Goal: Information Seeking & Learning: Understand process/instructions

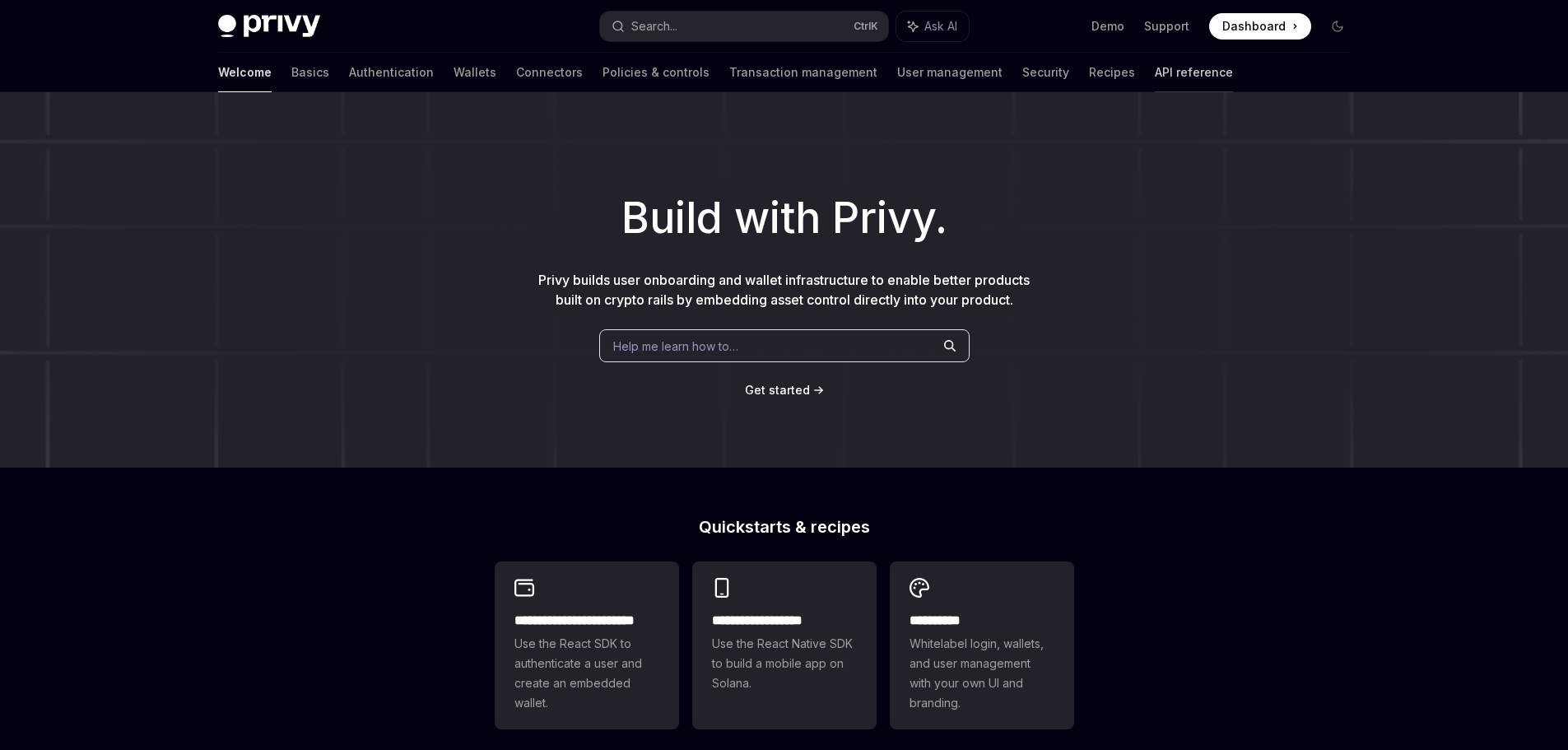
click at [1154, 68] on link "API reference" at bounding box center [1193, 73] width 78 height 40
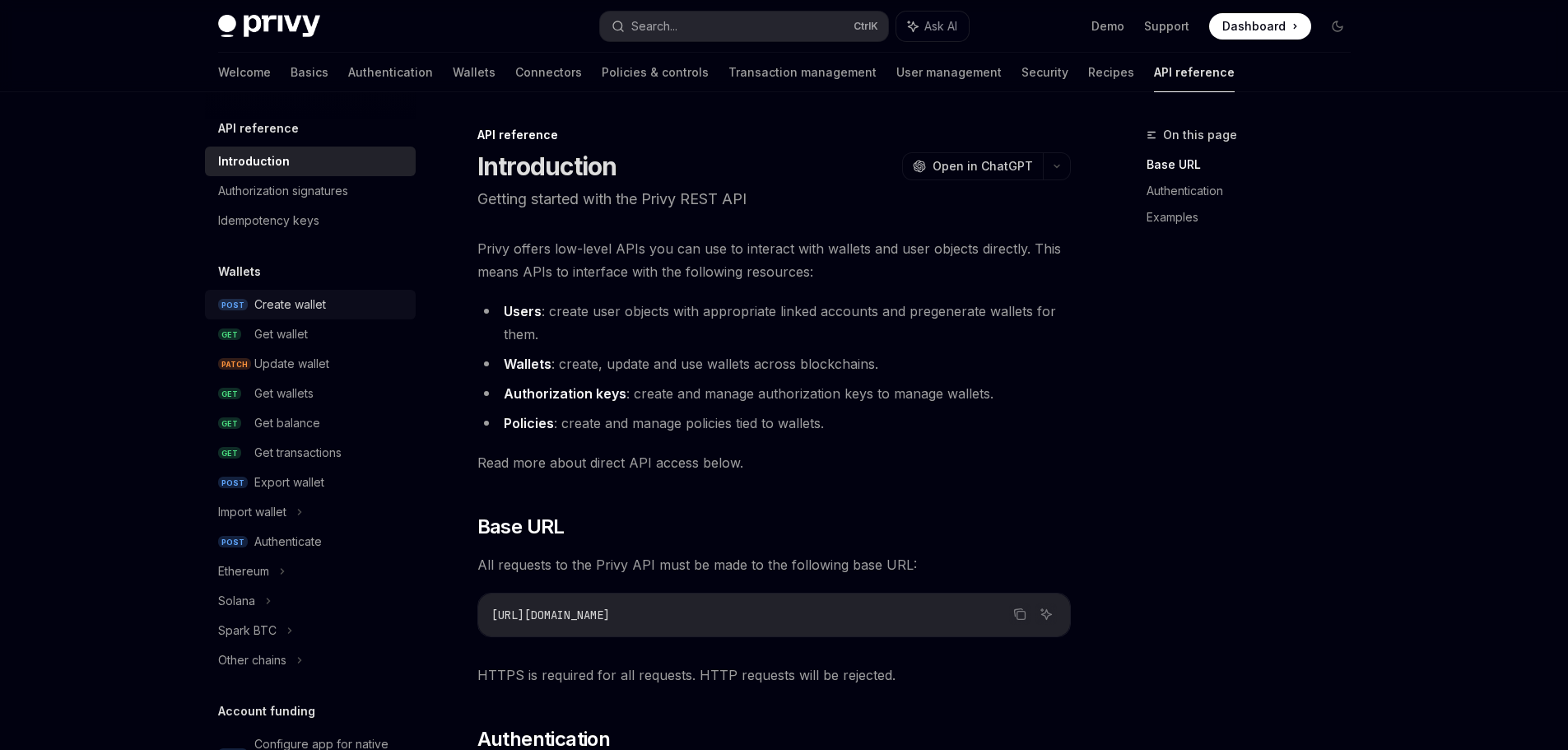
click at [331, 317] on link "POST Create wallet" at bounding box center [309, 304] width 210 height 30
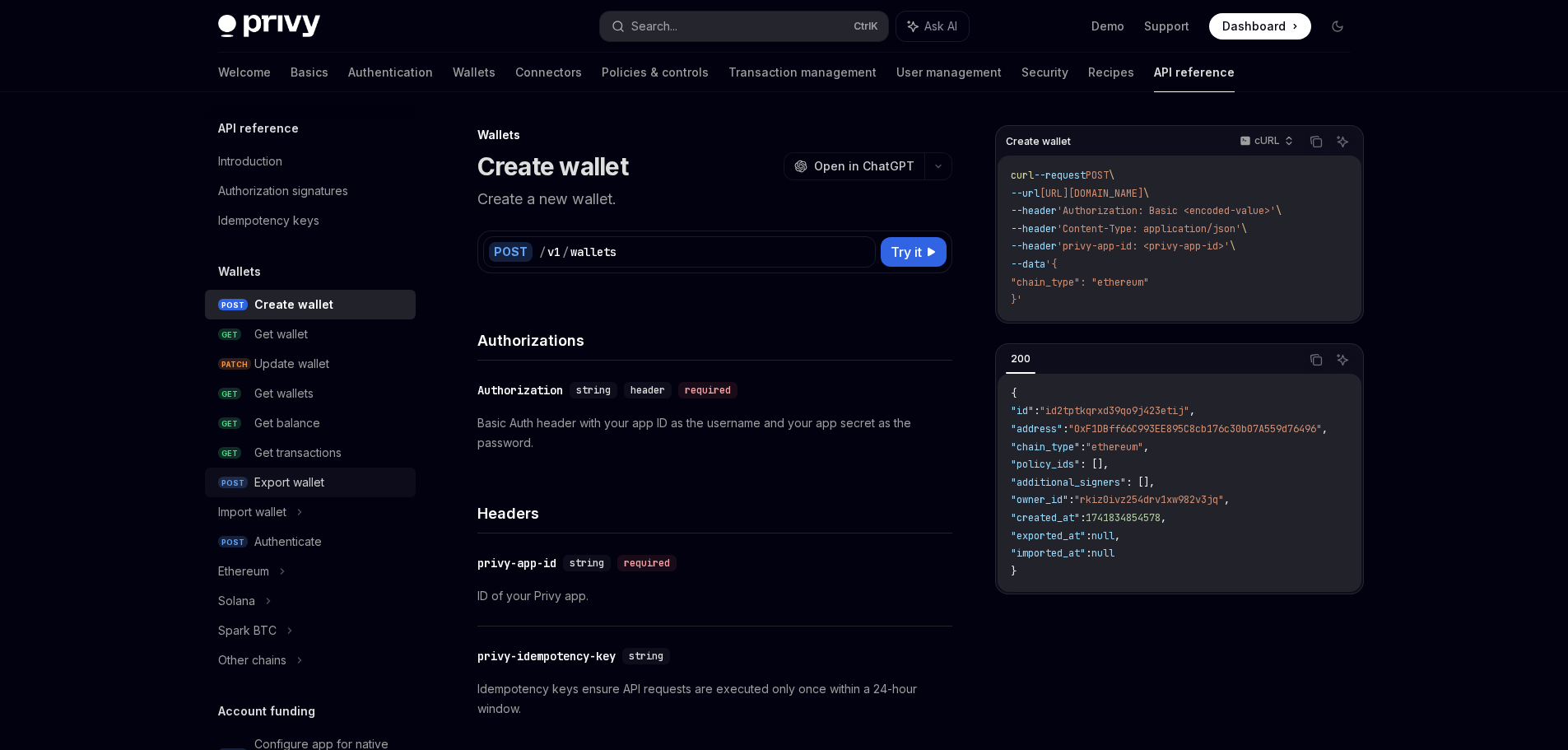
click at [323, 485] on div "Export wallet" at bounding box center [289, 483] width 70 height 20
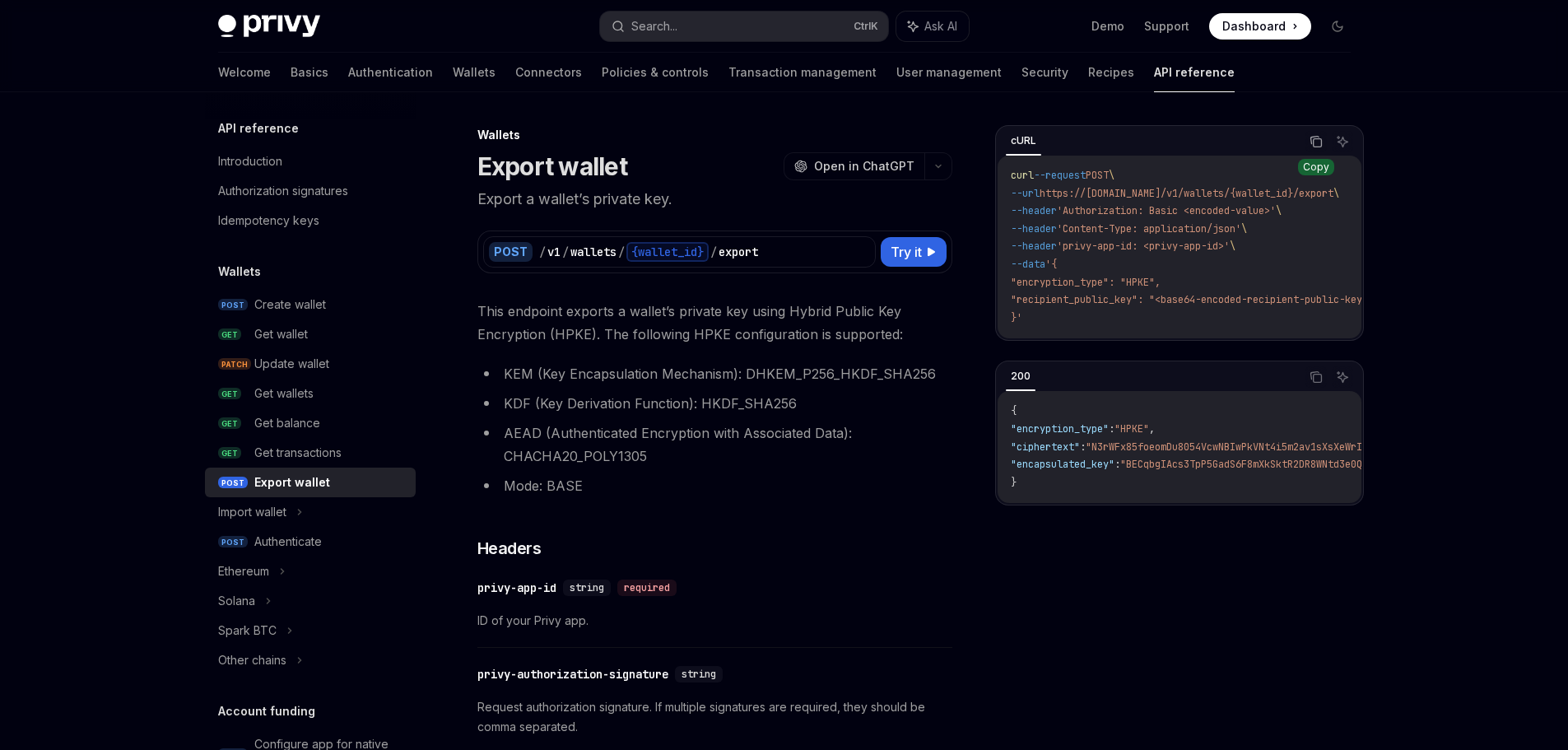
click at [1321, 144] on icon "Copy the contents from the code block" at bounding box center [1317, 143] width 8 height 8
click at [649, 251] on div "{wallet_id}" at bounding box center [667, 252] width 82 height 20
drag, startPoint x: 627, startPoint y: 251, endPoint x: 539, endPoint y: 246, distance: 88.1
click at [539, 246] on div "/ v1 / wallets / {wallet_id} / export" at bounding box center [704, 252] width 331 height 20
copy div "/ v1 / wallets / {wallet_id} / export"
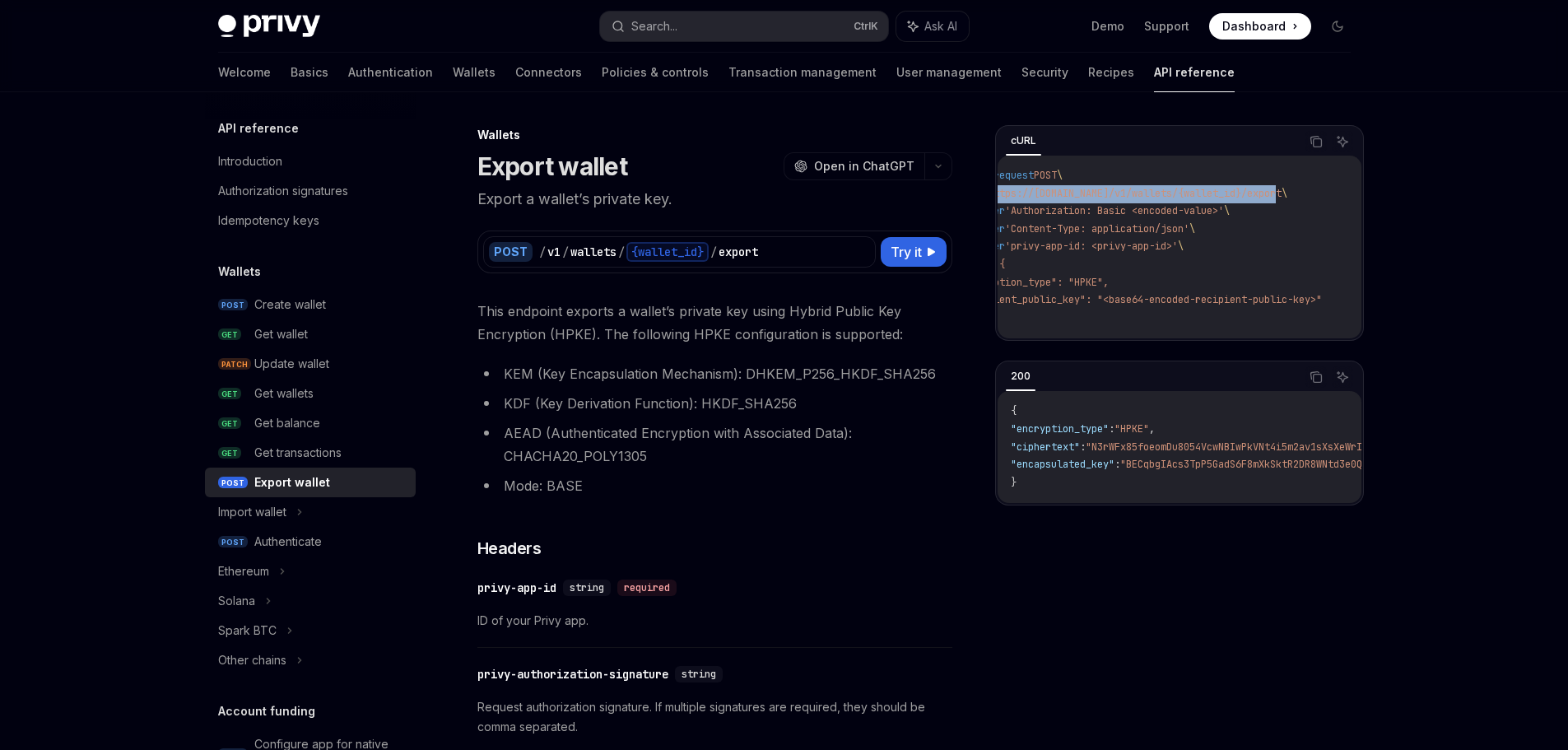
drag, startPoint x: 1060, startPoint y: 190, endPoint x: 1277, endPoint y: 190, distance: 217.0
click at [1277, 190] on span "https://api.privy.io/v1/wallets/{wallet_id}/export" at bounding box center [1134, 192] width 294 height 13
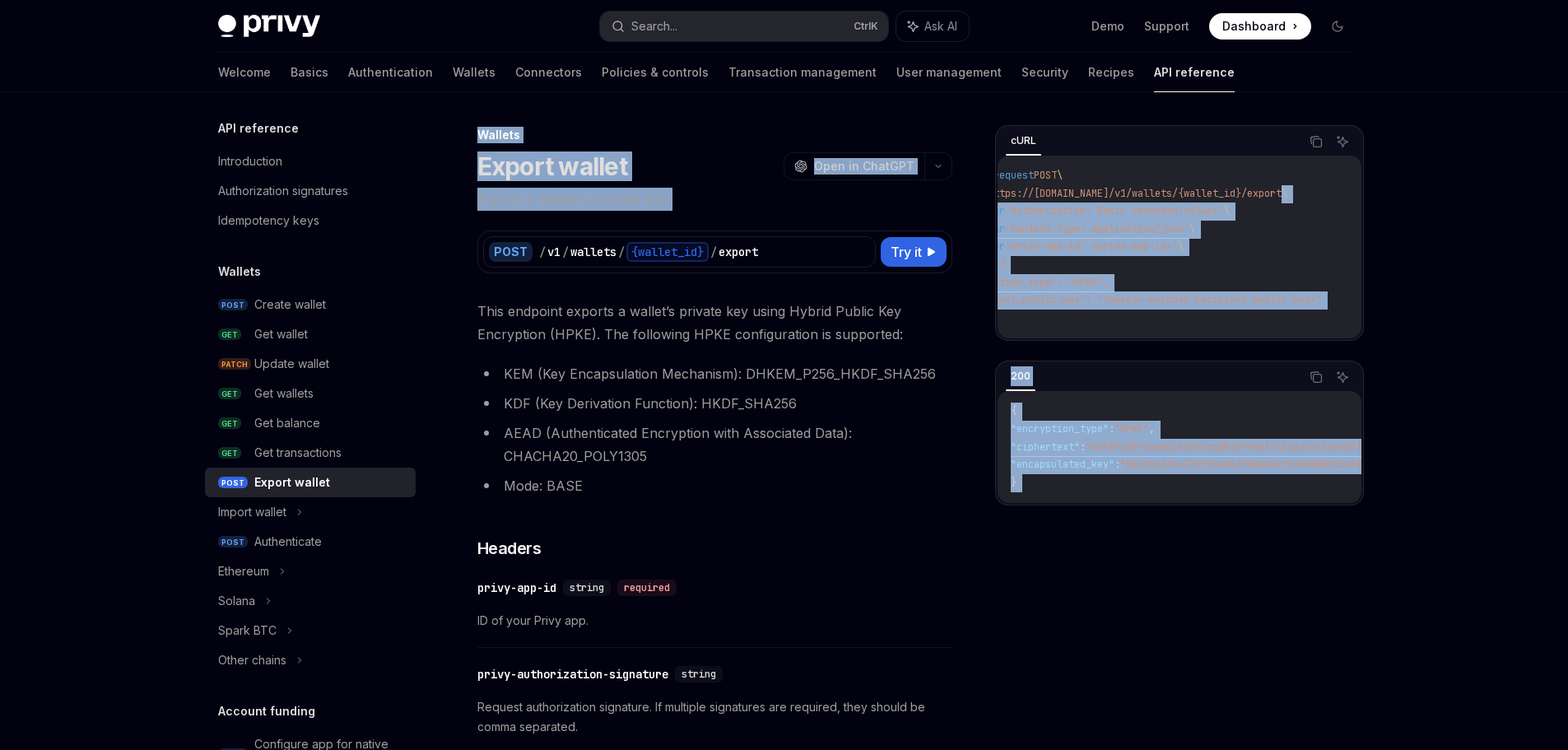
scroll to position [0, 0]
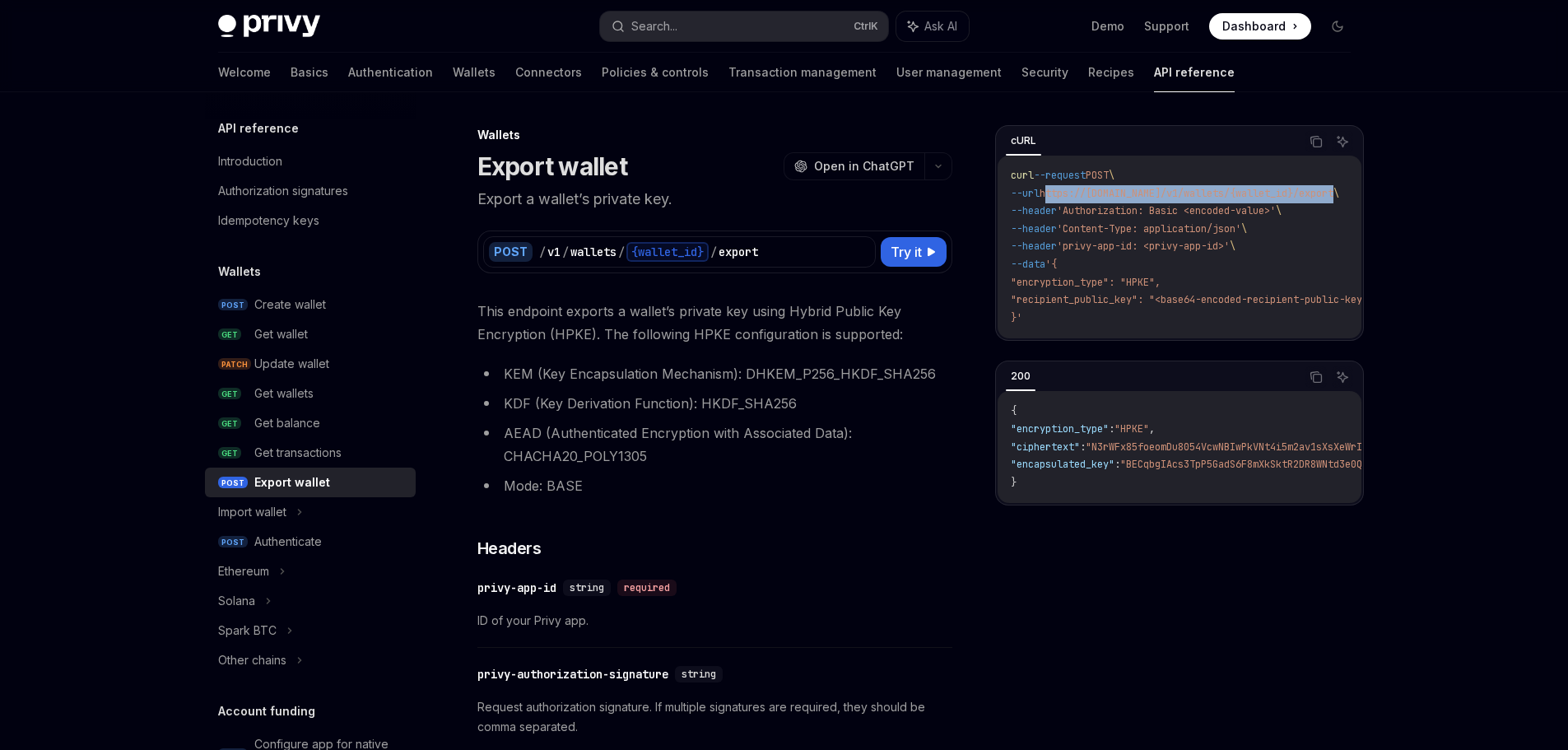
drag, startPoint x: 1281, startPoint y: 189, endPoint x: 1059, endPoint y: 189, distance: 222.0
click at [1059, 189] on span "--url https://api.privy.io/v1/wallets/{wallet_id}/export \" at bounding box center [1174, 192] width 328 height 13
copy span "https://api.privy.io/v1/wallets/{wallet_id}/export"
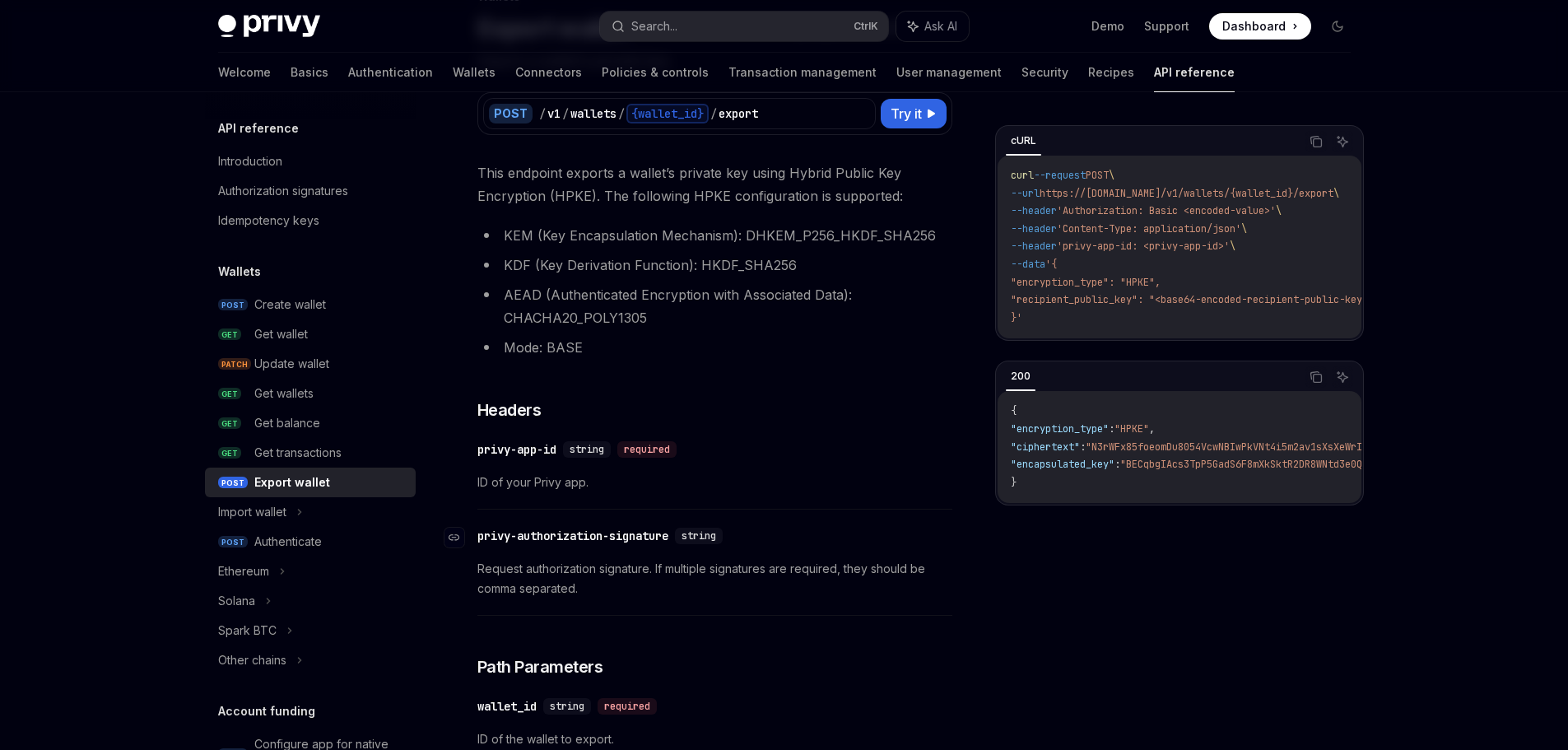
scroll to position [246, 0]
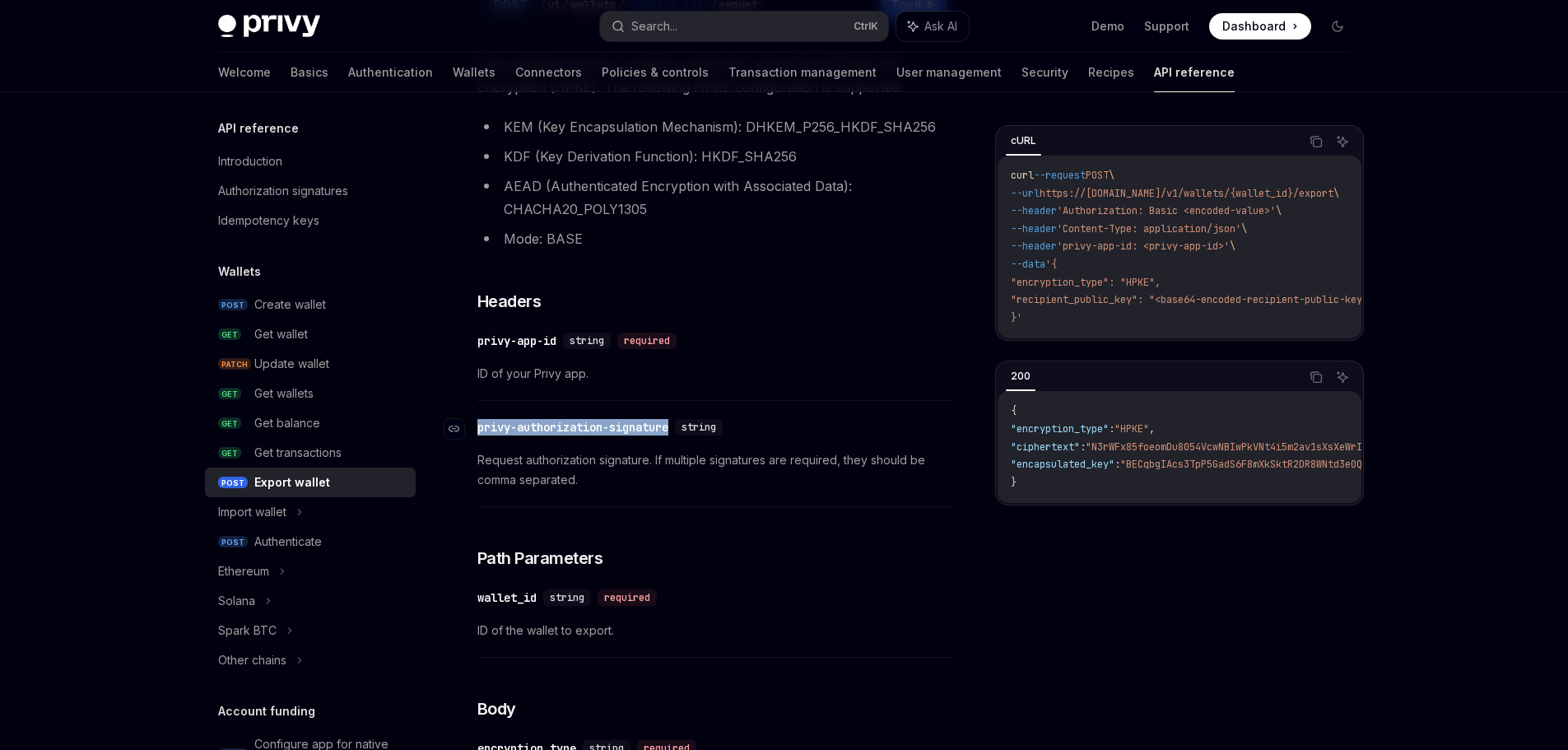
drag, startPoint x: 676, startPoint y: 424, endPoint x: 496, endPoint y: 463, distance: 184.2
click at [478, 433] on div "privy-authorization-signature" at bounding box center [572, 427] width 191 height 16
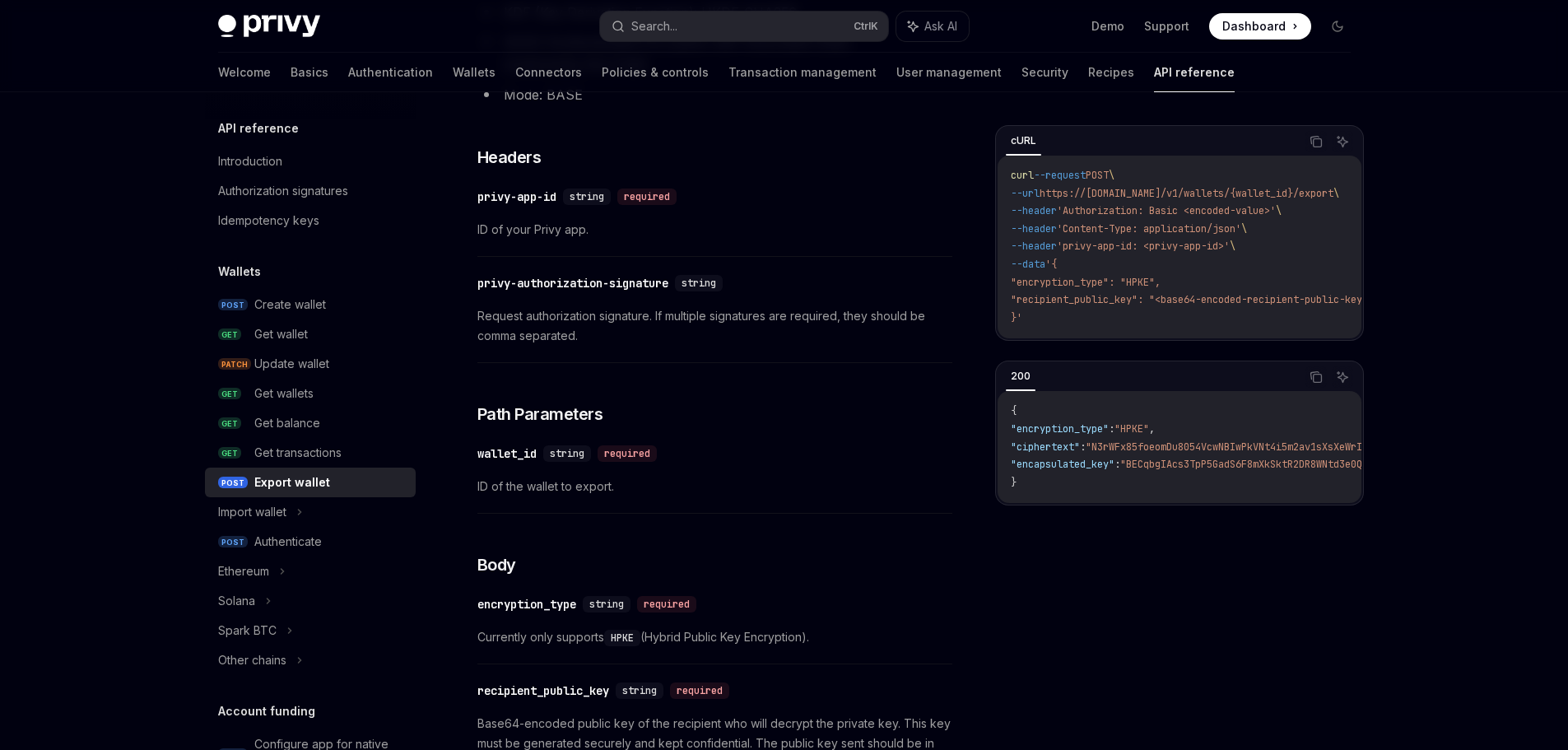
click at [942, 397] on div "This endpoint exports a wallet’s private key using Hybrid Public Key Encryption…" at bounding box center [714, 521] width 475 height 1225
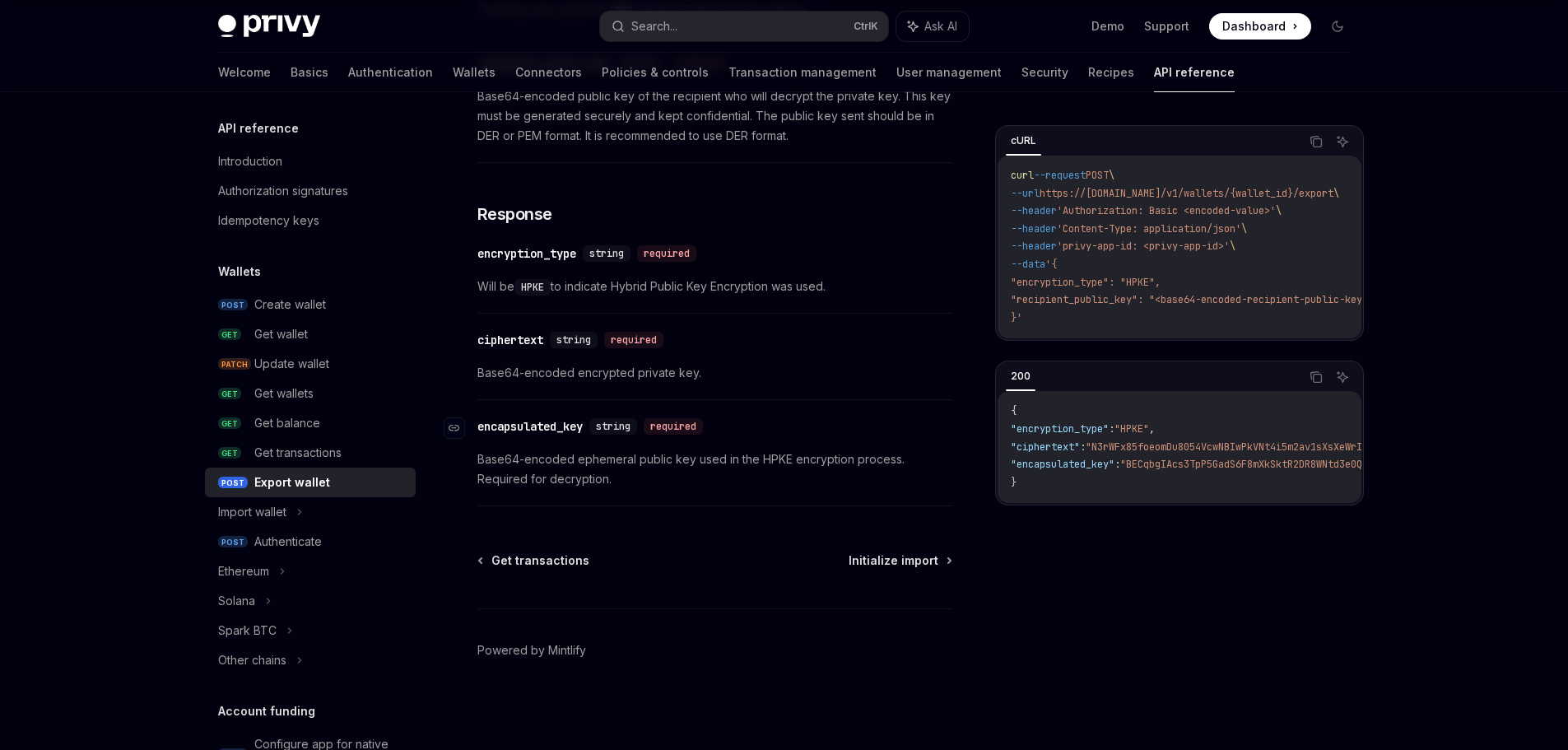
scroll to position [1018, 0]
click at [945, 562] on link "Initialize import" at bounding box center [900, 560] width 102 height 16
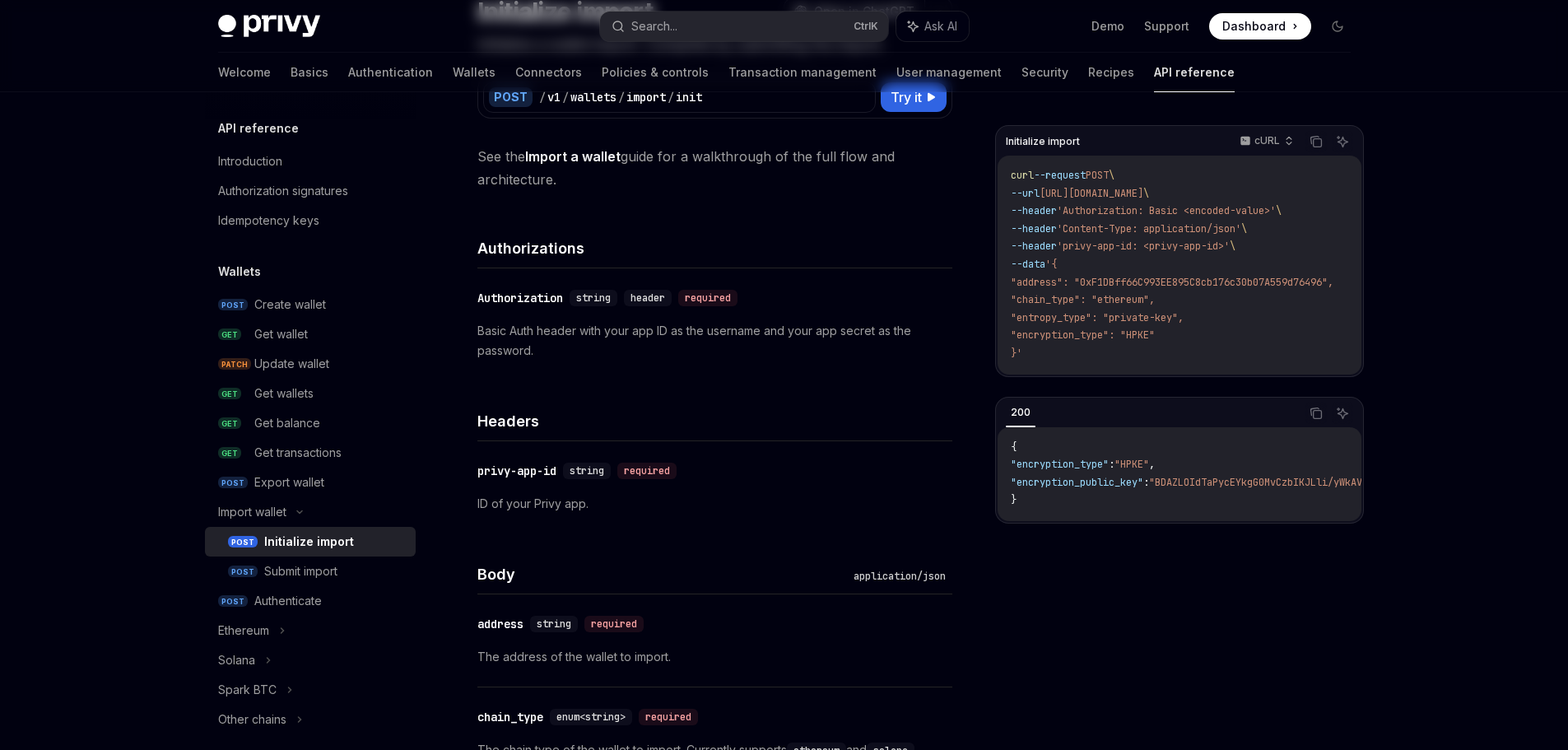
scroll to position [165, 0]
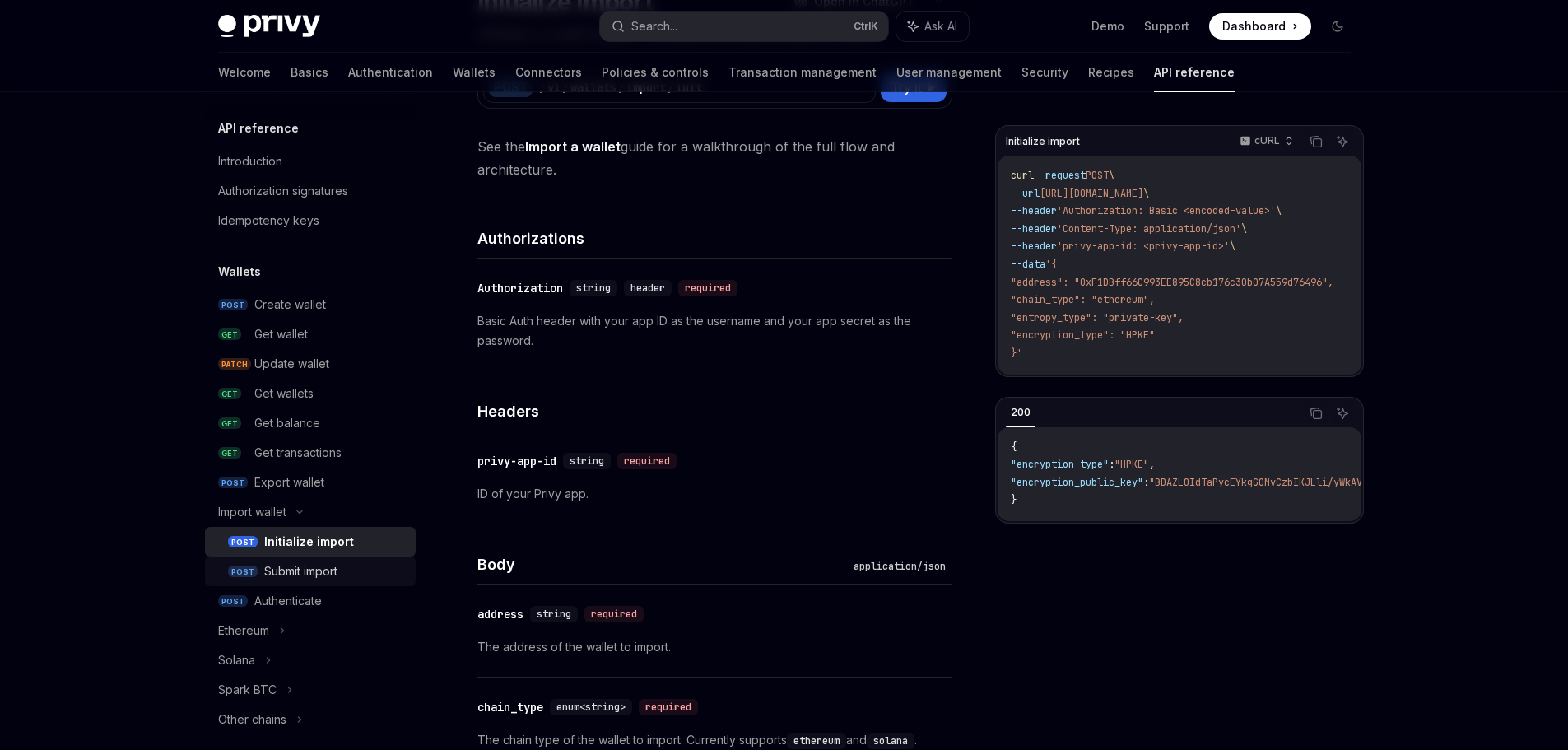
click at [361, 564] on div "Submit import" at bounding box center [335, 571] width 142 height 20
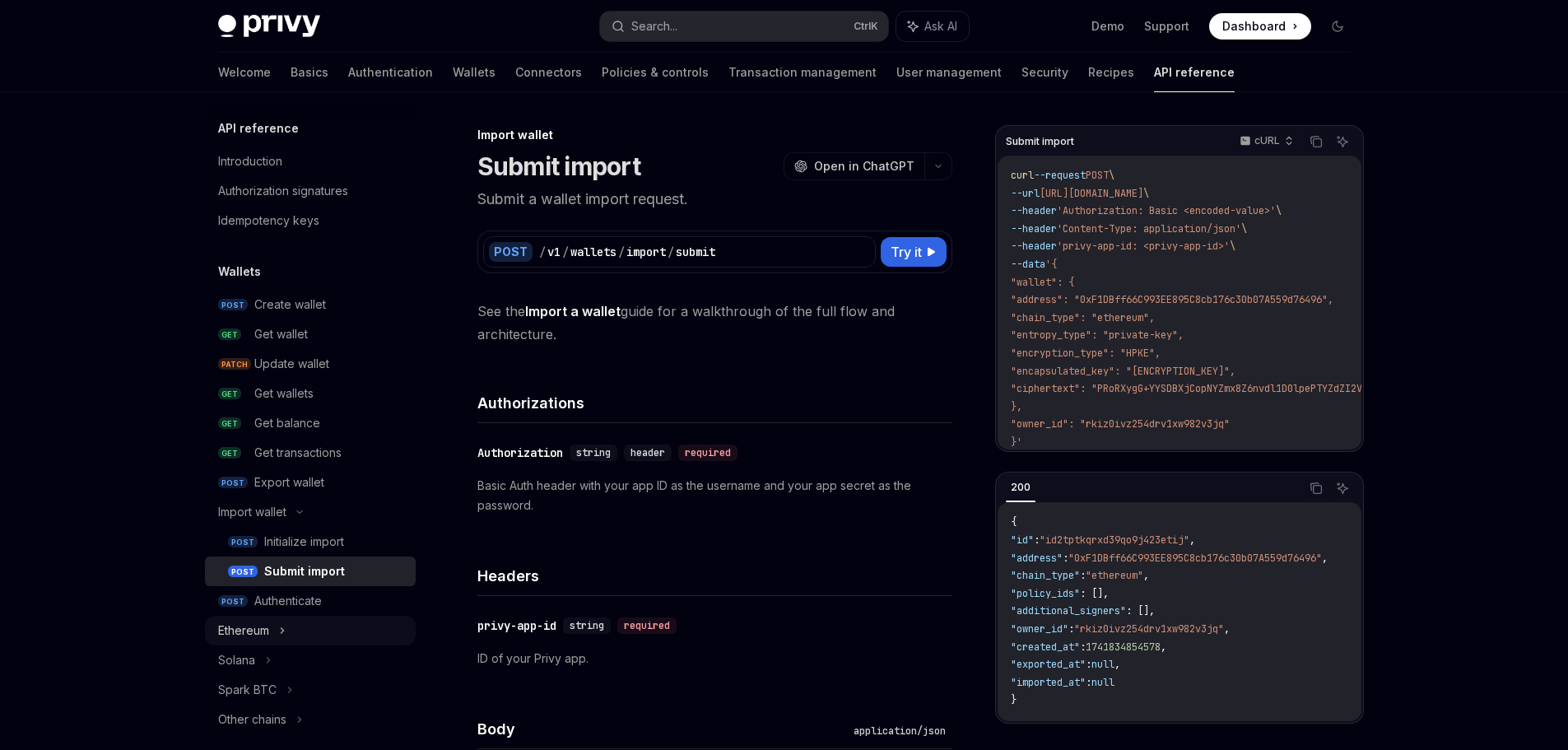
click at [324, 620] on div "Ethereum" at bounding box center [309, 630] width 210 height 30
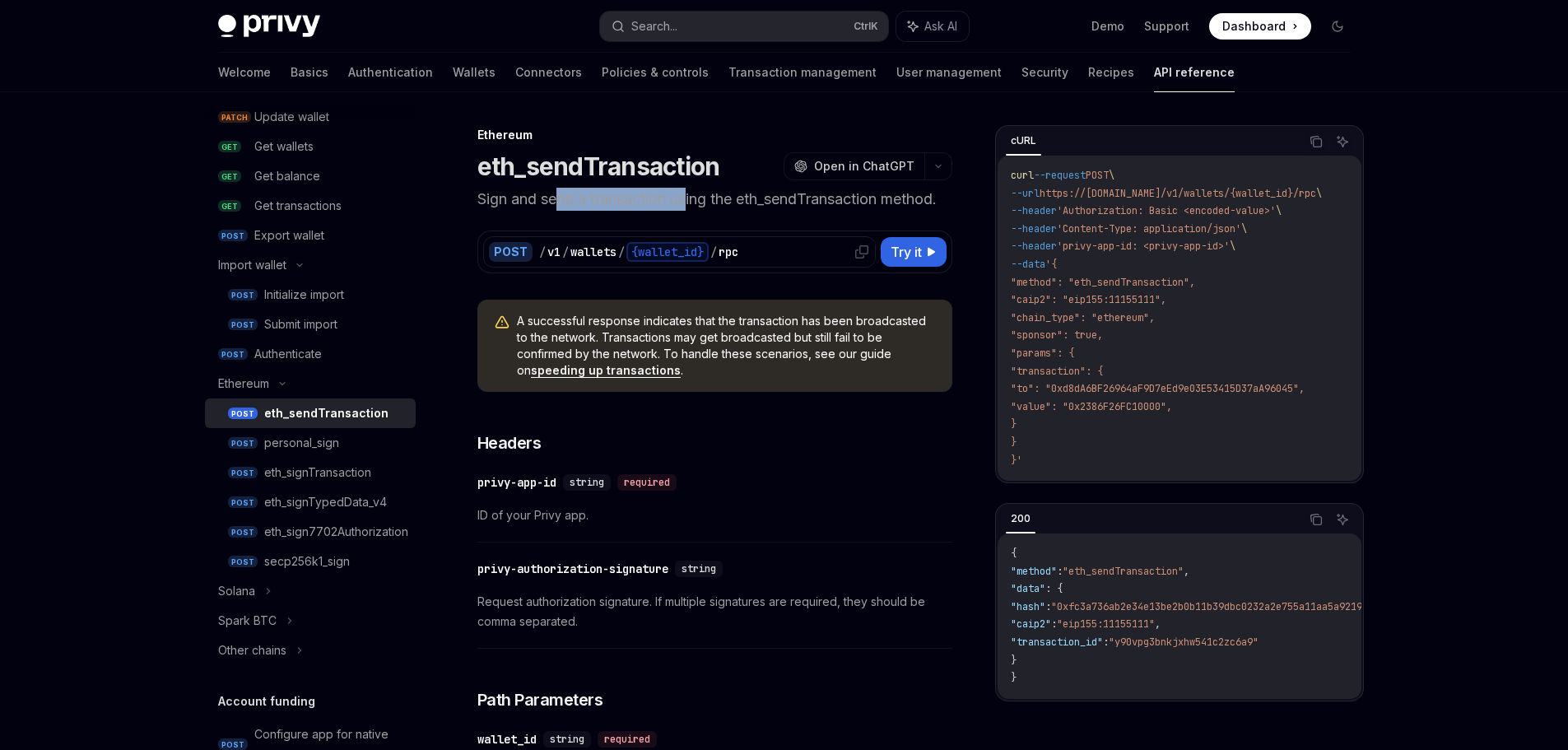
drag, startPoint x: 568, startPoint y: 202, endPoint x: 635, endPoint y: 258, distance: 87.3
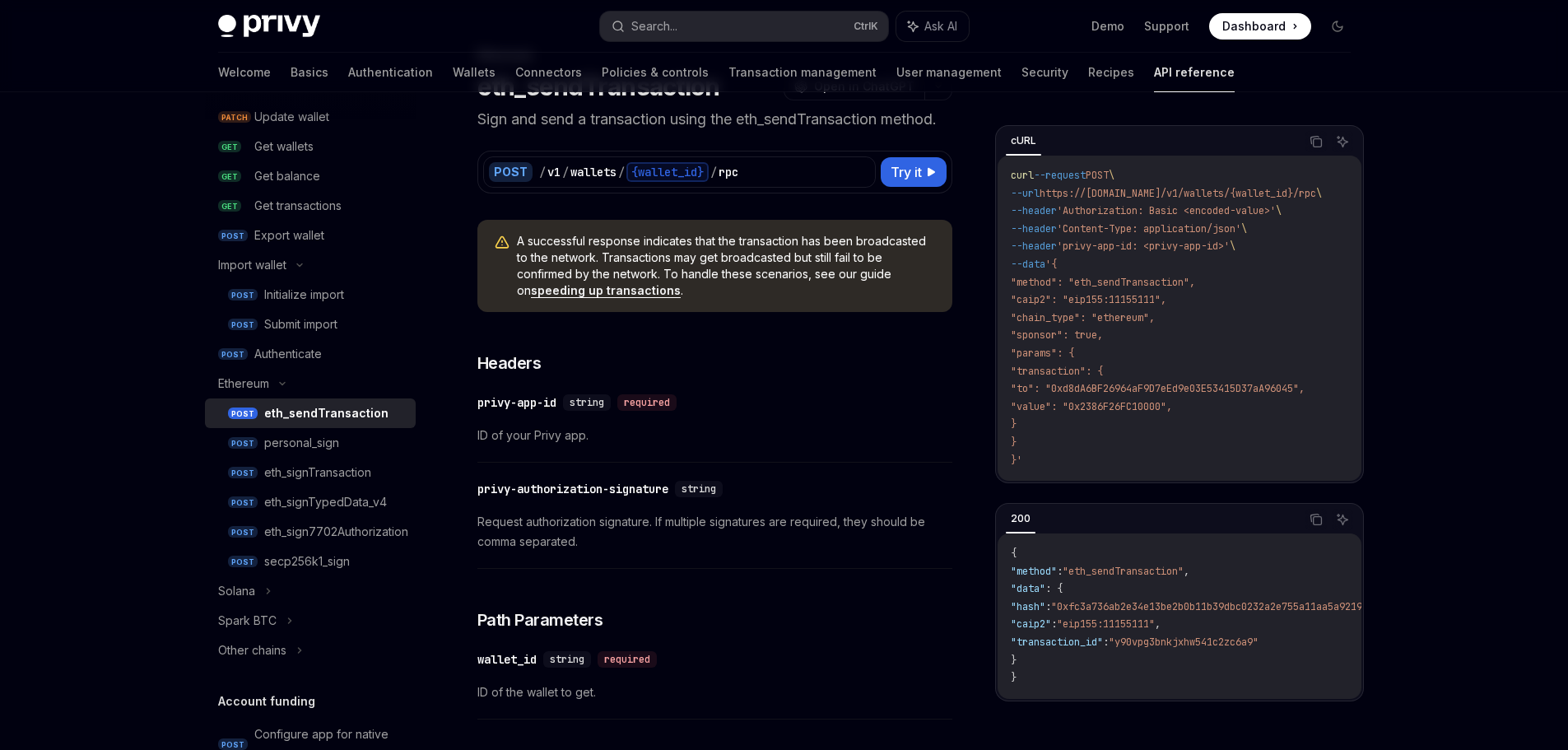
scroll to position [82, 0]
drag, startPoint x: 611, startPoint y: 482, endPoint x: 653, endPoint y: 481, distance: 42.0
click at [653, 481] on div "privy-authorization-signature" at bounding box center [572, 486] width 191 height 16
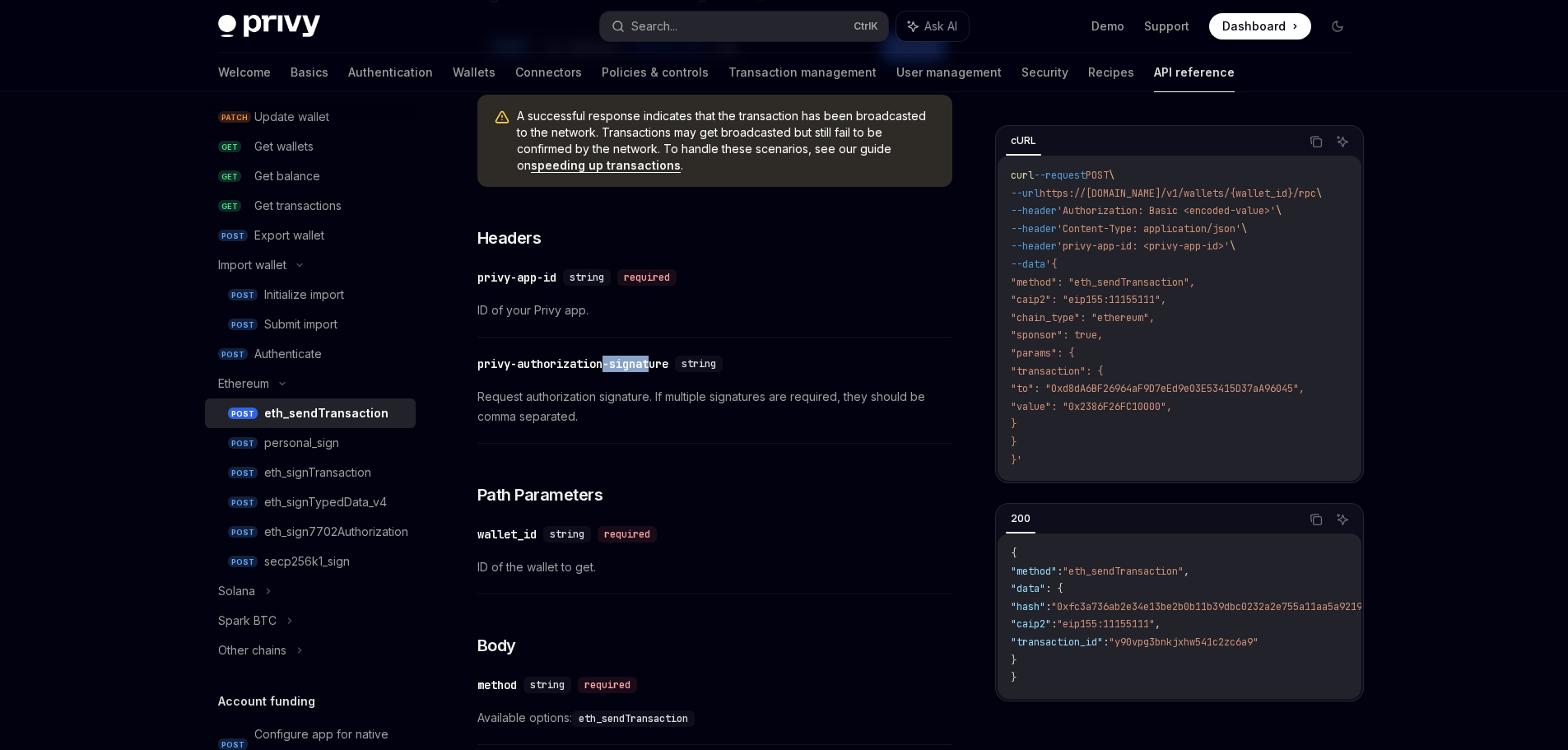
scroll to position [203, 0]
click at [320, 242] on div "Export wallet" at bounding box center [289, 235] width 70 height 20
type textarea "*"
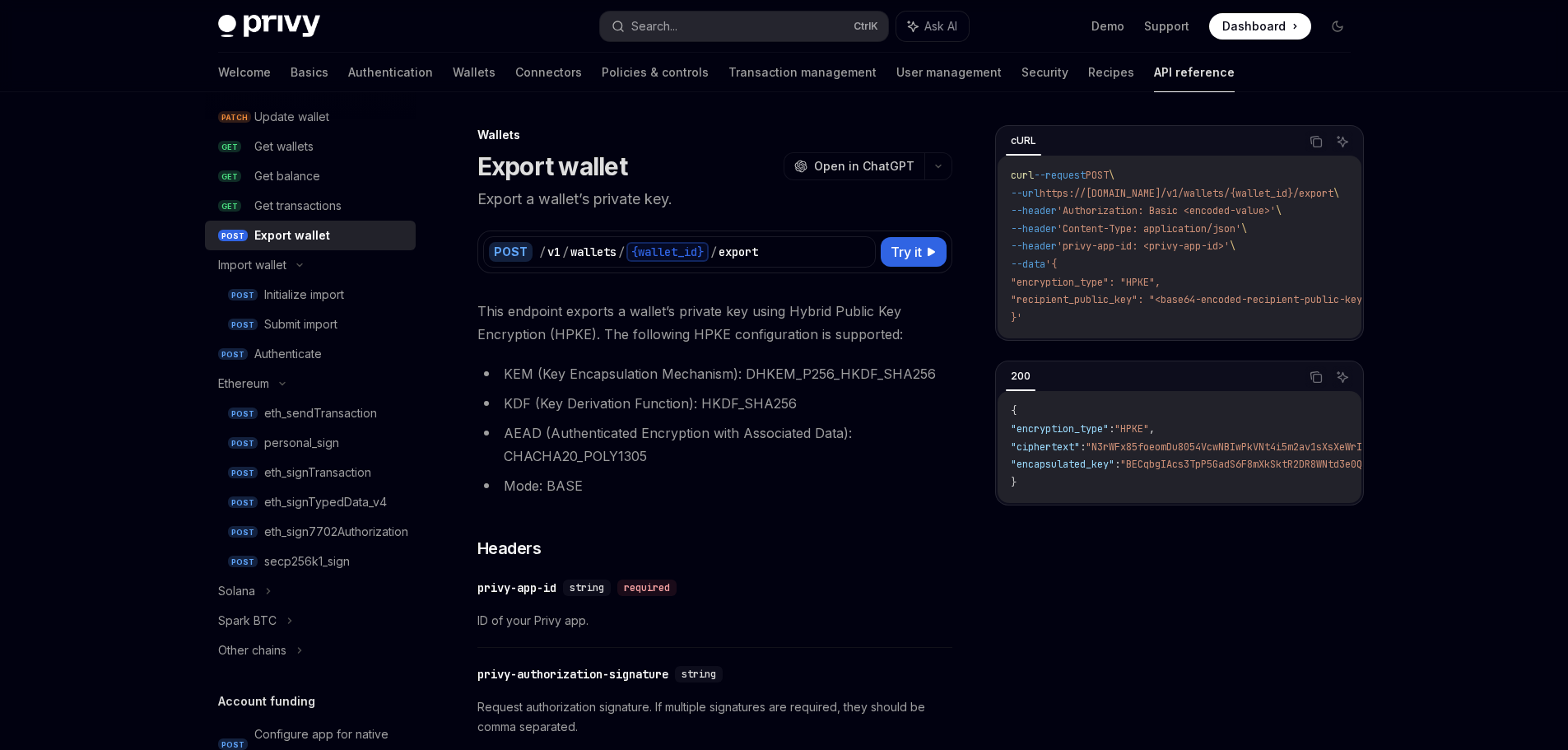
click at [674, 407] on li "KDF (Key Derivation Function): HKDF_SHA256" at bounding box center [714, 403] width 475 height 23
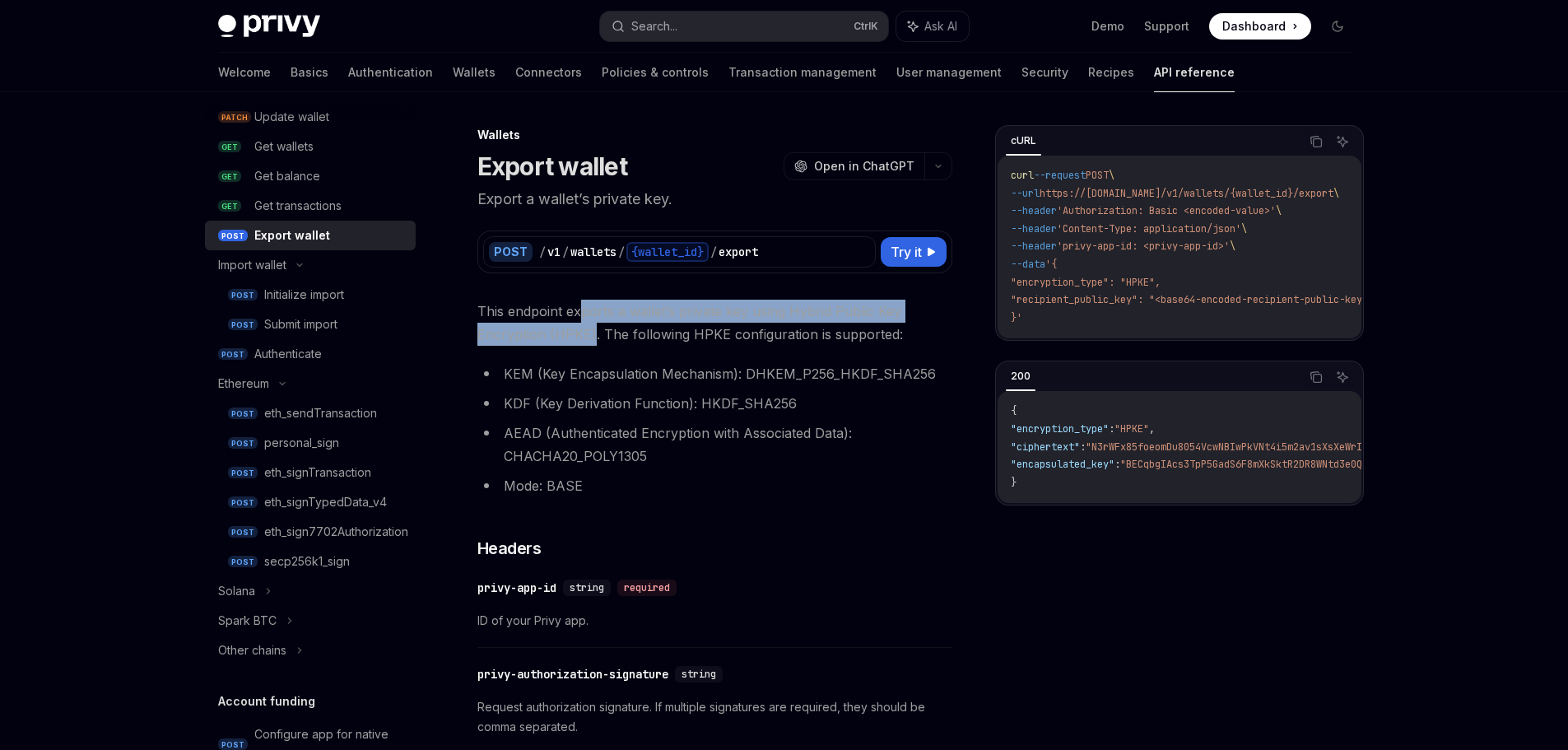
drag, startPoint x: 585, startPoint y: 317, endPoint x: 594, endPoint y: 337, distance: 21.9
click at [594, 337] on span "This endpoint exports a wallet’s private key using Hybrid Public Key Encryption…" at bounding box center [714, 322] width 475 height 46
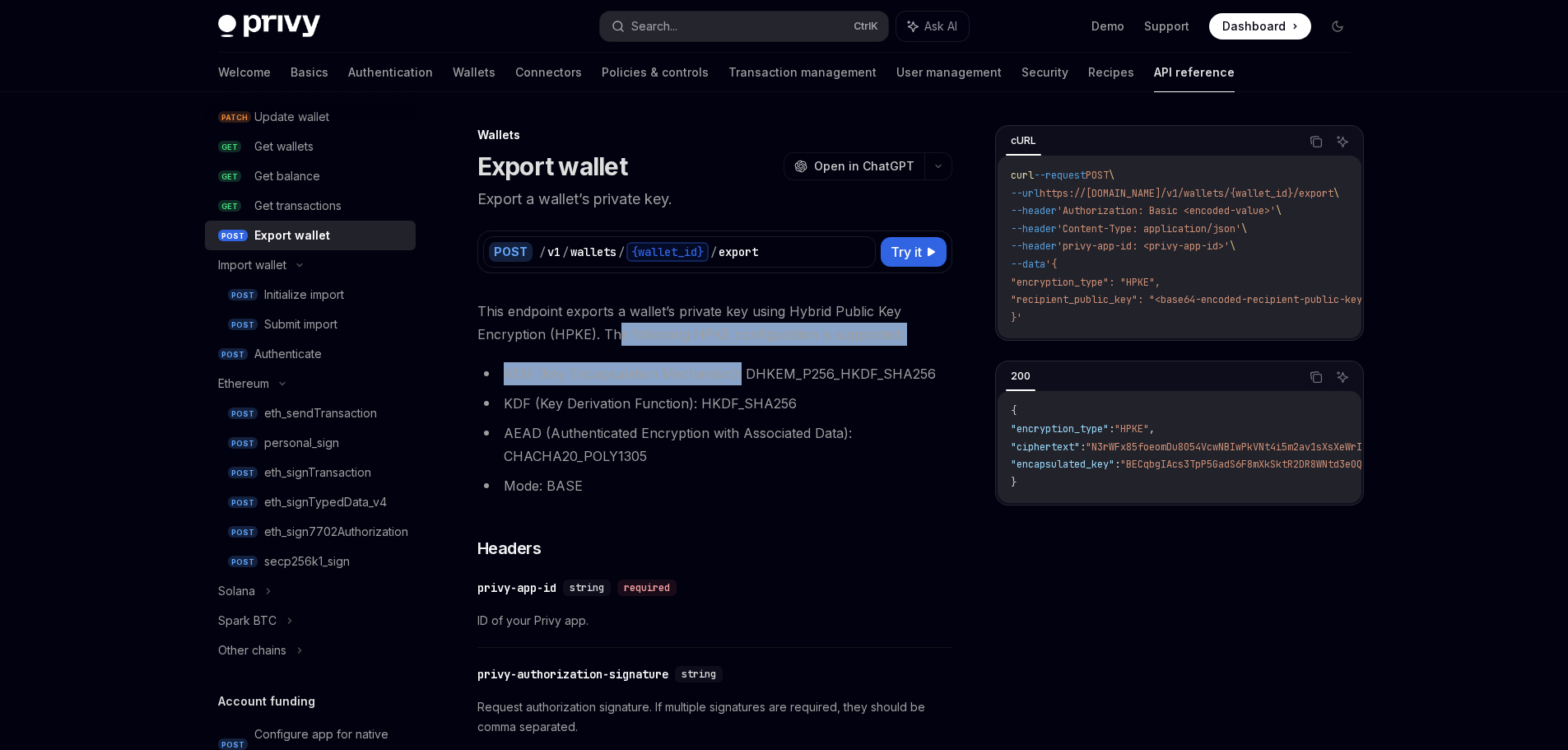
drag, startPoint x: 657, startPoint y: 334, endPoint x: 737, endPoint y: 366, distance: 86.2
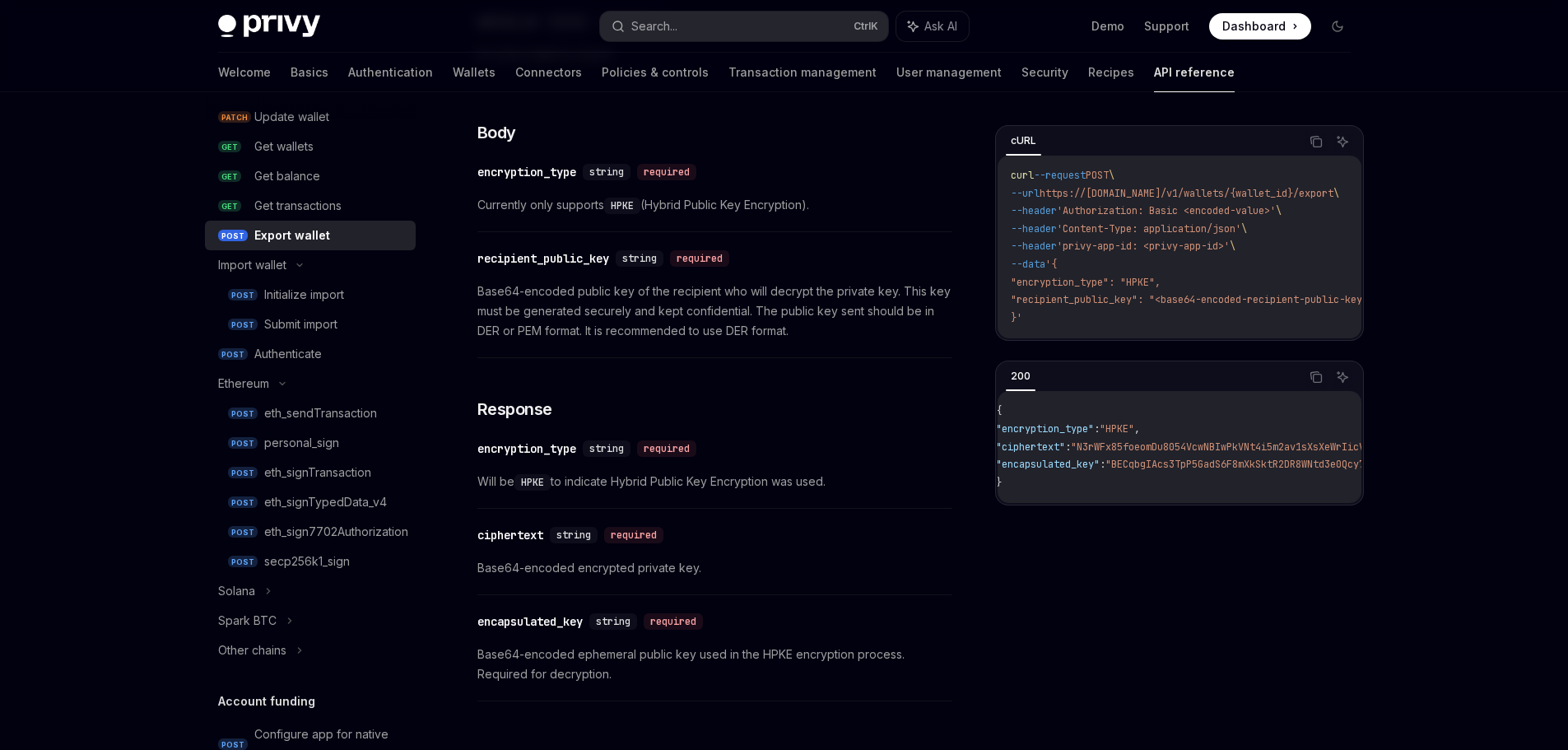
scroll to position [0, 12]
click at [55, 156] on div "Privy Docs home page Search... Ctrl K Ask AI Demo Support Dashboard Dashboard S…" at bounding box center [784, 61] width 1568 height 1768
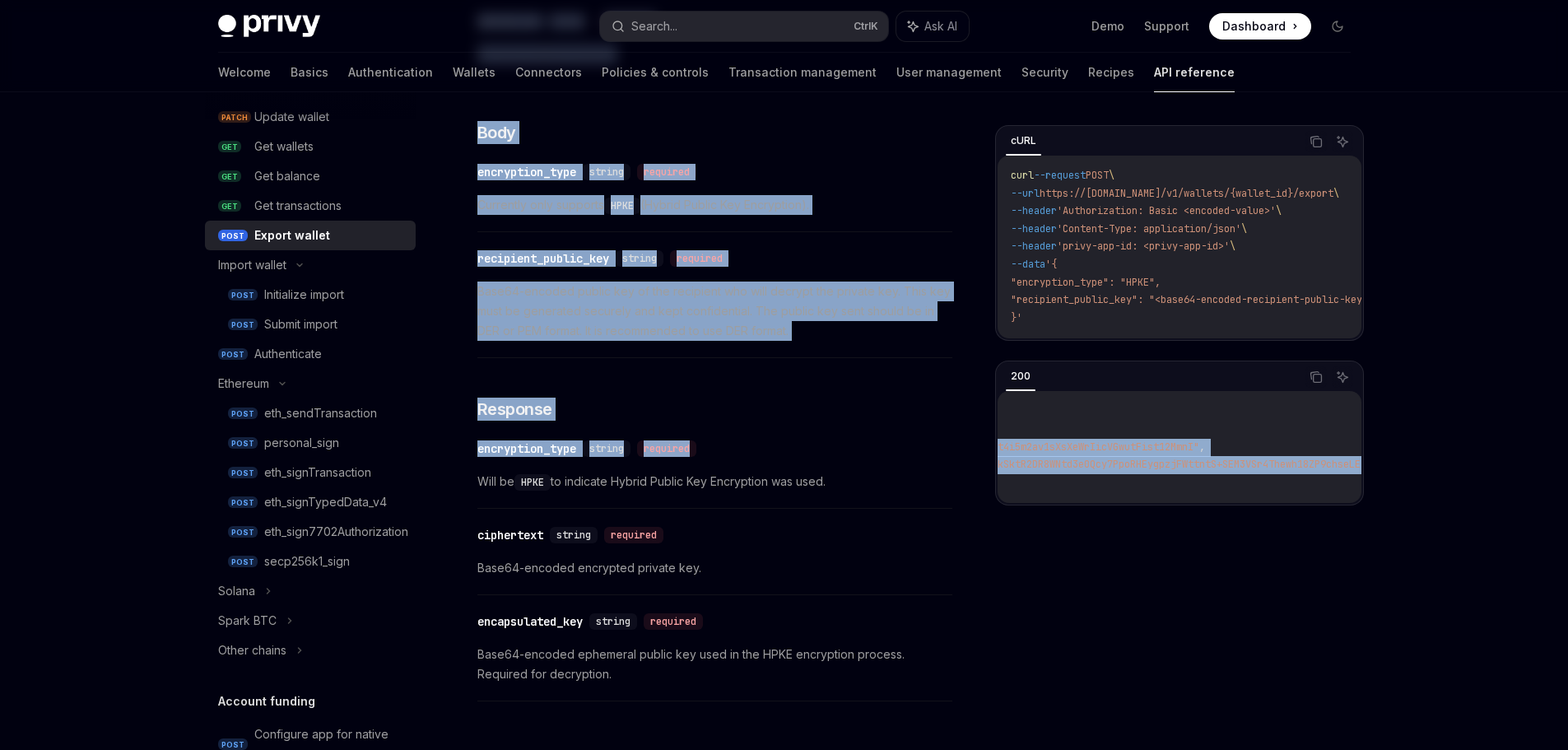
scroll to position [0, 352]
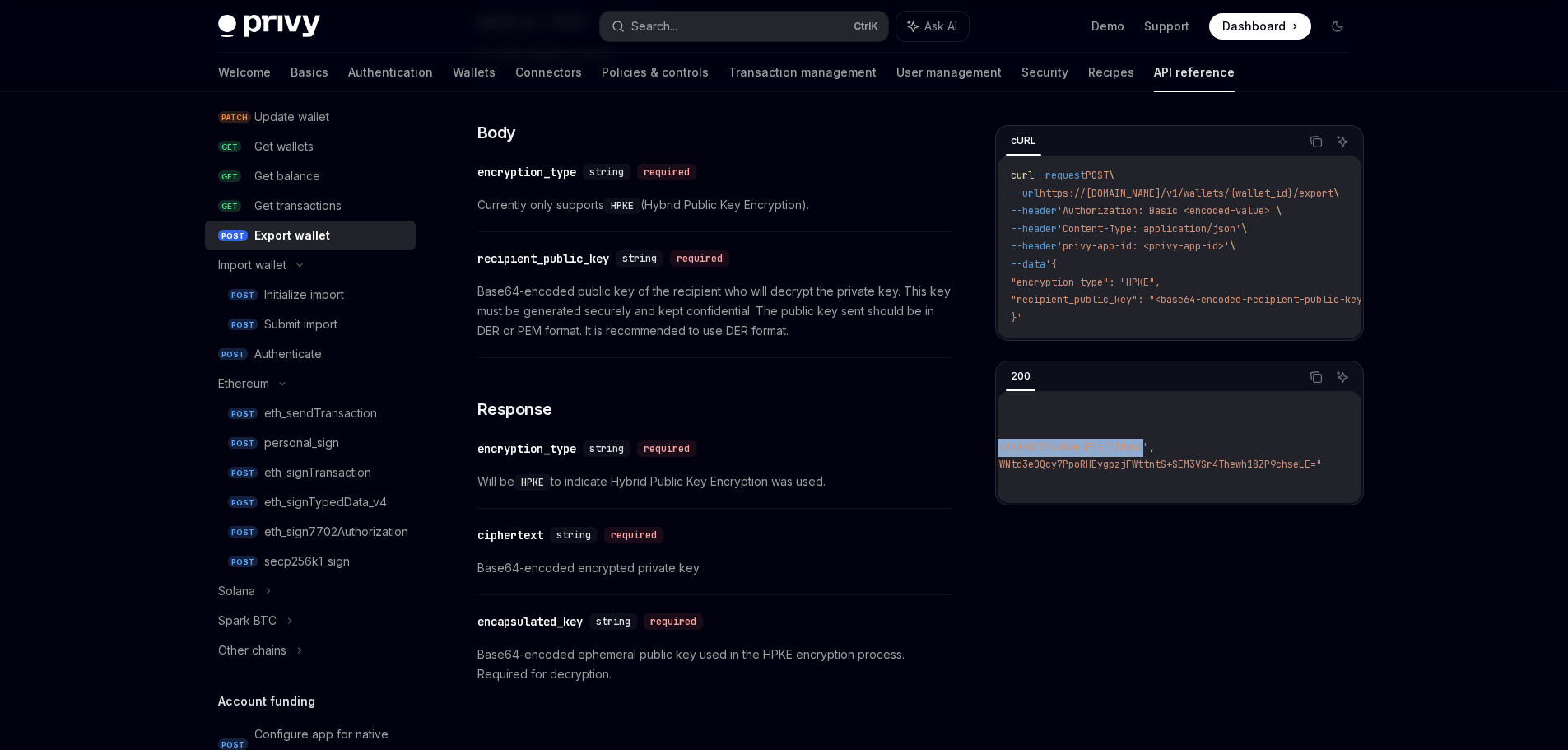
drag, startPoint x: 1101, startPoint y: 452, endPoint x: 1137, endPoint y: 450, distance: 36.1
click at [1137, 450] on span ""N3rWFx85foeomDu8054VcwNBIwPkVNt4i5m2av1sXsXeWrIicVGwutFist12MmnI"" at bounding box center [959, 446] width 380 height 13
copy span "N3rWFx85foeomDu8054VcwNBIwPkVNt4i5m2av1sXsXeWrIicVGwutFist12MmnI"
click at [95, 195] on div "Privy Docs home page Search... Ctrl K Ask AI Demo Support Dashboard Dashboard S…" at bounding box center [784, 61] width 1568 height 1768
click at [1317, 144] on icon "Copy the contents from the code block" at bounding box center [1316, 141] width 13 height 13
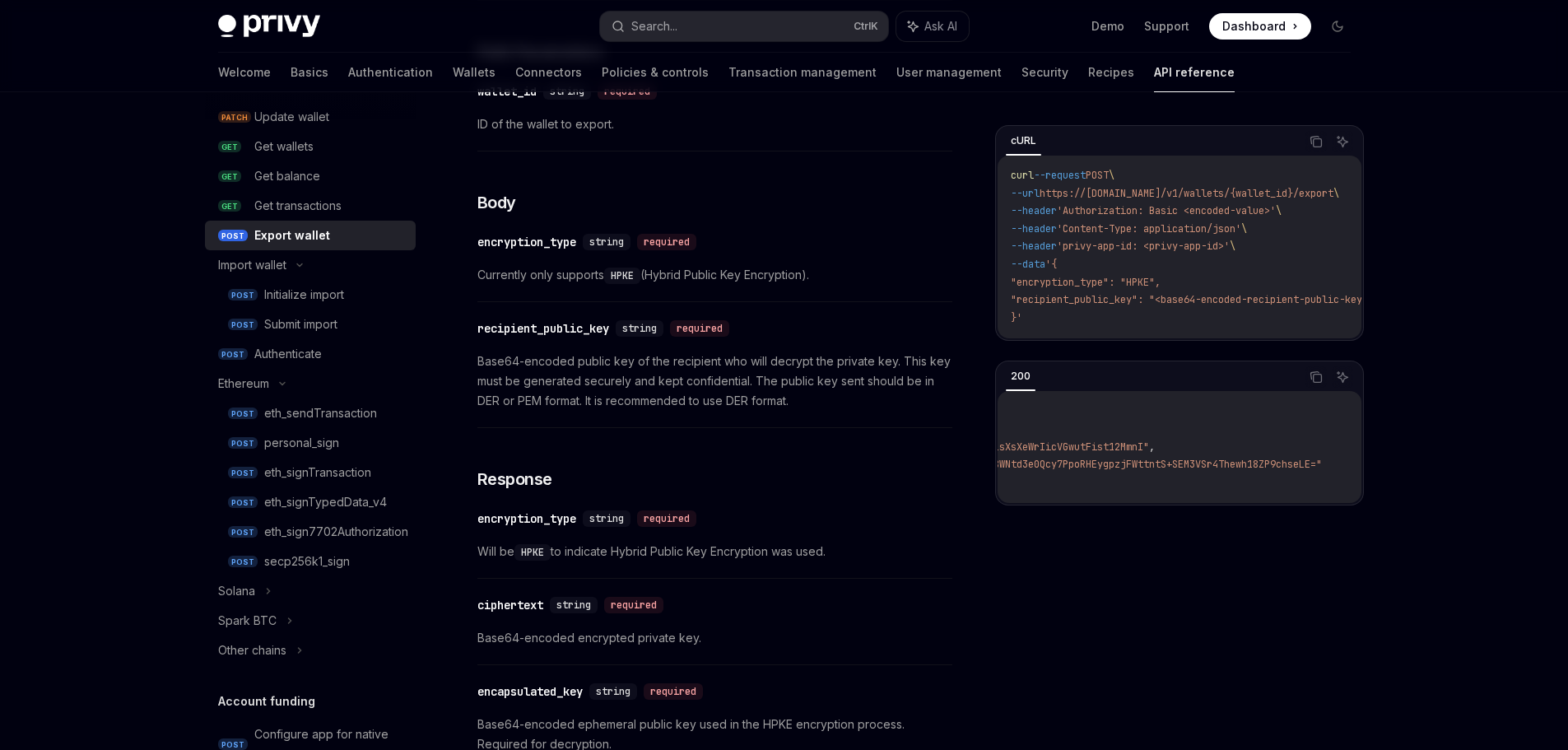
scroll to position [740, 0]
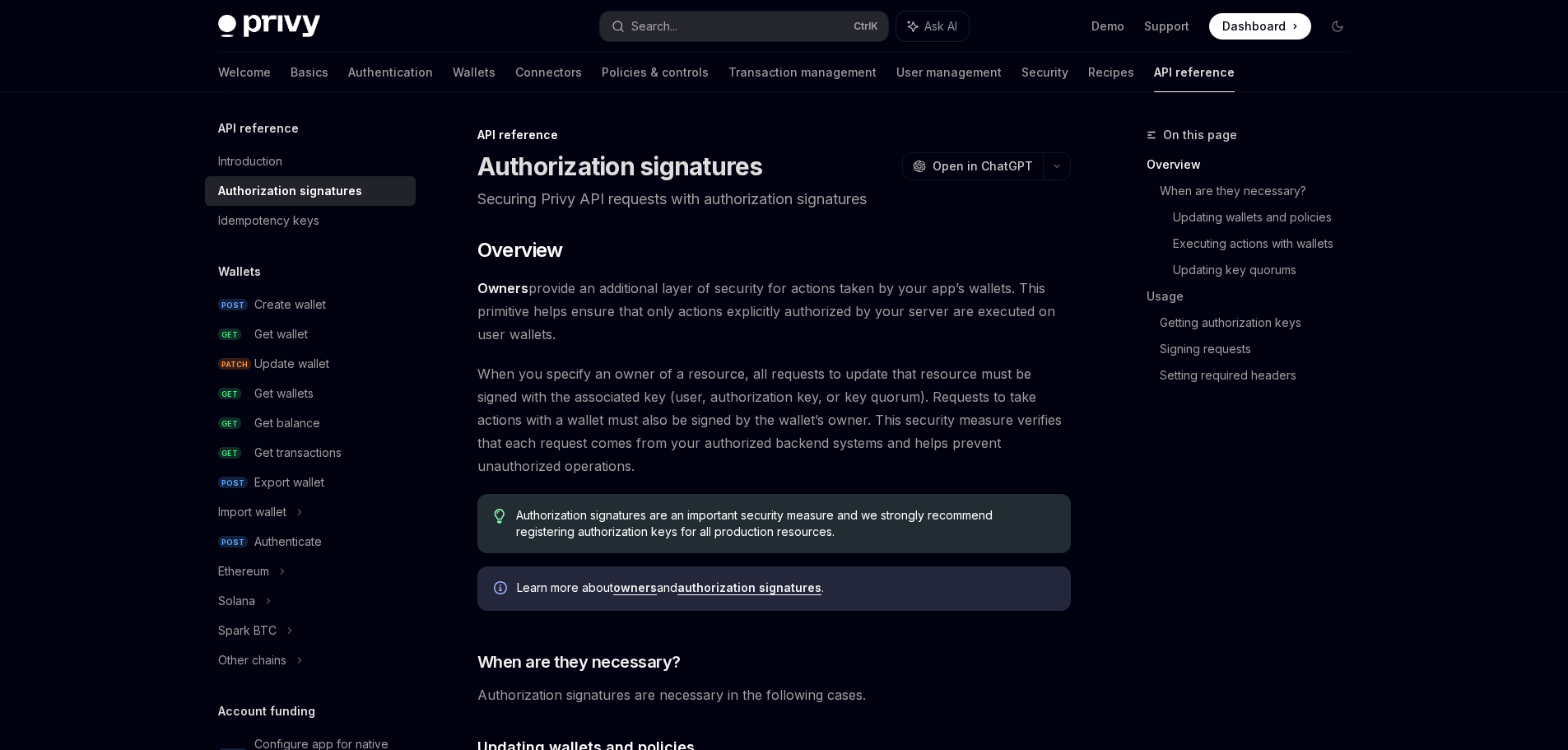
drag, startPoint x: 531, startPoint y: 281, endPoint x: 579, endPoint y: 336, distance: 73.0
click at [579, 336] on span "Owners provide an additional layer of security for actions taken by your app’s …" at bounding box center [773, 310] width 593 height 69
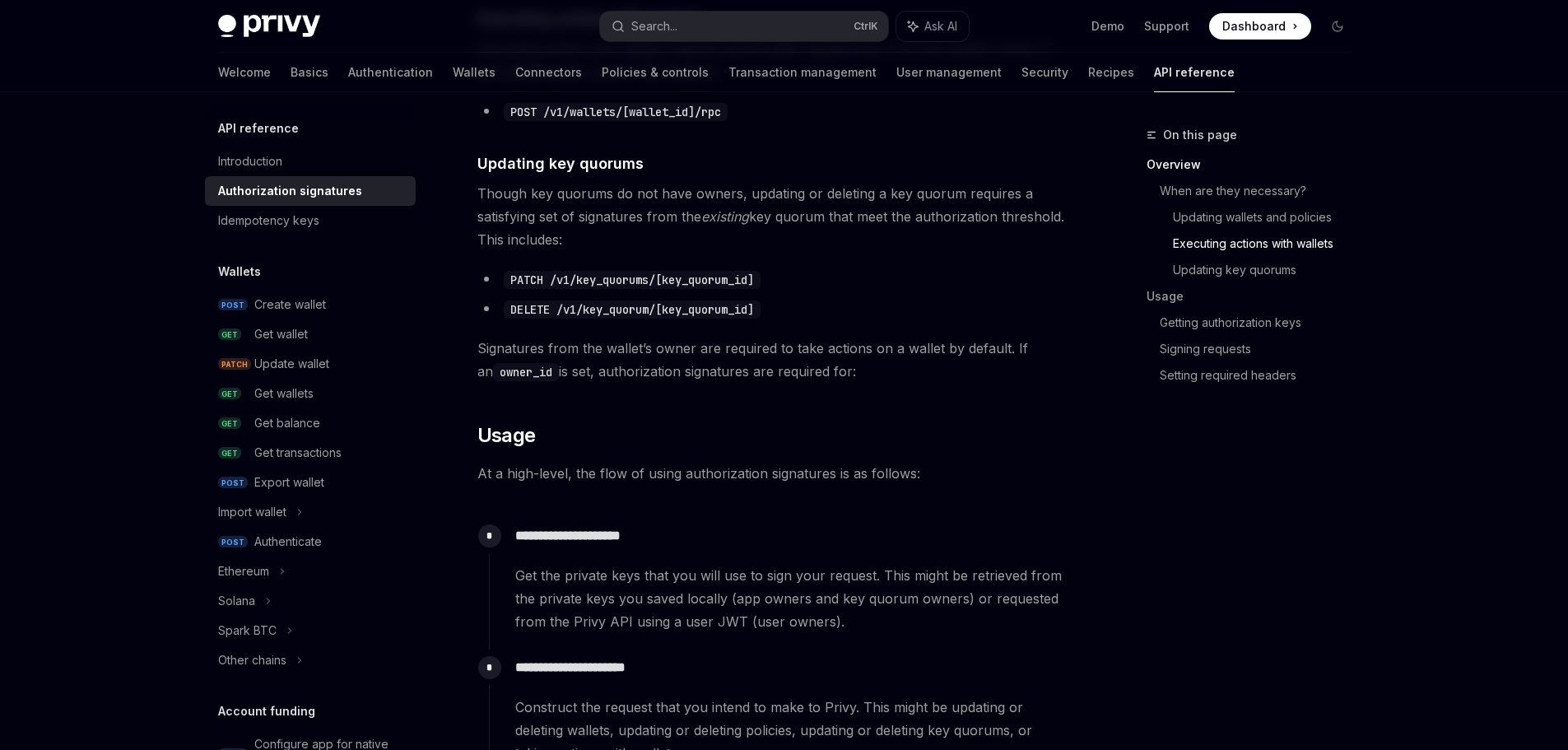
scroll to position [1152, 0]
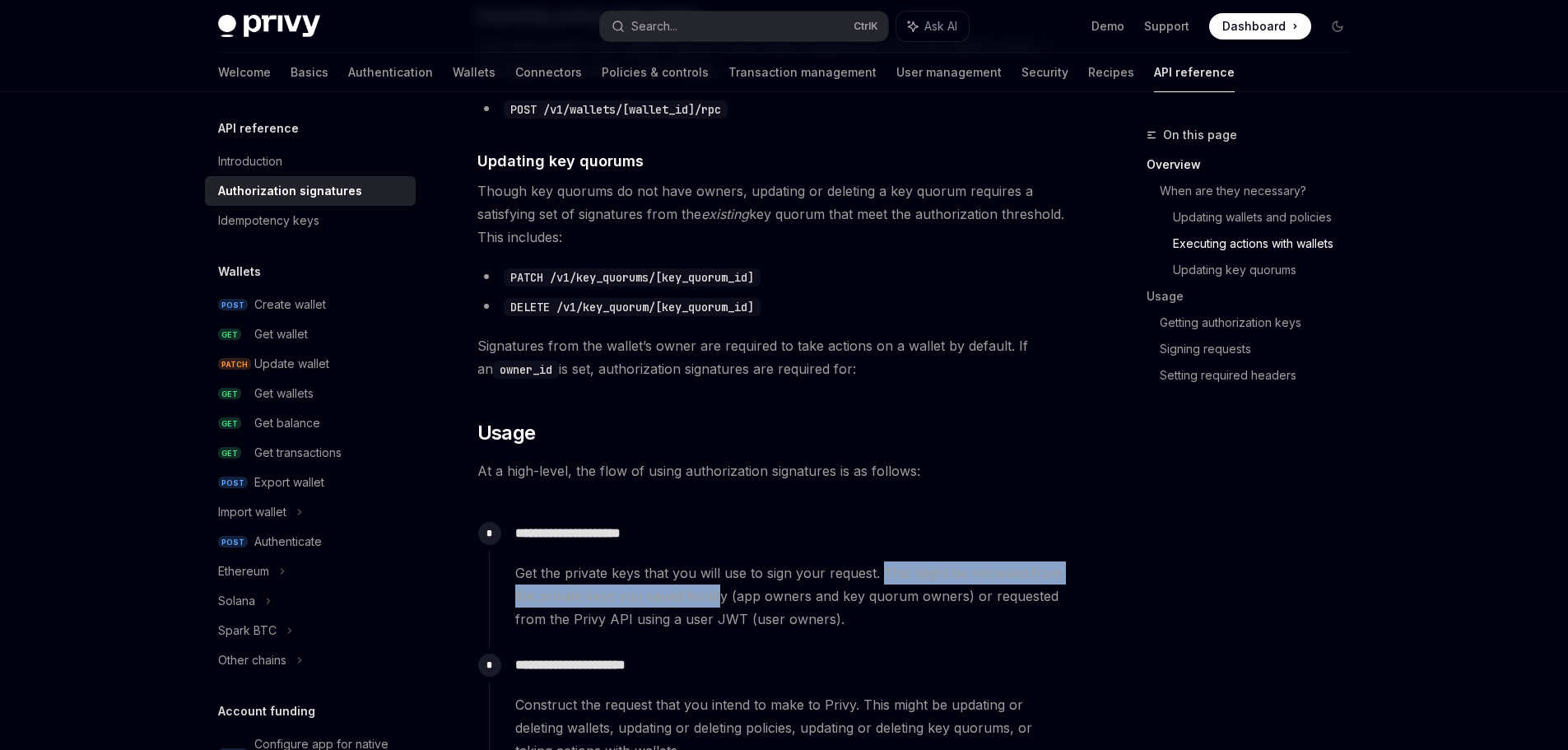
drag, startPoint x: 879, startPoint y: 572, endPoint x: 724, endPoint y: 591, distance: 156.2
click at [721, 591] on span "Get the private keys that you will use to sign your request. This might be retr…" at bounding box center [792, 595] width 555 height 69
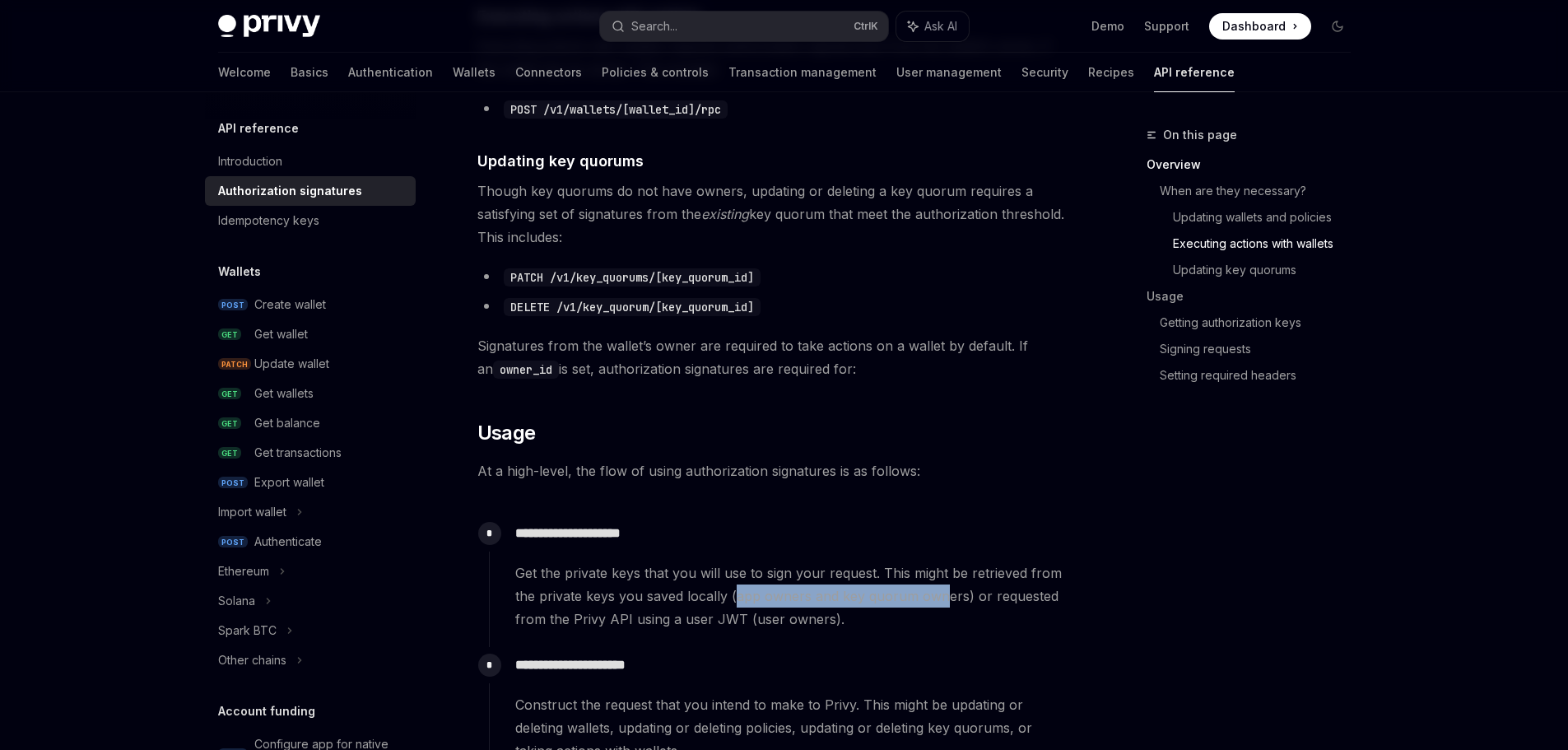
drag, startPoint x: 745, startPoint y: 592, endPoint x: 919, endPoint y: 596, distance: 174.0
click at [934, 596] on span "Get the private keys that you will use to sign your request. This might be retr…" at bounding box center [792, 595] width 555 height 69
drag, startPoint x: 624, startPoint y: 621, endPoint x: 830, endPoint y: 618, distance: 206.0
click at [830, 618] on span "Get the private keys that you will use to sign your request. This might be retr…" at bounding box center [792, 595] width 555 height 69
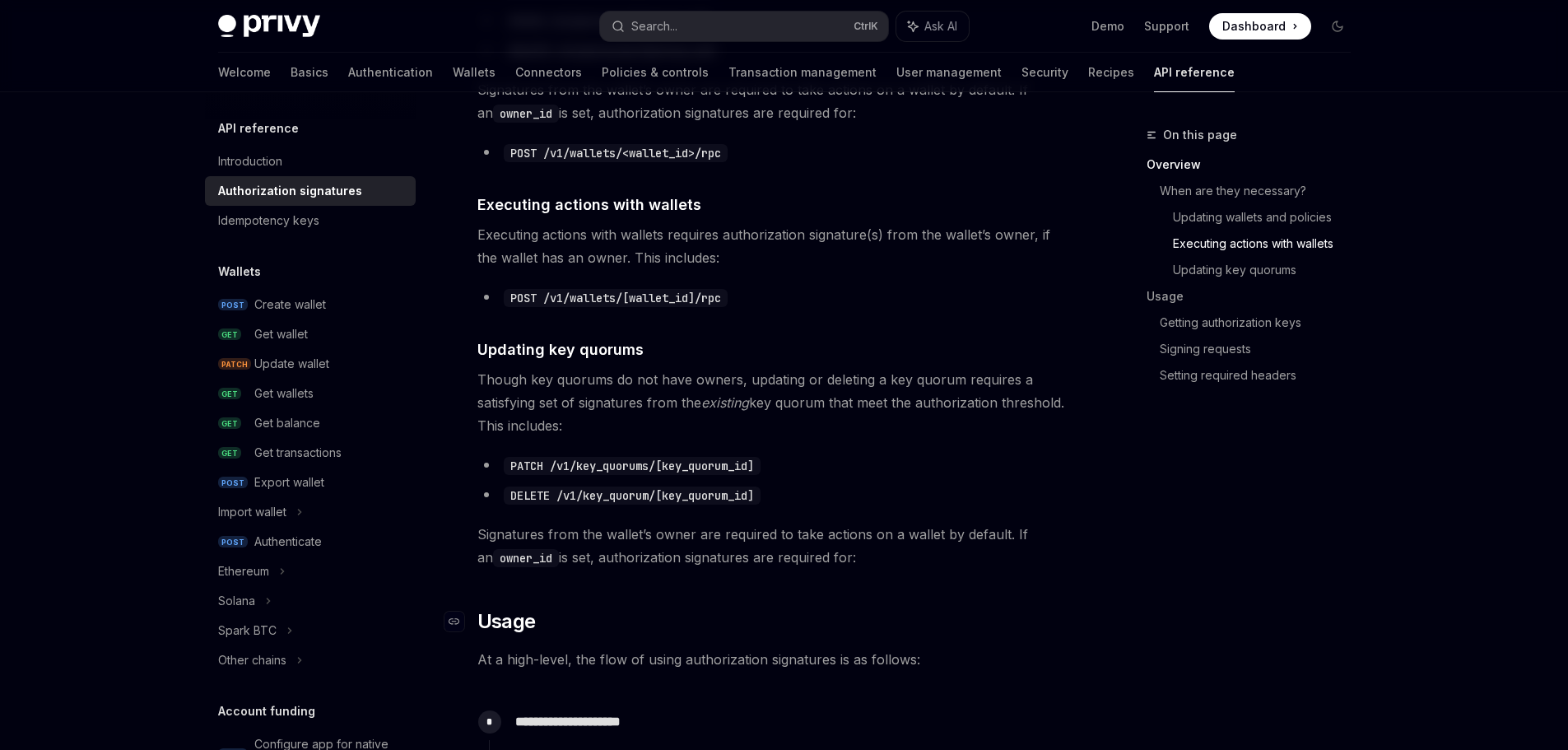
scroll to position [823, 0]
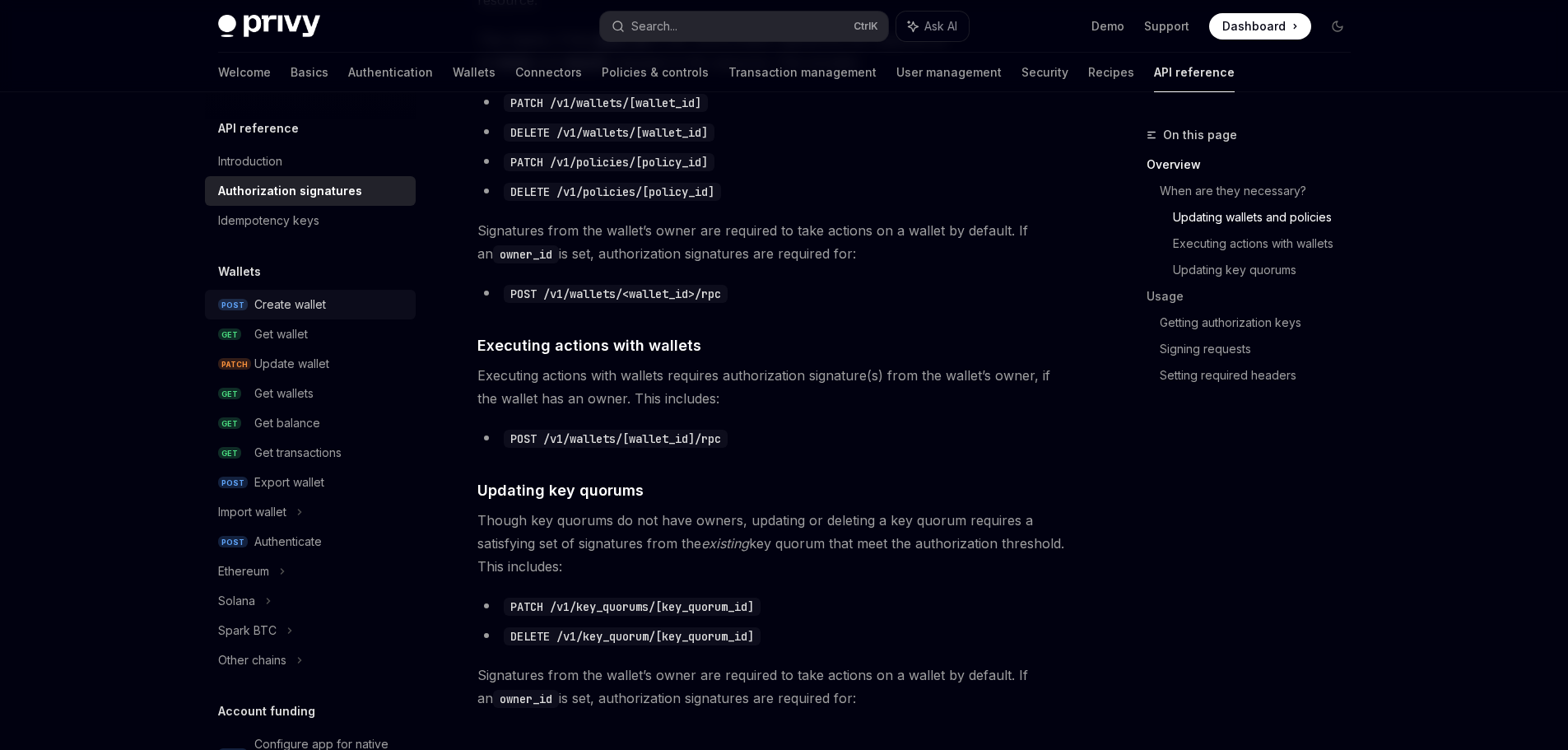
click at [328, 308] on div "Create wallet" at bounding box center [330, 304] width 152 height 20
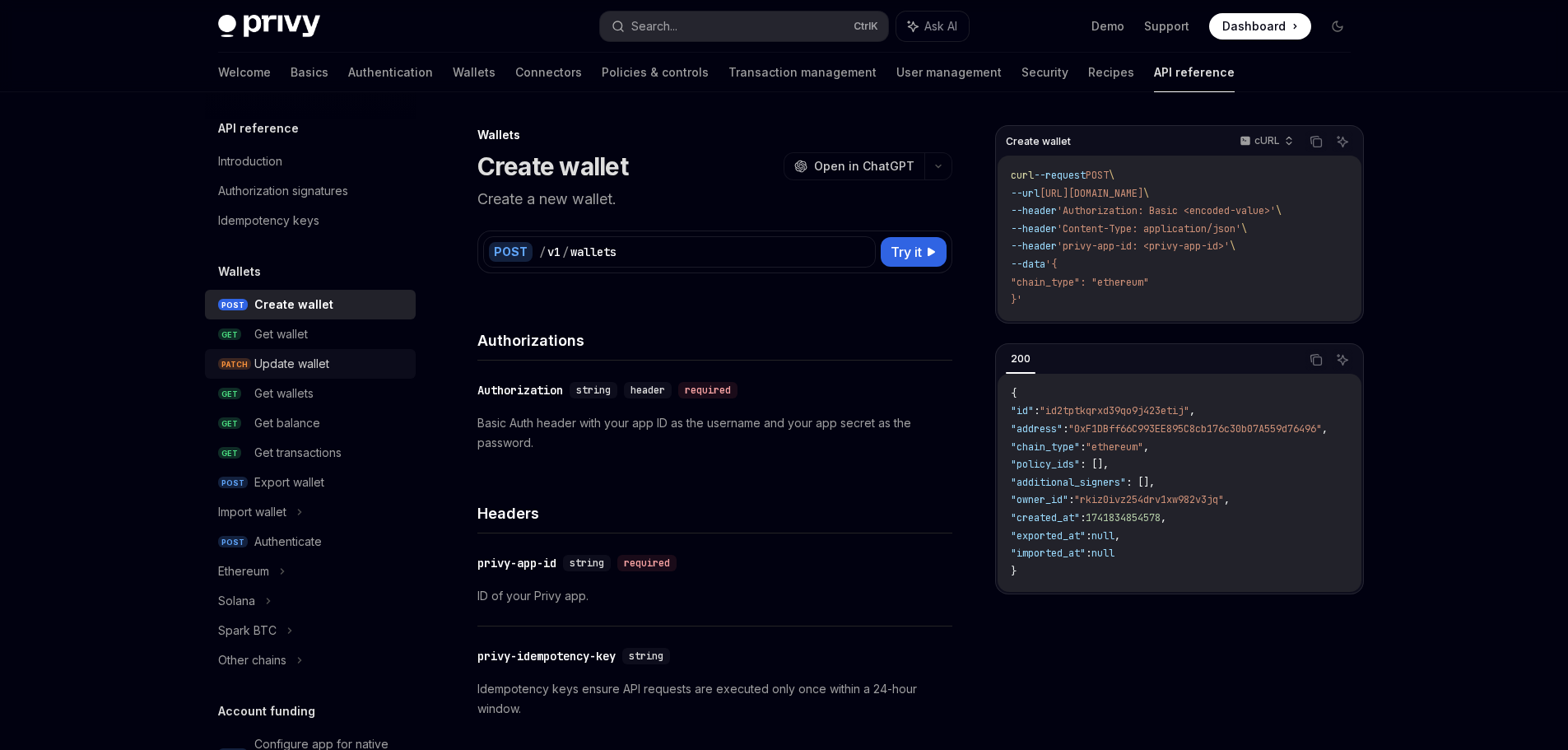
click at [331, 371] on div "Update wallet" at bounding box center [330, 364] width 152 height 20
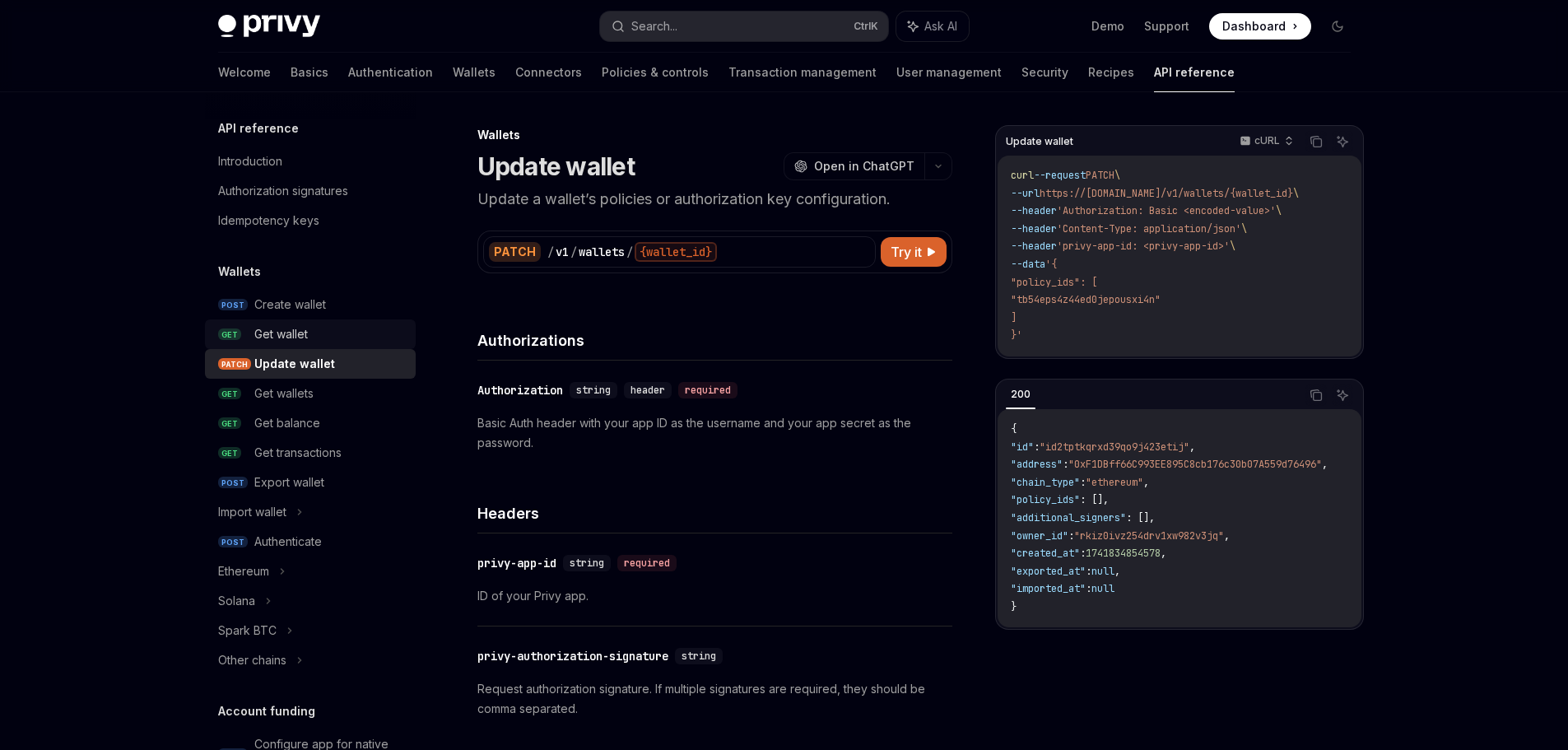
click at [318, 336] on div "Get wallet" at bounding box center [330, 334] width 152 height 20
type textarea "*"
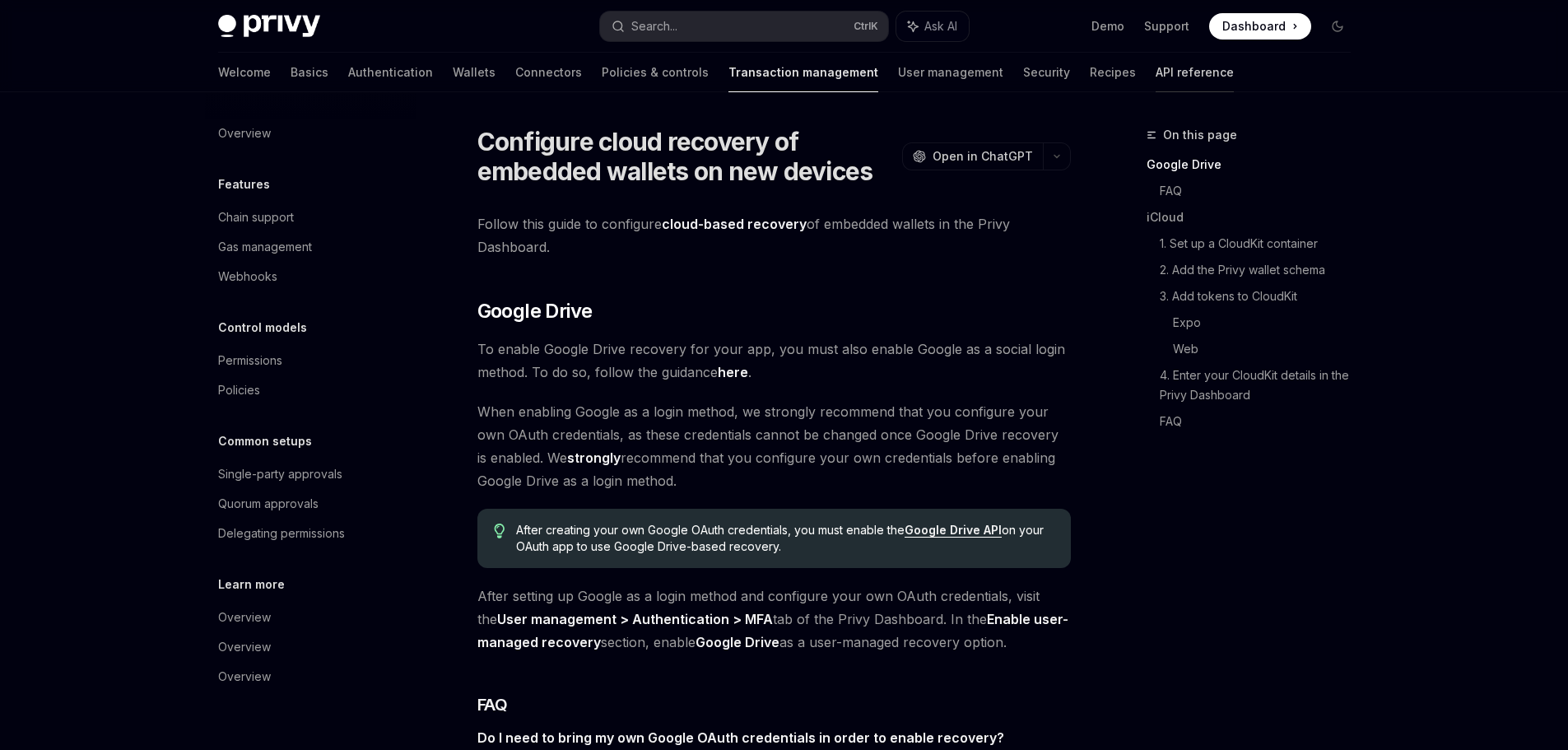
click at [1155, 70] on link "API reference" at bounding box center [1194, 73] width 78 height 40
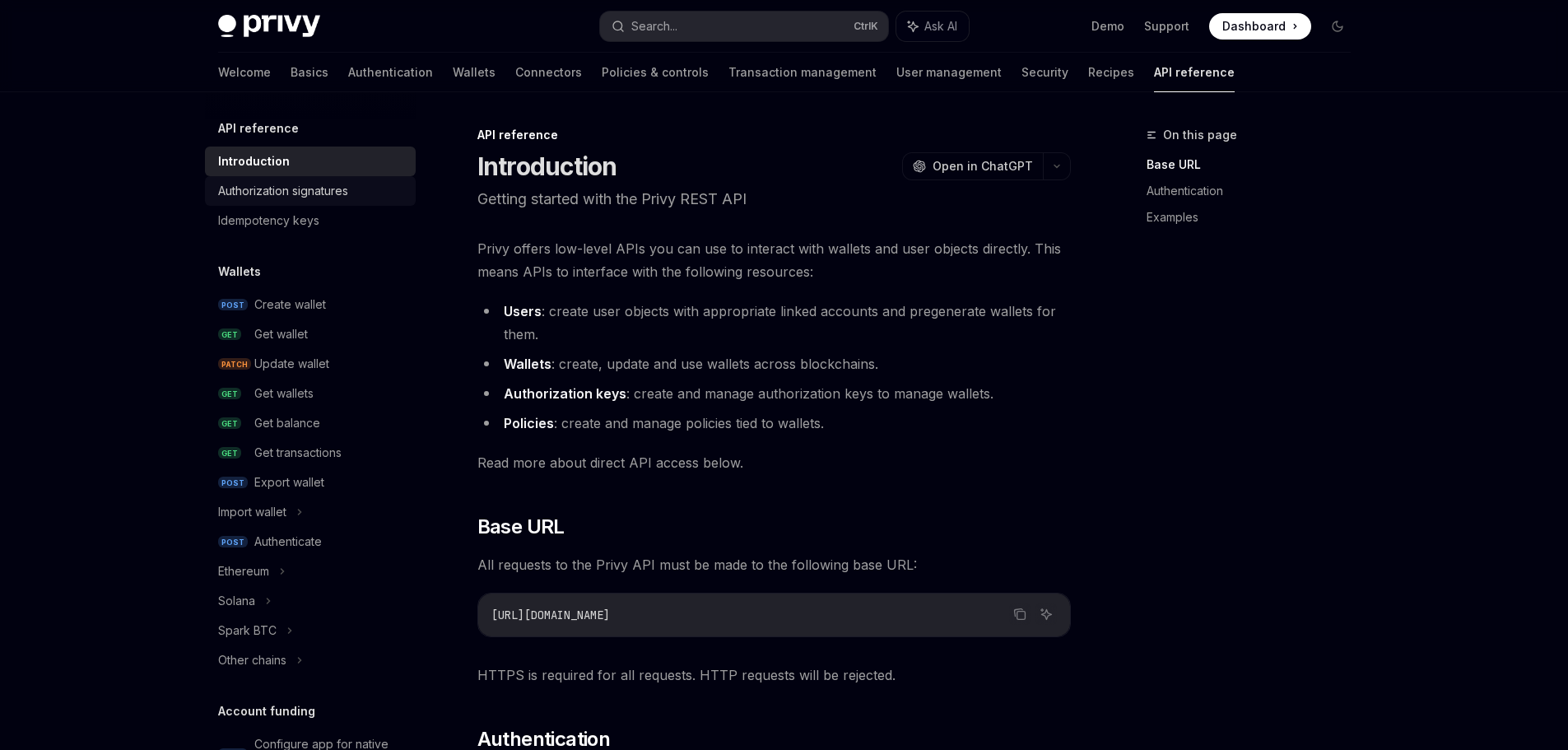
click at [331, 195] on div "Authorization signatures" at bounding box center [283, 190] width 130 height 20
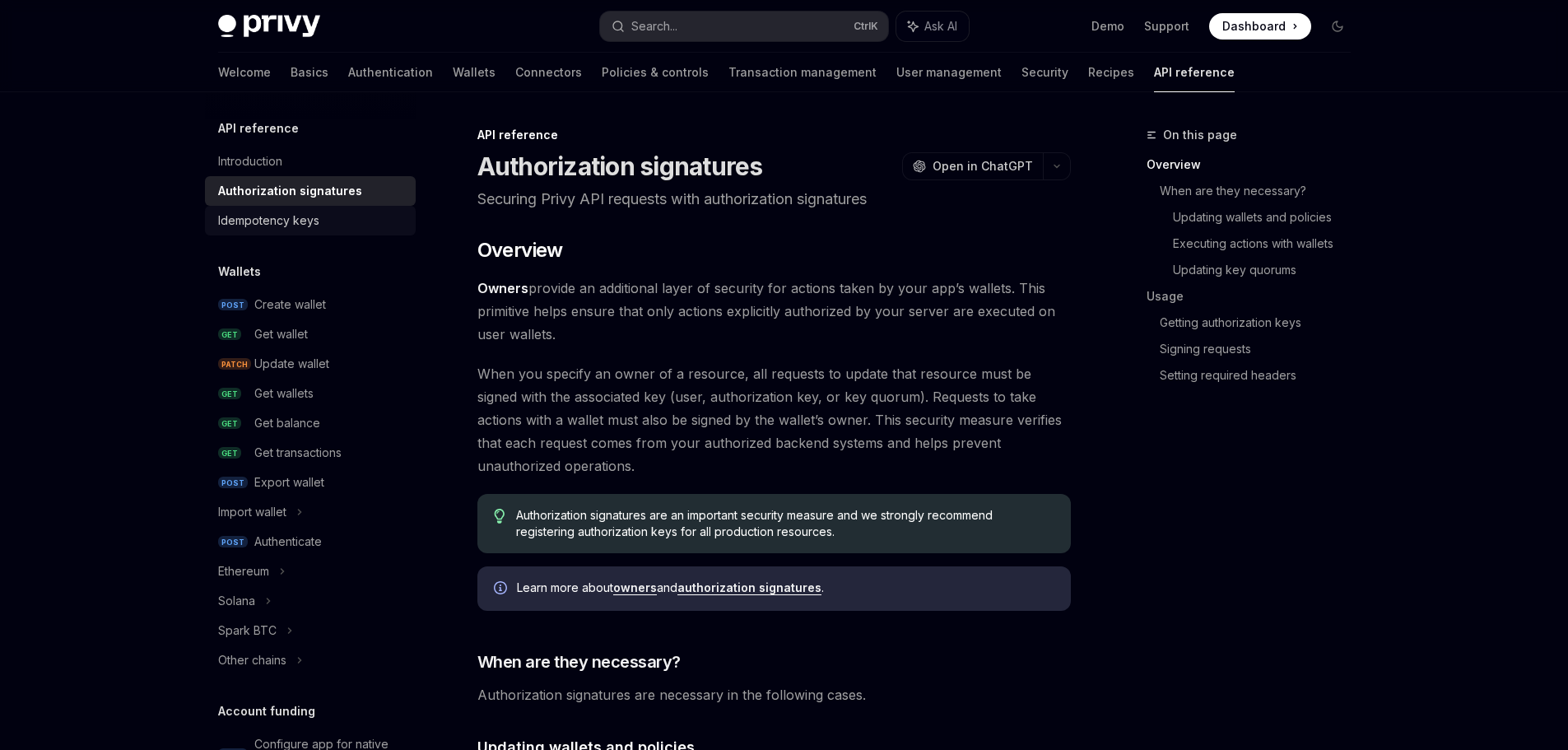
click at [320, 212] on div "Idempotency keys" at bounding box center [312, 220] width 188 height 20
type textarea "*"
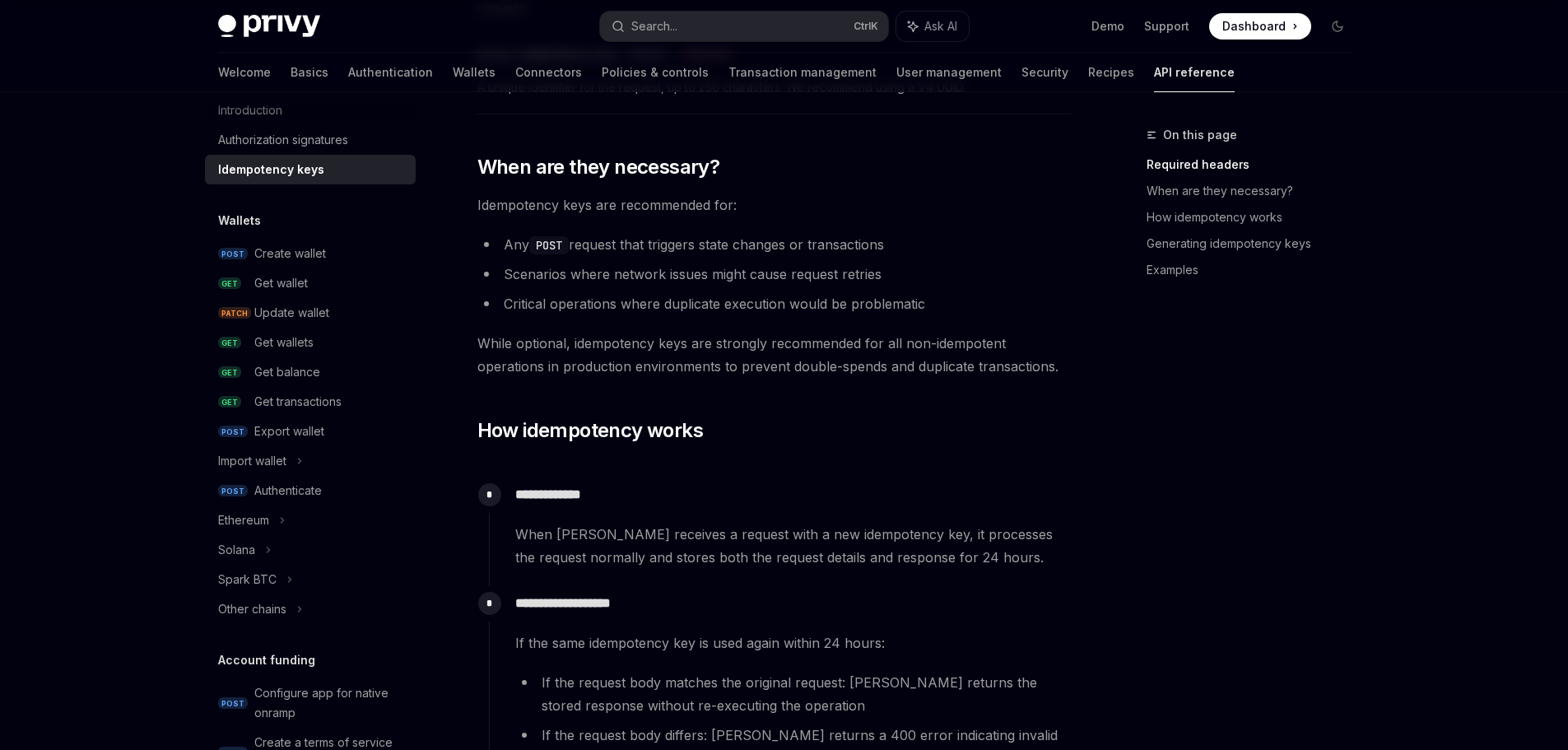
scroll to position [45, 0]
click at [1114, 22] on link "Demo" at bounding box center [1107, 26] width 33 height 16
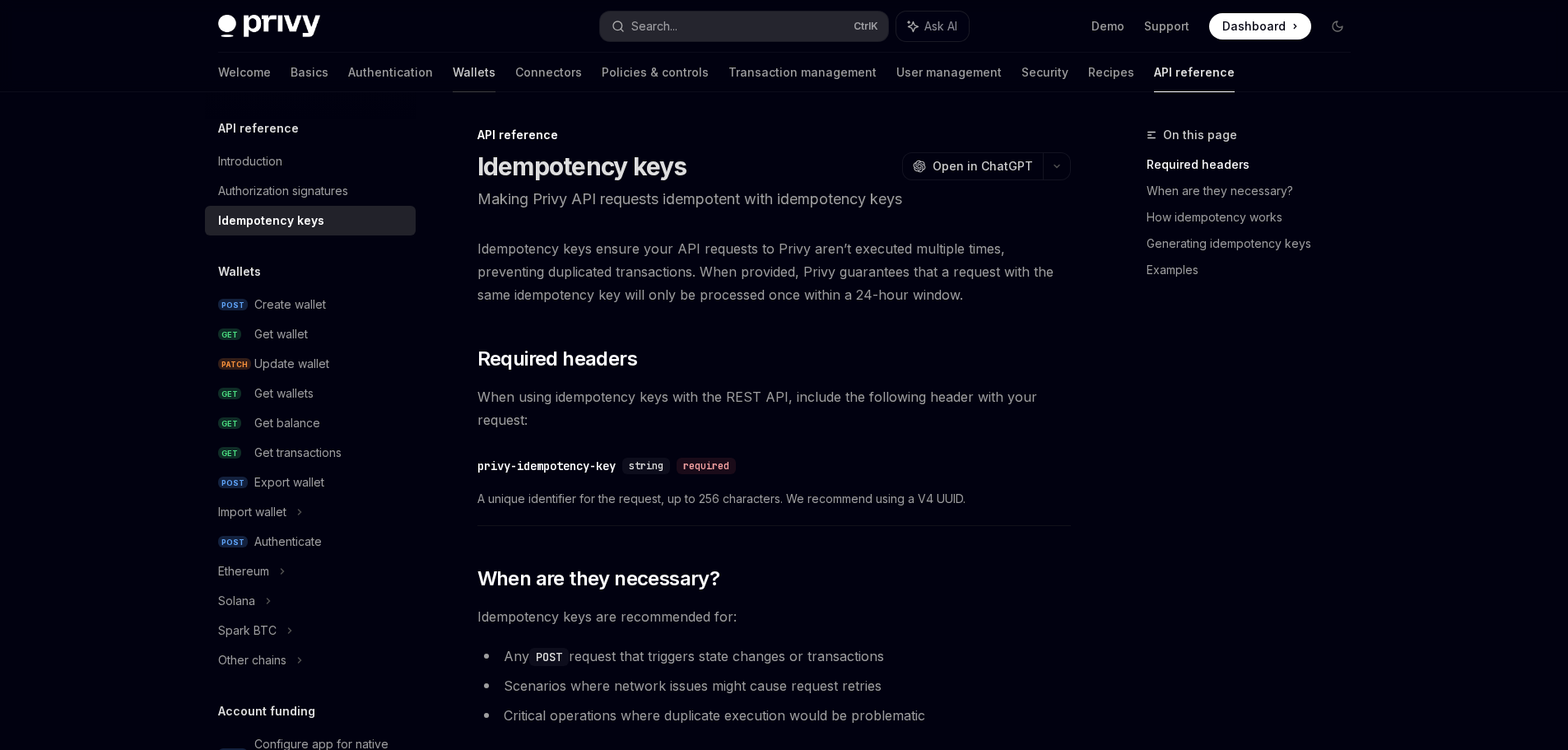
click at [453, 72] on link "Wallets" at bounding box center [474, 73] width 43 height 40
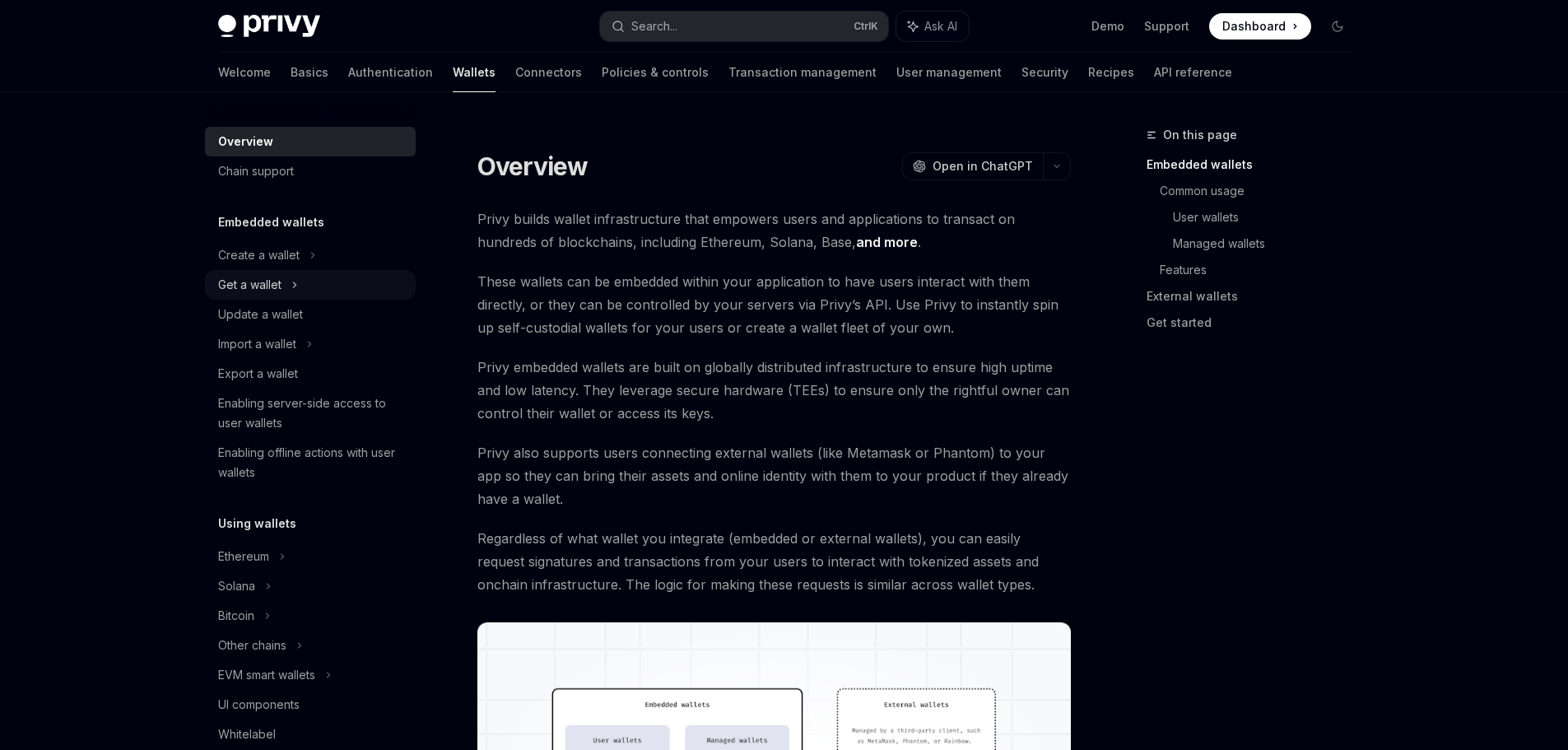
click at [316, 289] on div "Get a wallet" at bounding box center [309, 285] width 210 height 30
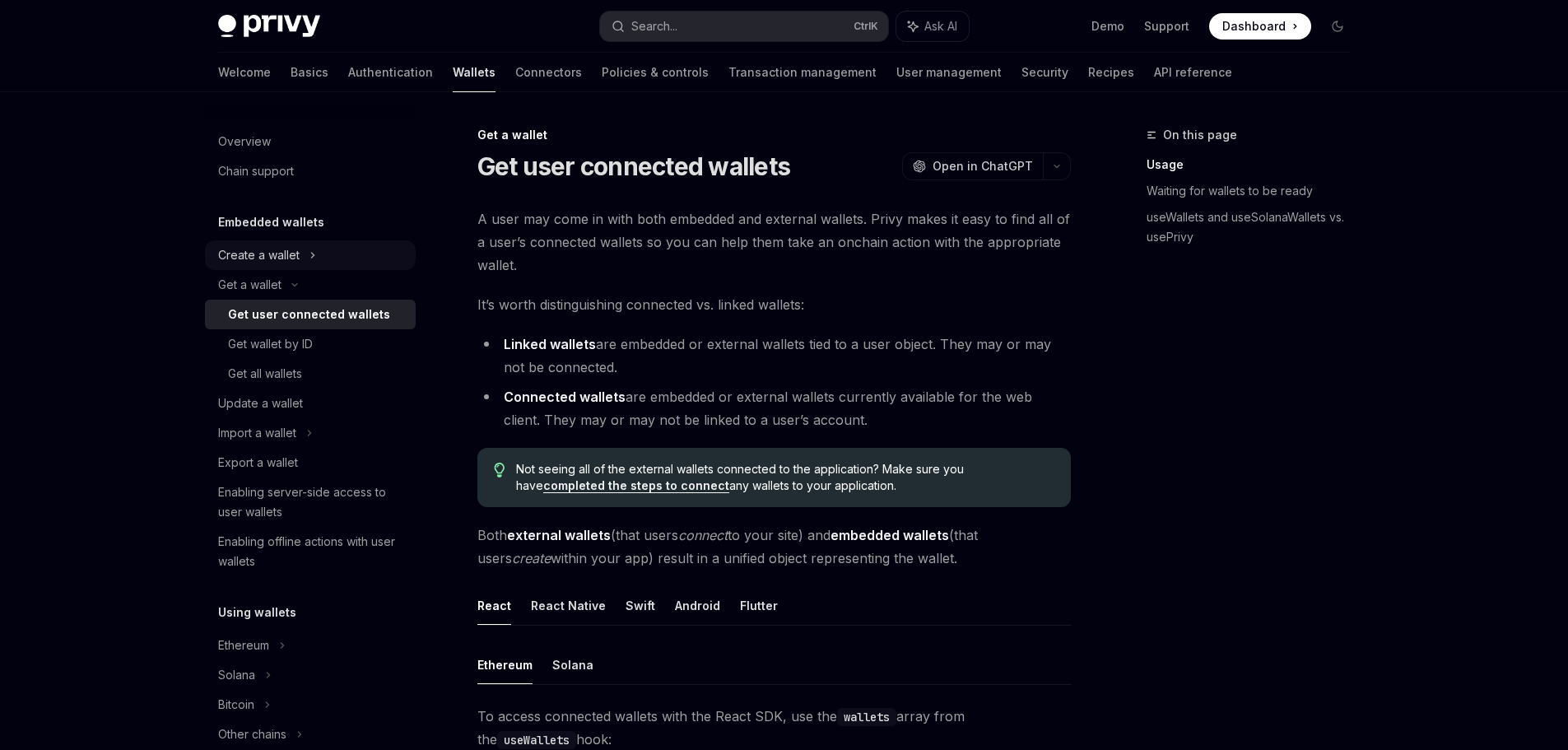
click at [315, 260] on icon at bounding box center [312, 255] width 7 height 20
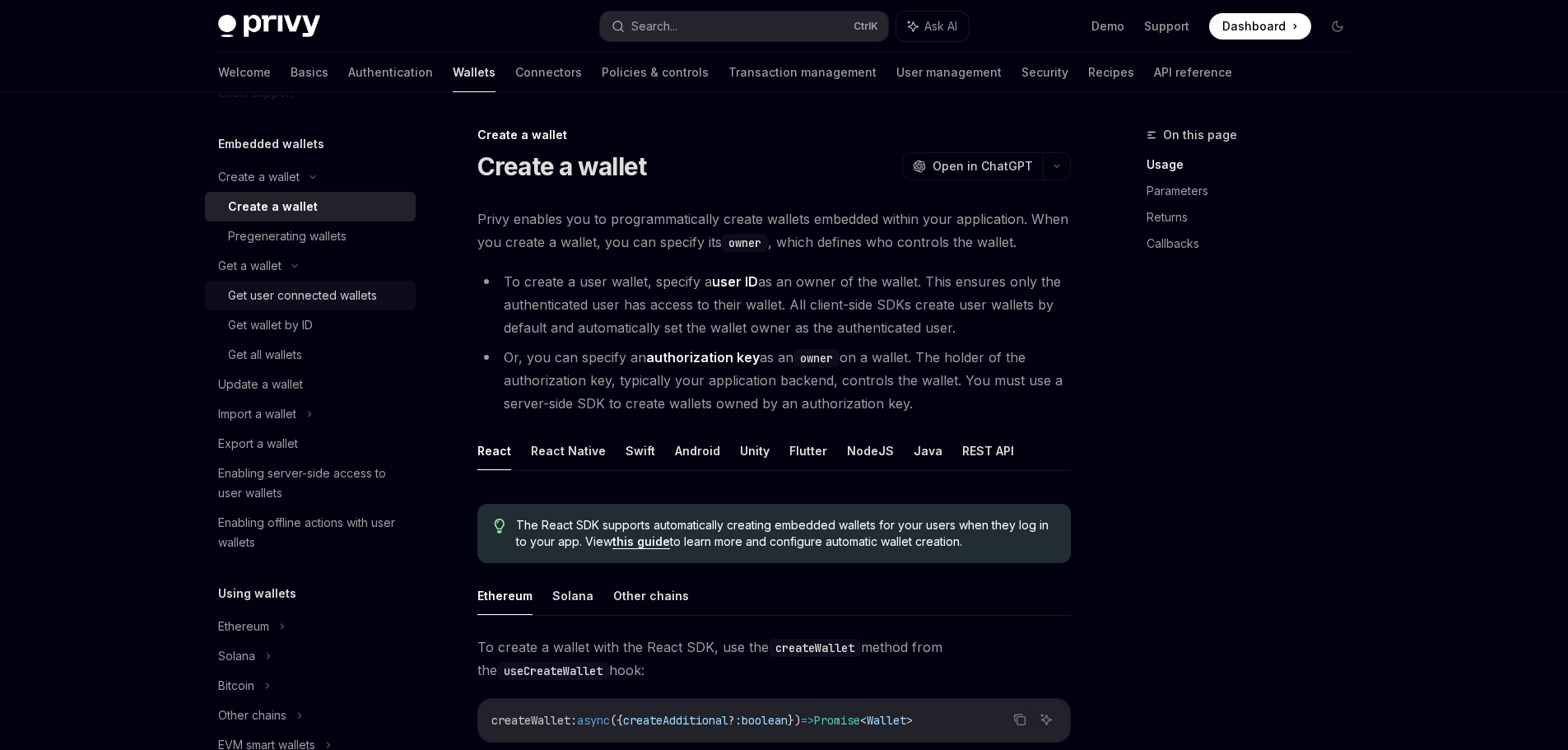
scroll to position [82, 0]
click at [351, 235] on div "Pregenerating wallets" at bounding box center [317, 232] width 178 height 20
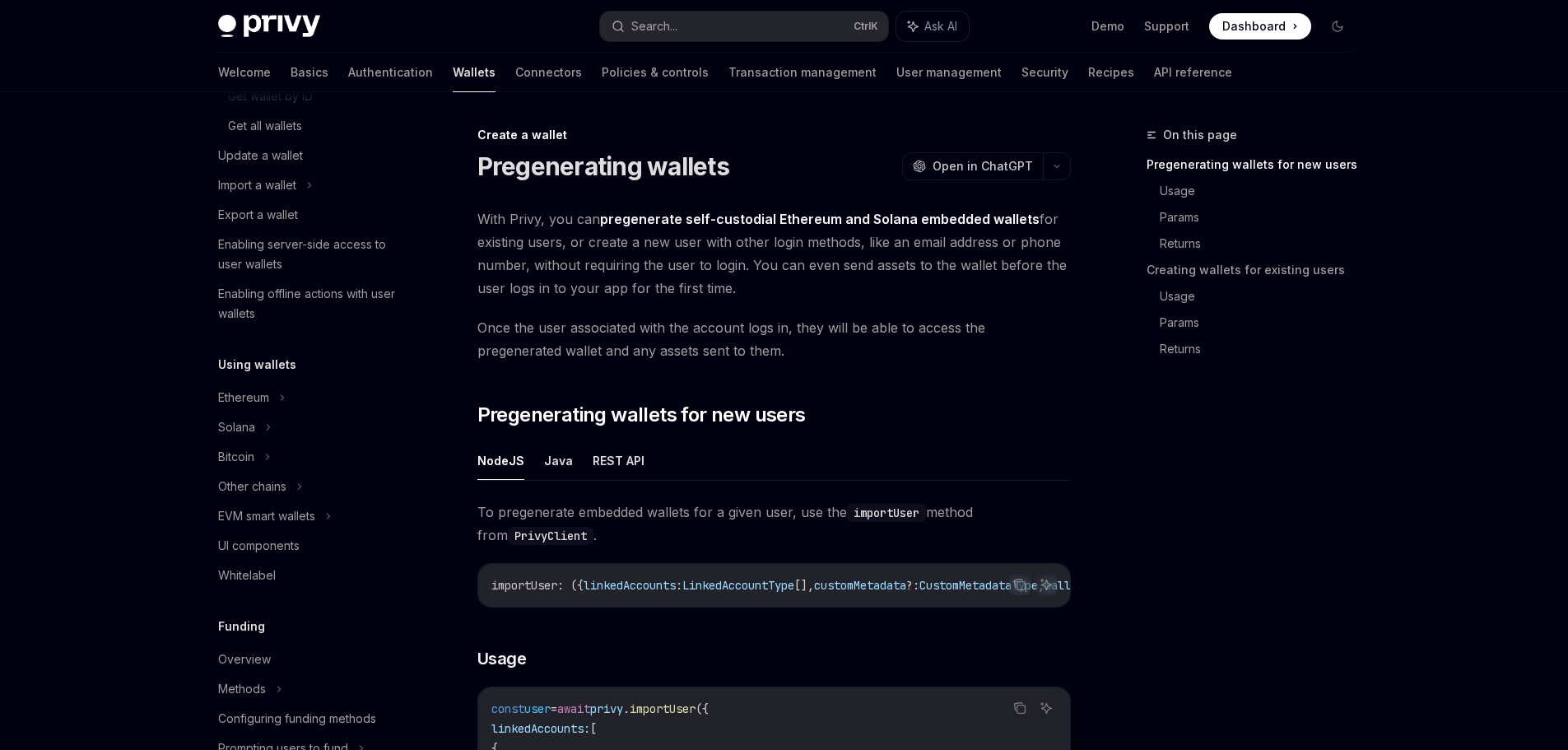
scroll to position [411, 0]
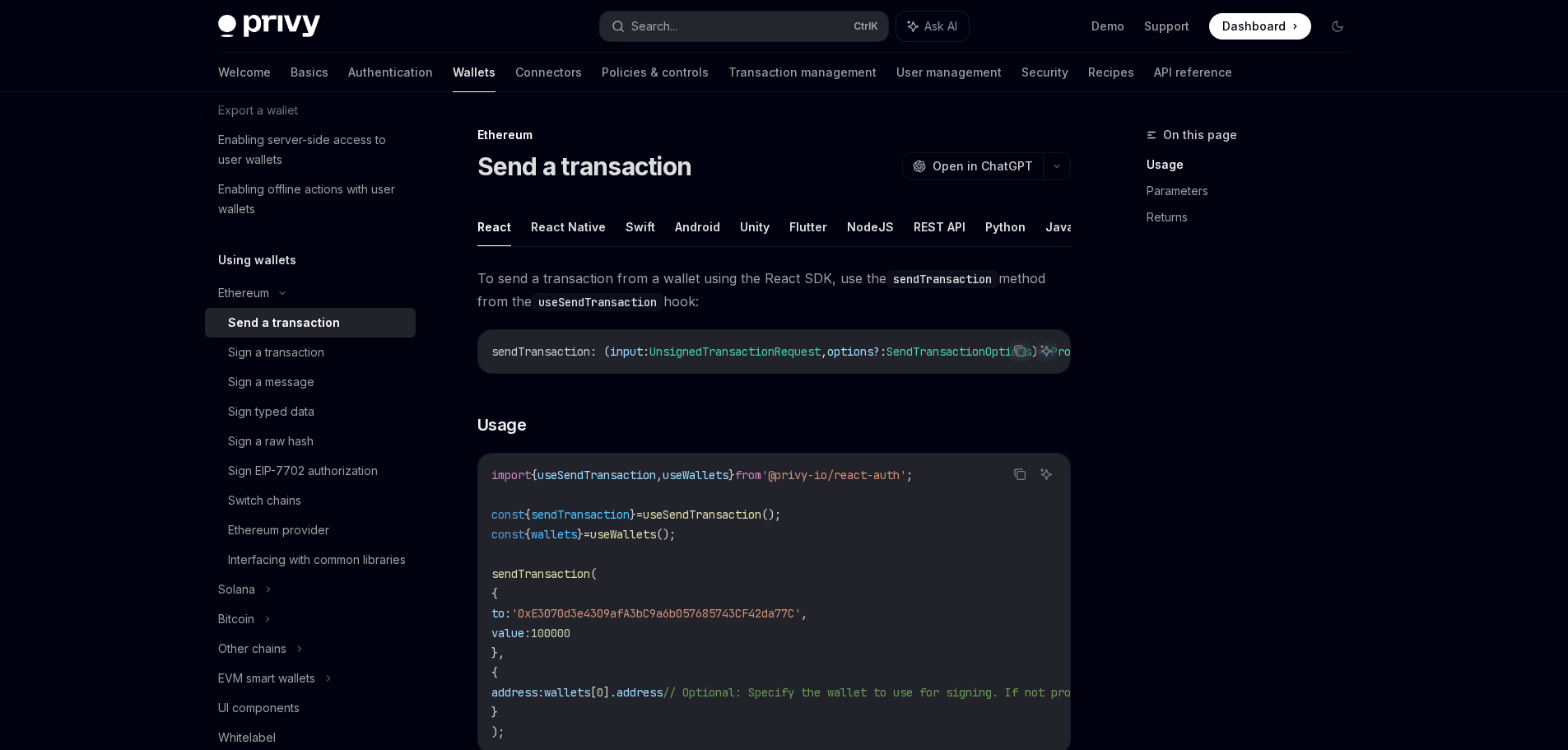
click at [333, 329] on div "Send a transaction" at bounding box center [317, 322] width 178 height 20
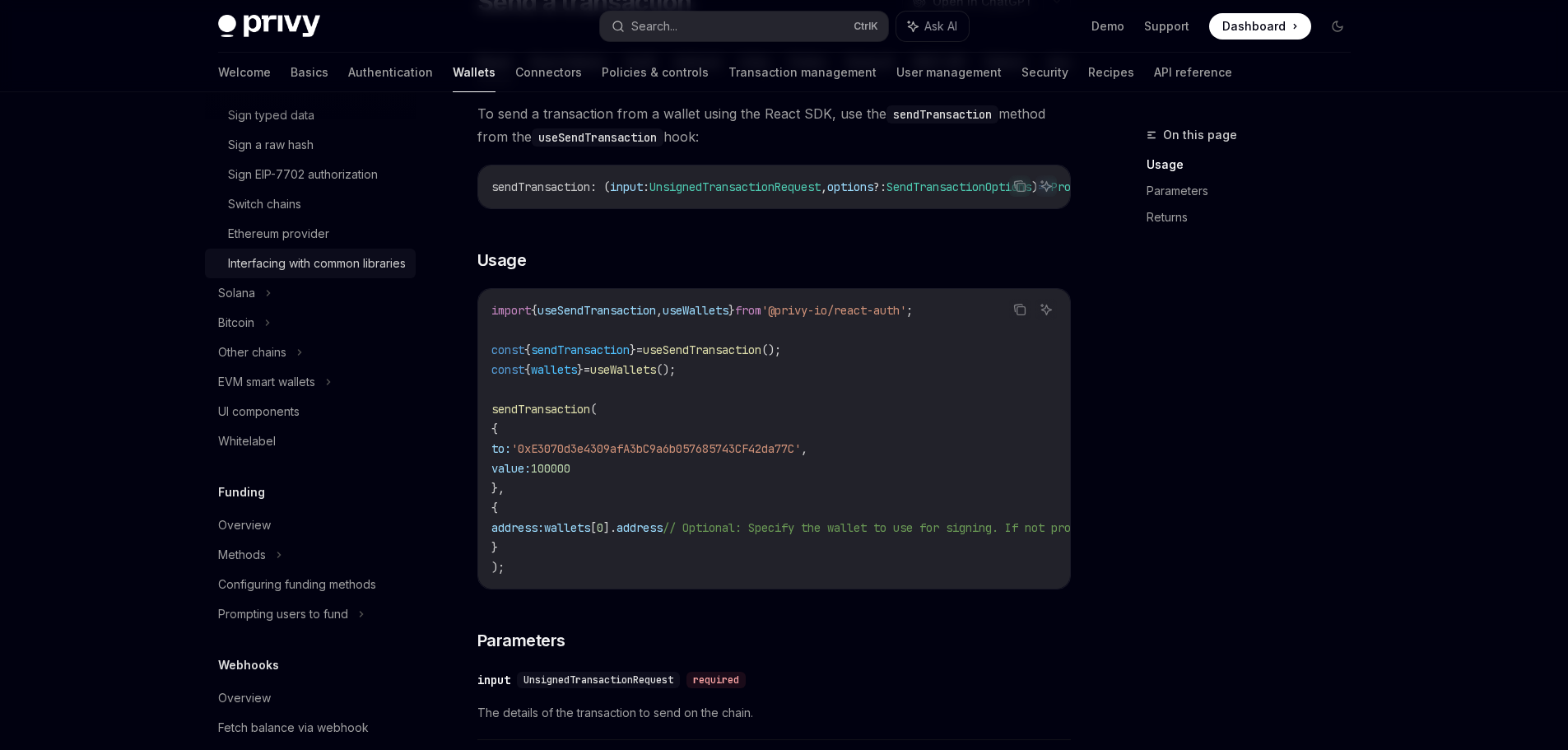
scroll to position [740, 0]
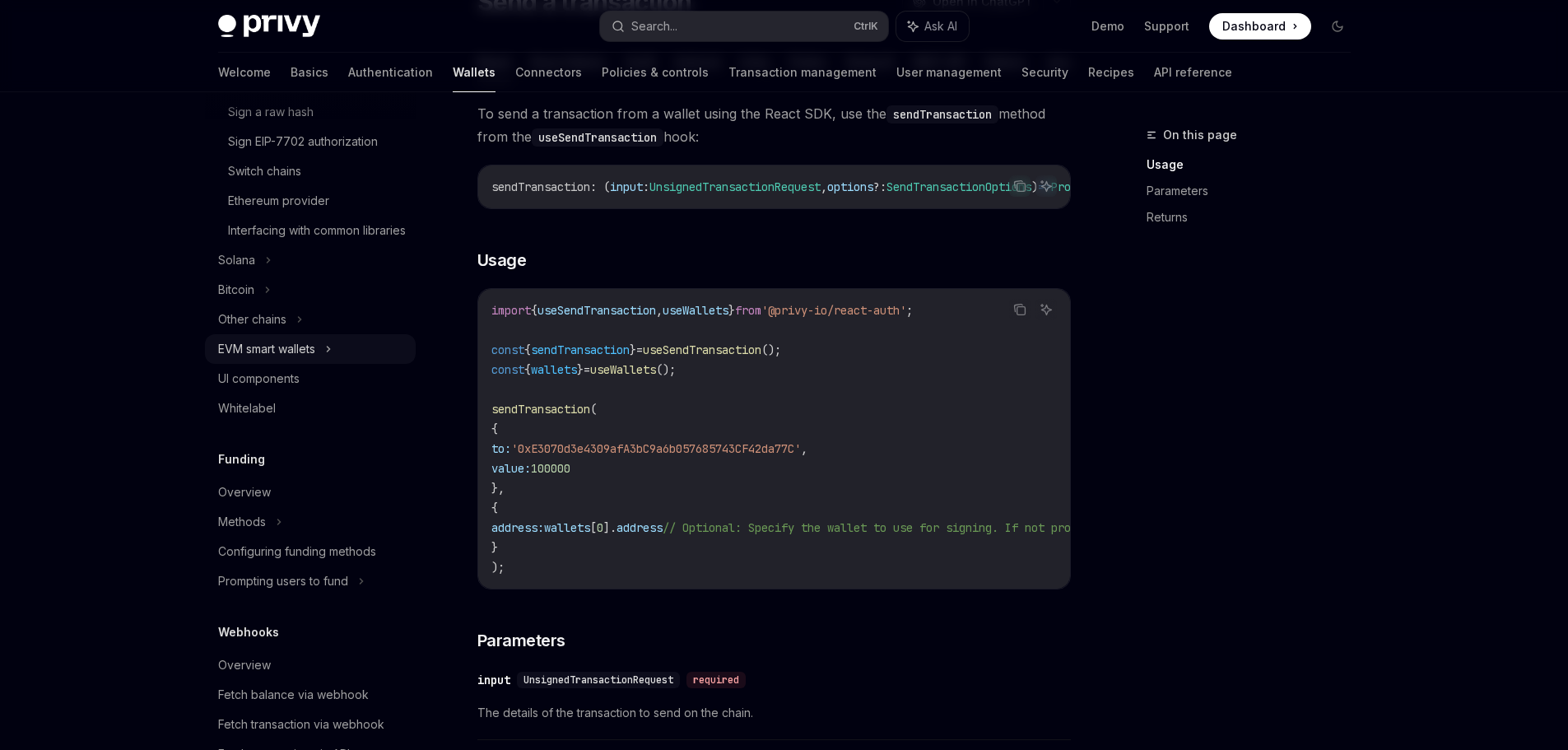
click at [361, 361] on div "EVM smart wallets" at bounding box center [309, 349] width 210 height 30
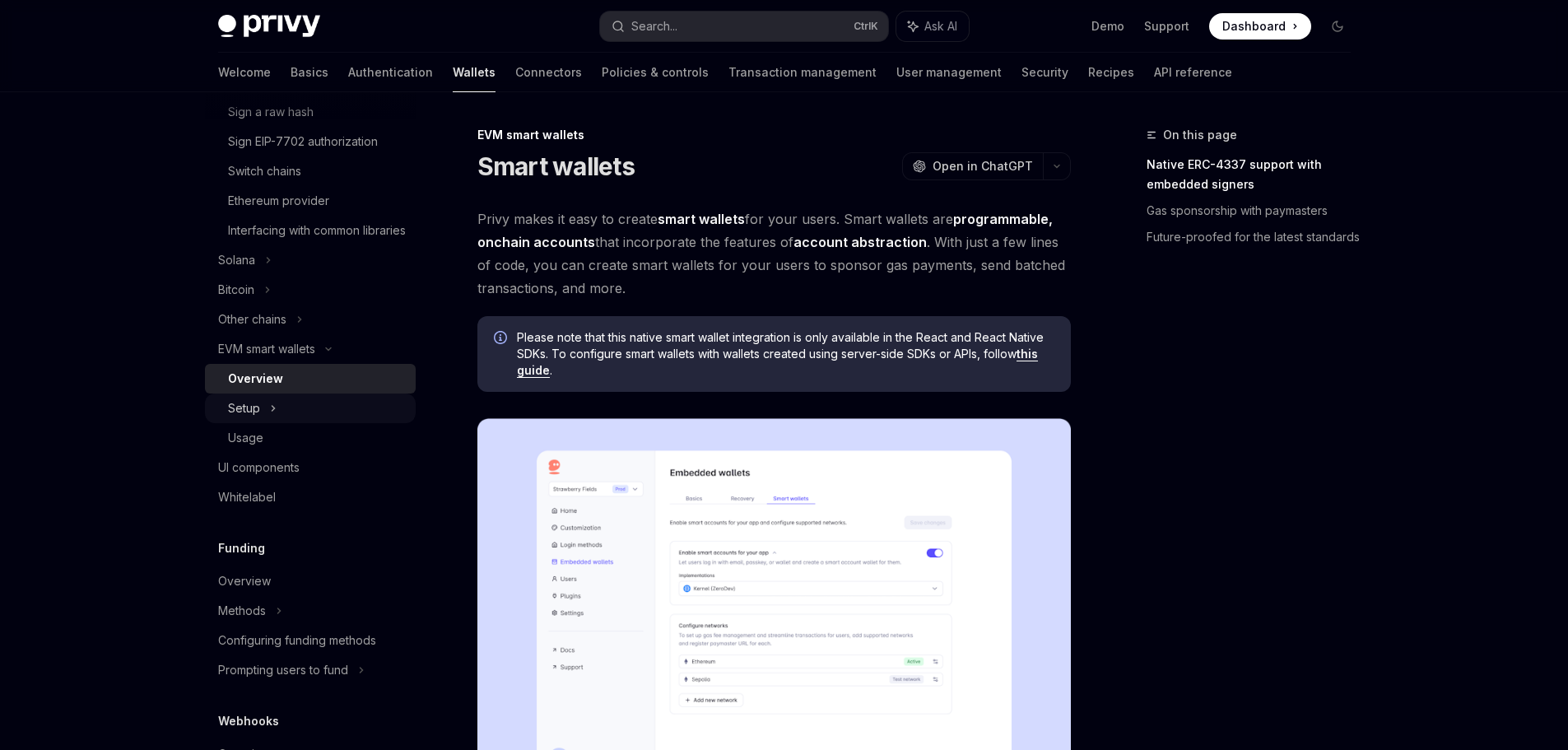
click at [343, 423] on div "Setup" at bounding box center [309, 408] width 210 height 30
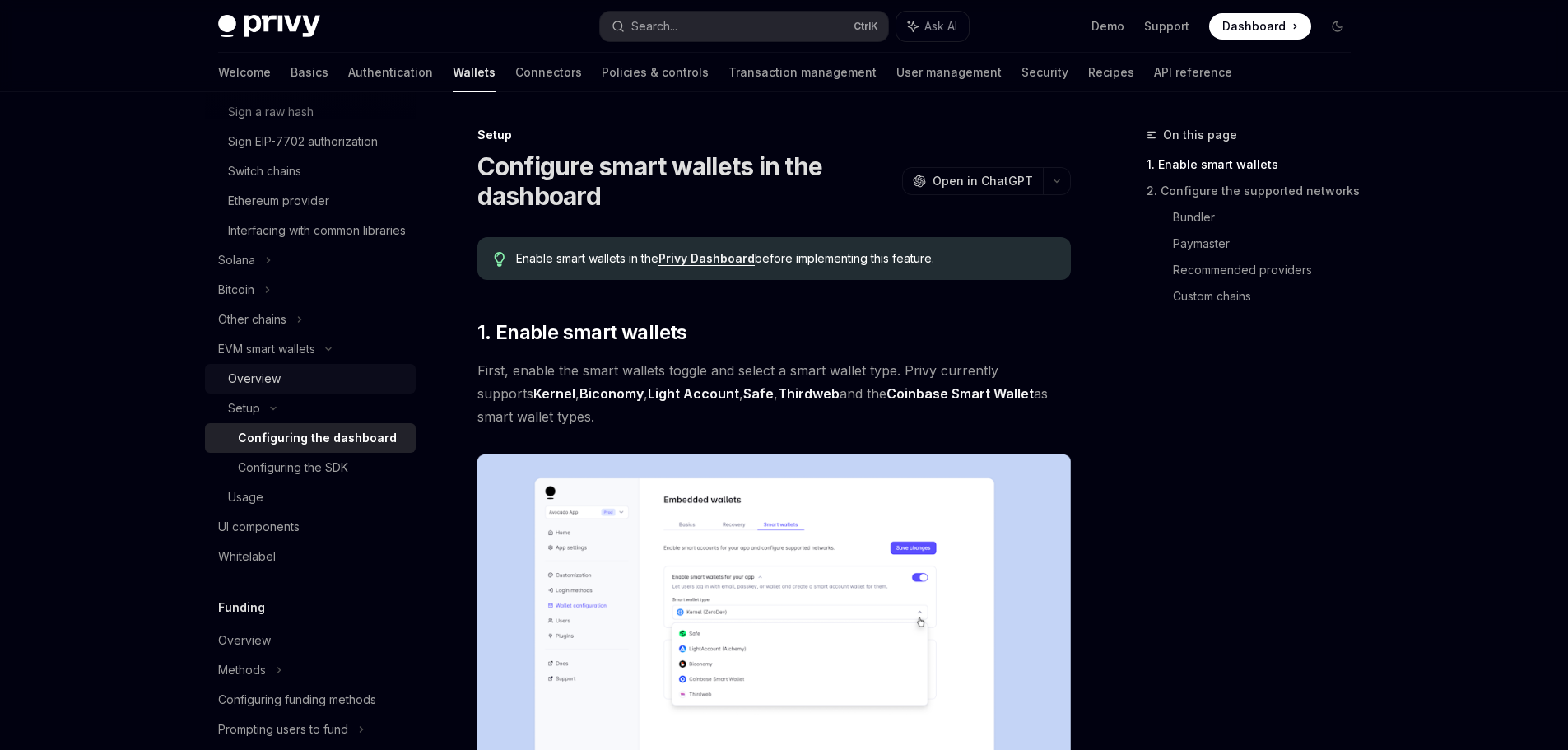
click at [344, 393] on link "Overview" at bounding box center [309, 379] width 210 height 30
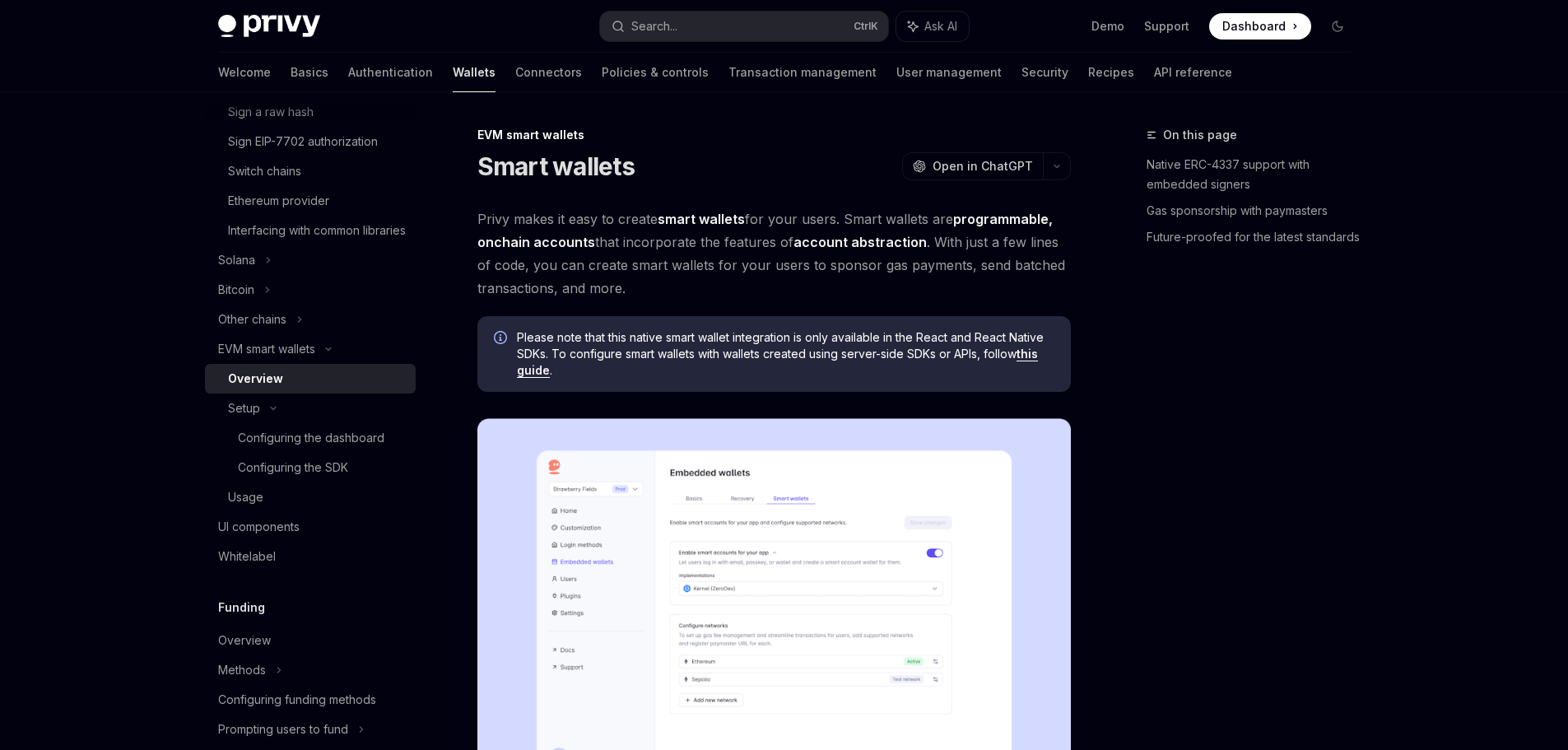
type textarea "*"
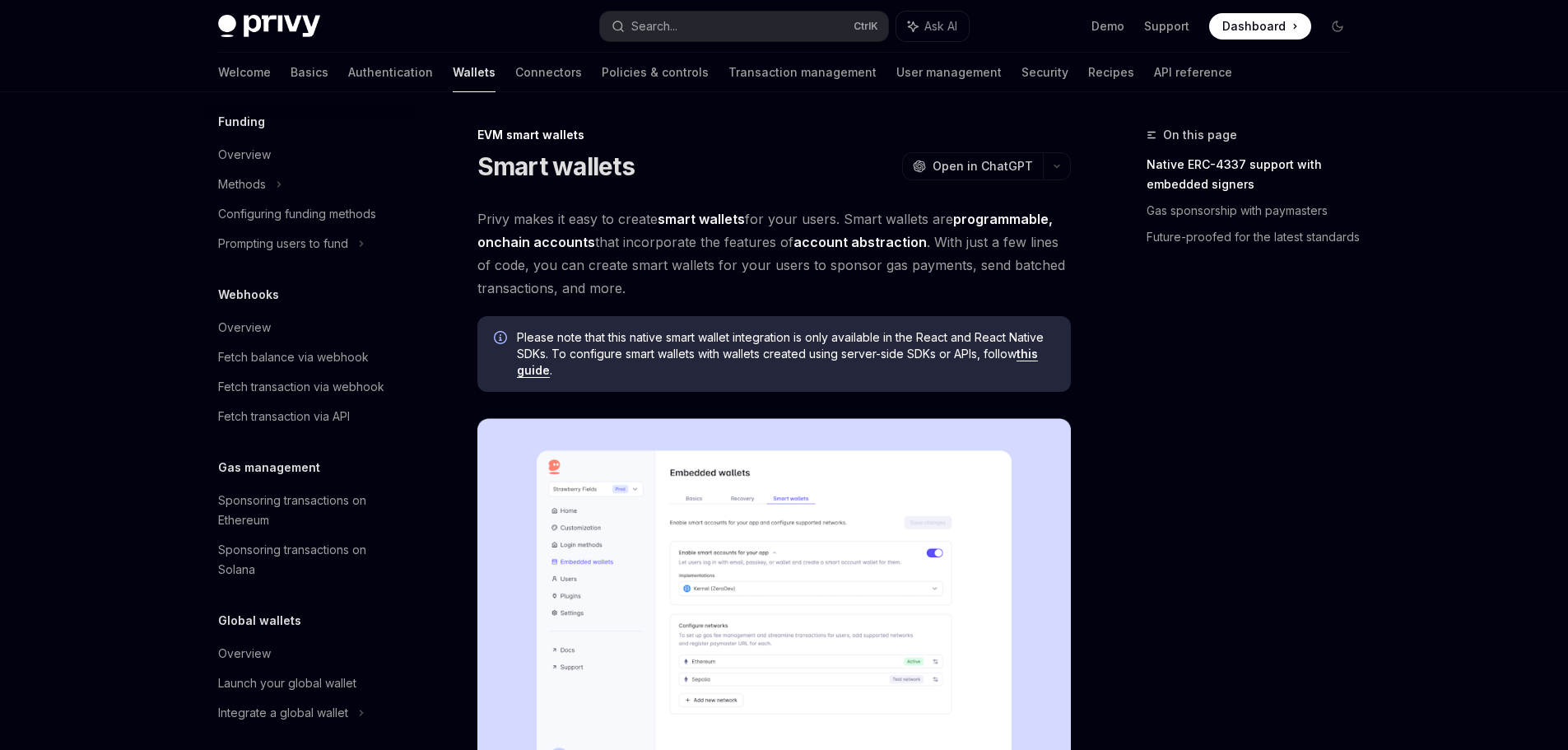
scroll to position [1257, 0]
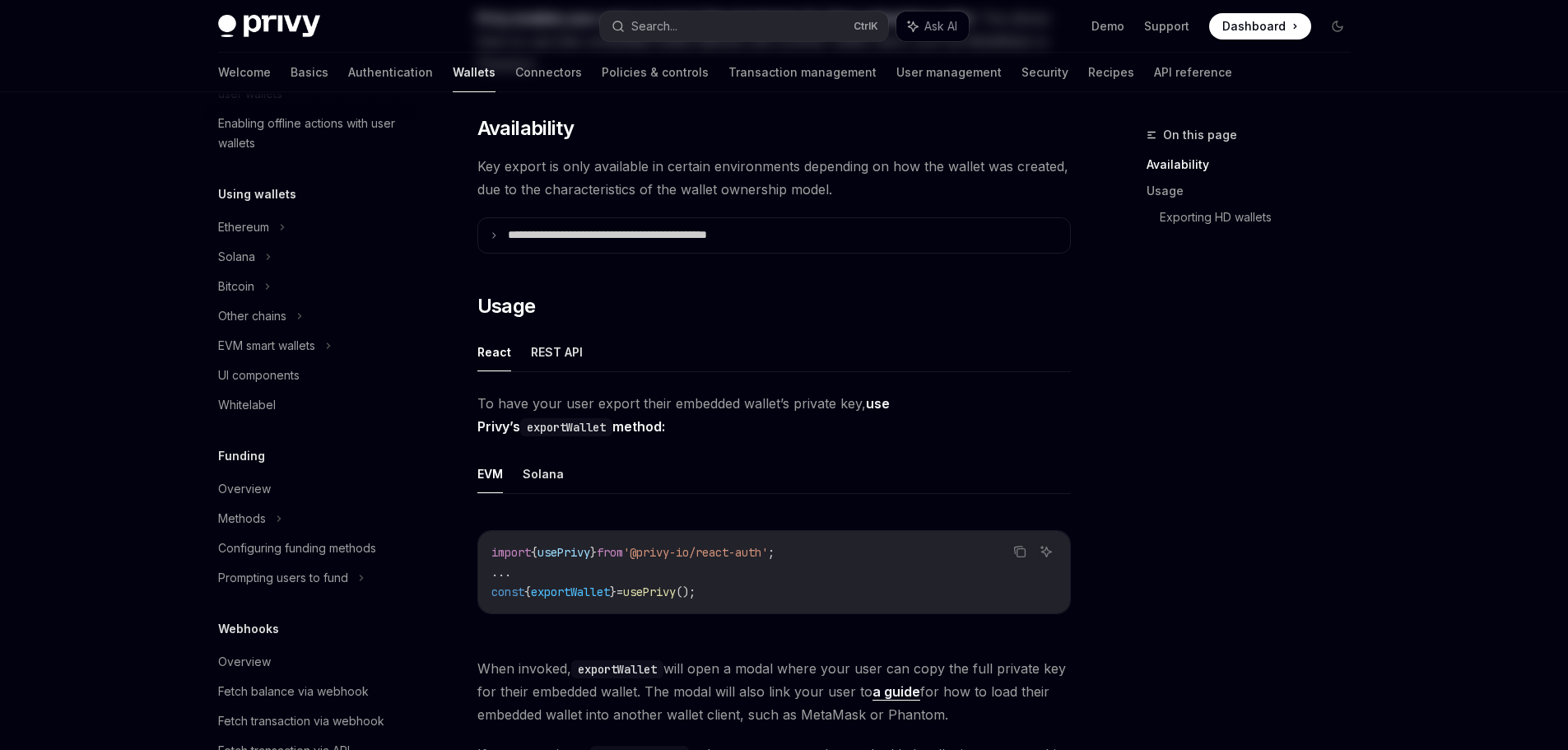
scroll to position [246, 0]
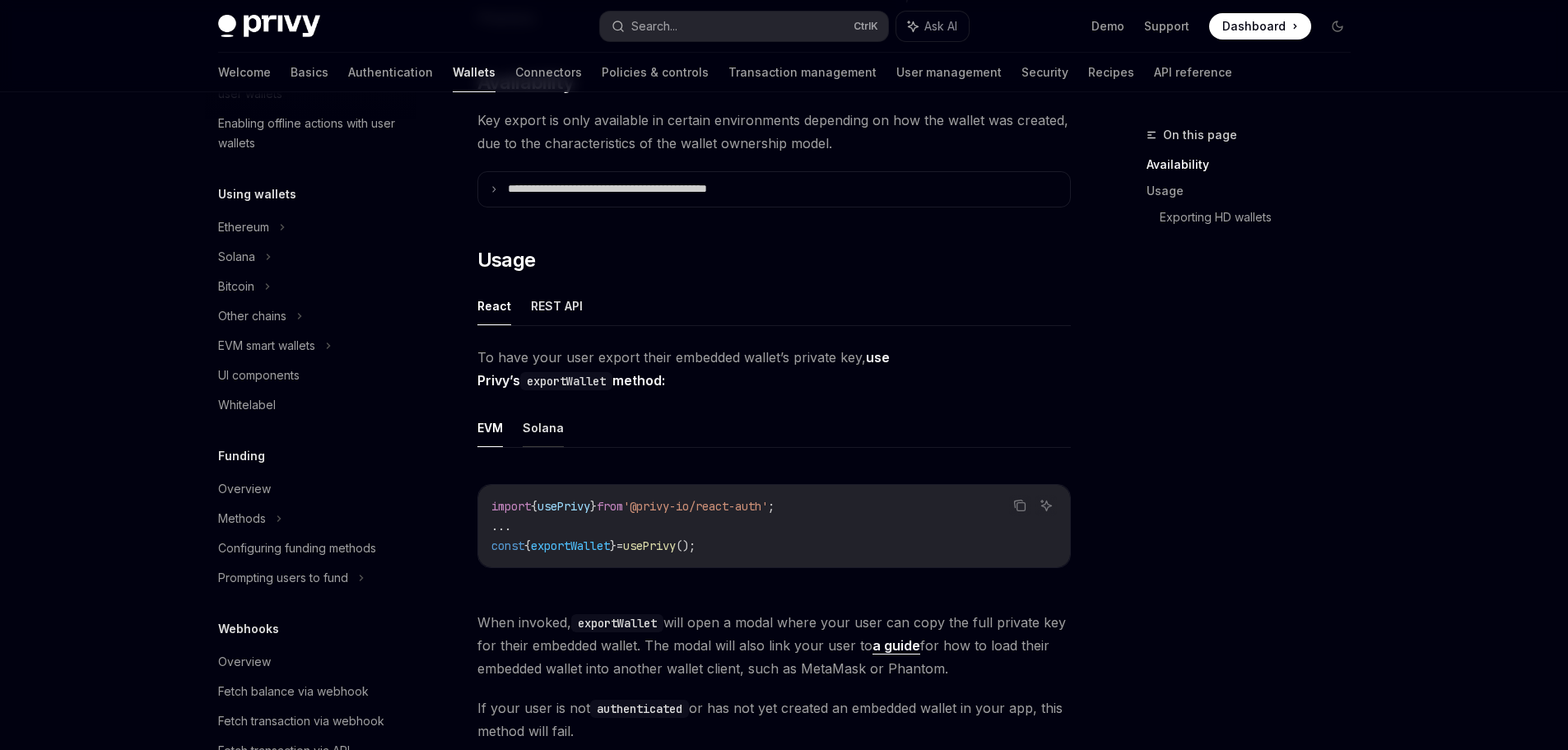
click at [530, 410] on button "Solana" at bounding box center [543, 427] width 41 height 39
click at [550, 317] on button "REST API" at bounding box center [557, 305] width 52 height 39
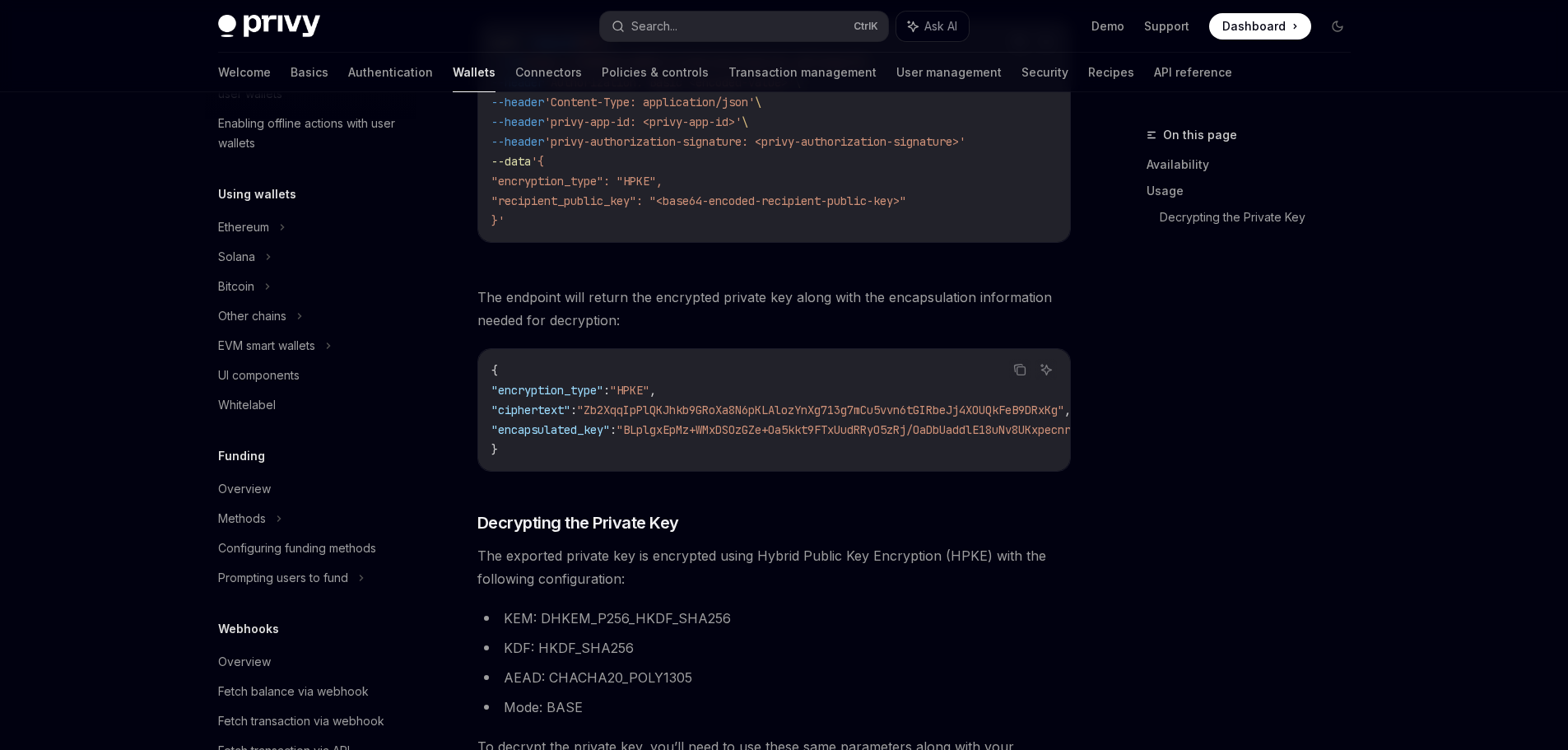
scroll to position [823, 0]
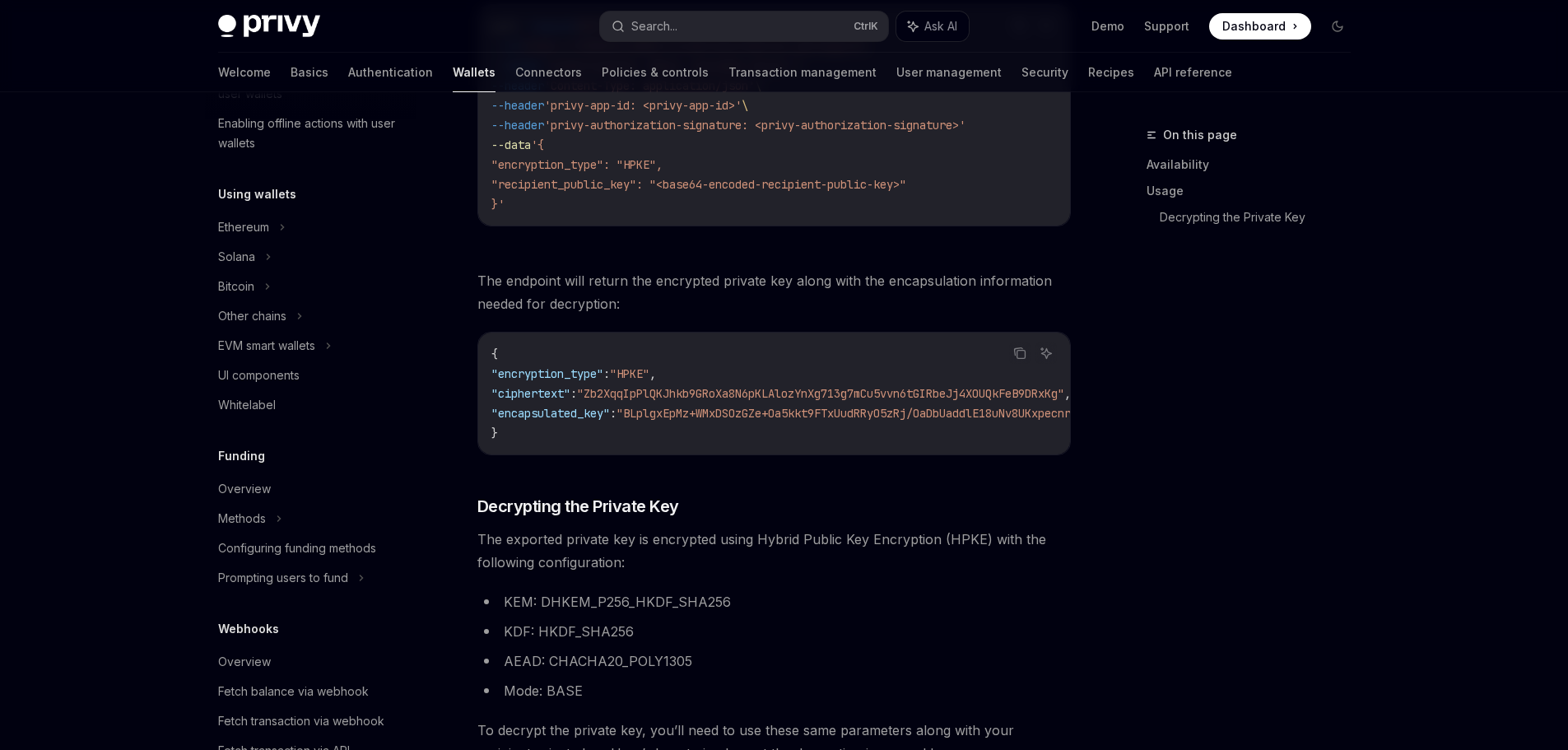
click at [622, 454] on div "{ "encryption_type" : "HPKE" , "ciphertext" : "Zb2XqqIpPlQKJhkb9GRoXa8N6pKLAloz…" at bounding box center [773, 393] width 591 height 122
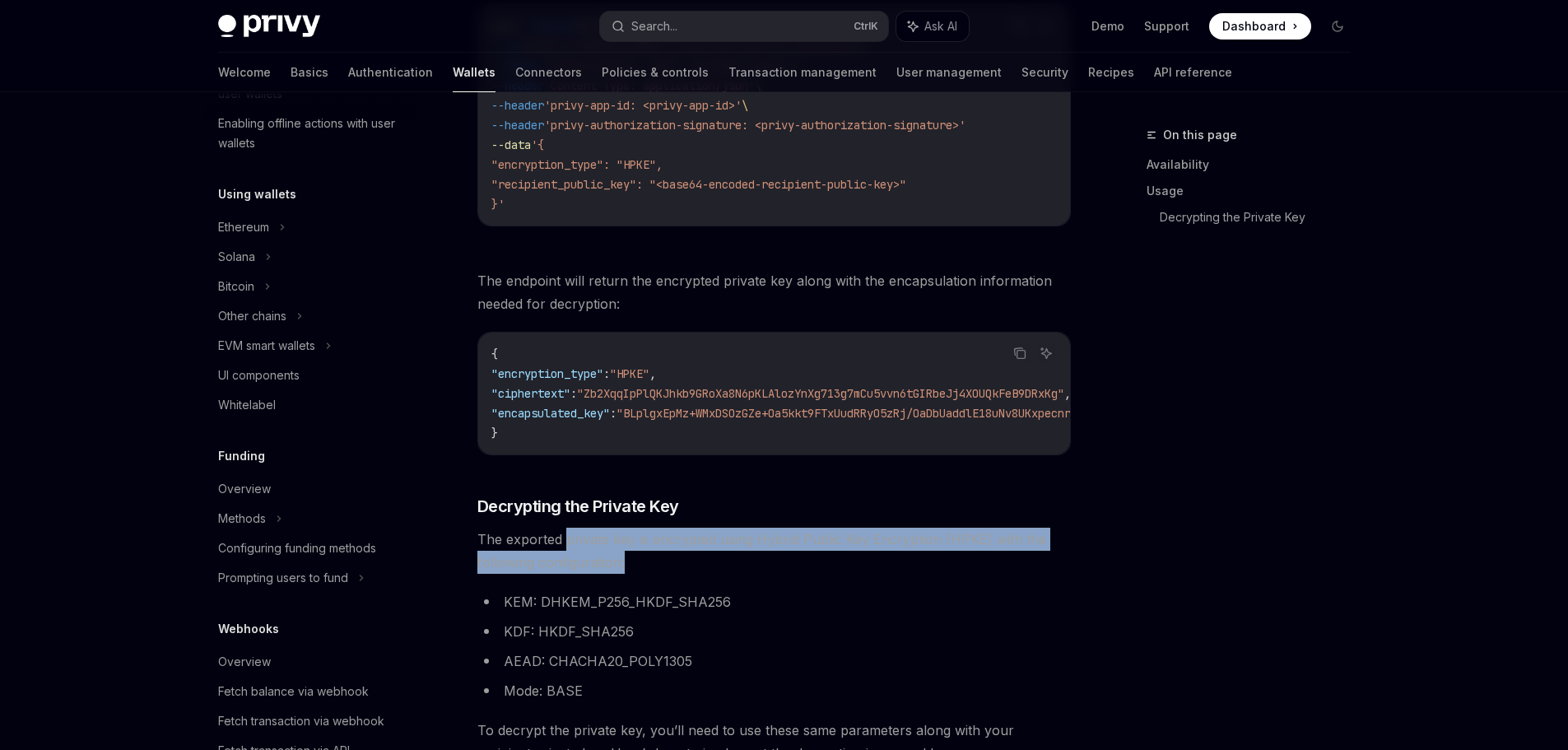
drag, startPoint x: 598, startPoint y: 548, endPoint x: 878, endPoint y: 568, distance: 280.7
click at [878, 568] on span "The exported private key is encrypted using Hybrid Public Key Encryption (HPKE)…" at bounding box center [773, 551] width 593 height 46
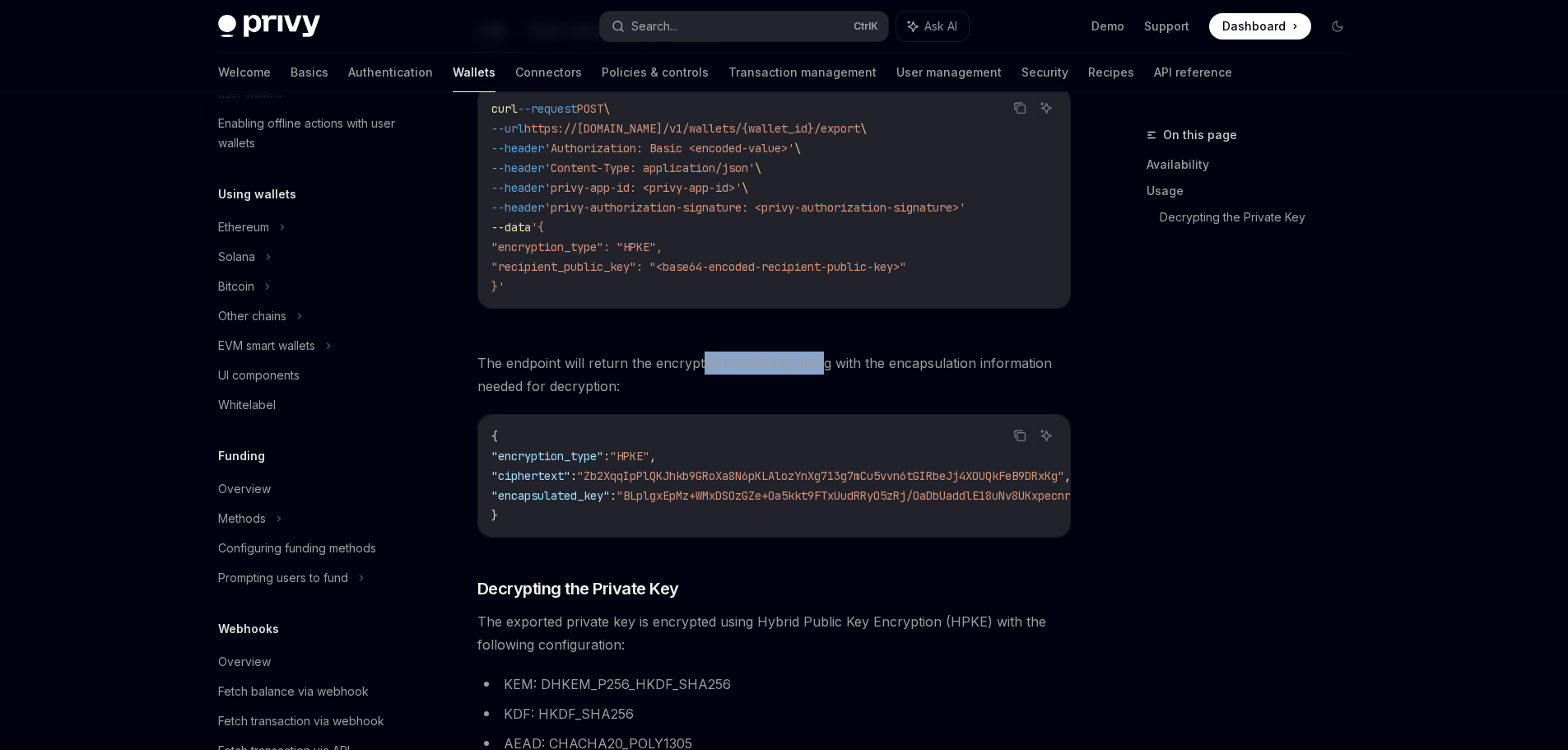
drag, startPoint x: 705, startPoint y: 363, endPoint x: 816, endPoint y: 364, distance: 111.0
click at [816, 364] on span "The endpoint will return the encrypted private key along with the encapsulation…" at bounding box center [773, 374] width 593 height 46
drag, startPoint x: 866, startPoint y: 364, endPoint x: 877, endPoint y: 365, distance: 11.0
click at [877, 365] on span "The endpoint will return the encrypted private key along with the encapsulation…" at bounding box center [773, 374] width 593 height 46
click at [871, 366] on span "The endpoint will return the encrypted private key along with the encapsulation…" at bounding box center [773, 374] width 593 height 46
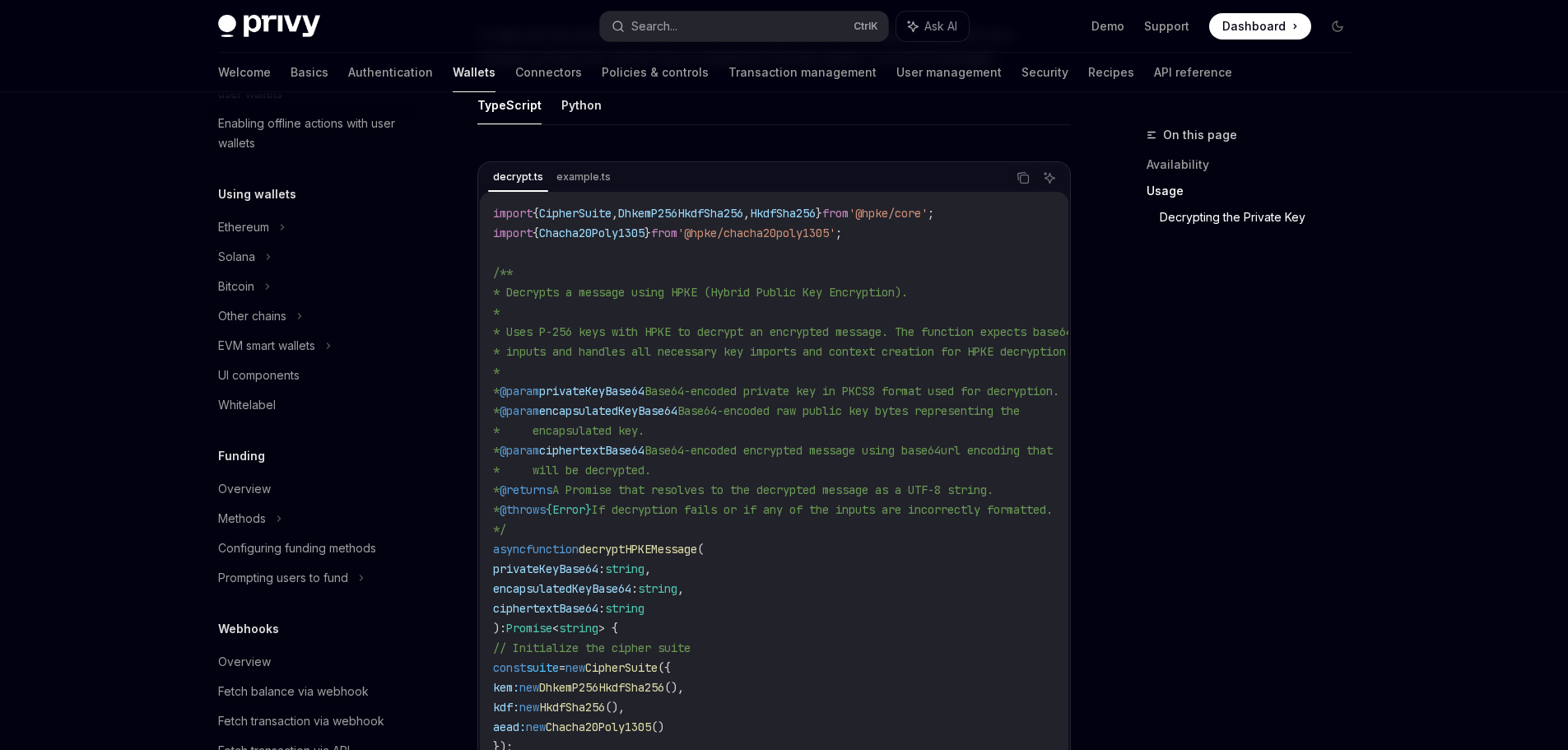
scroll to position [1481, 0]
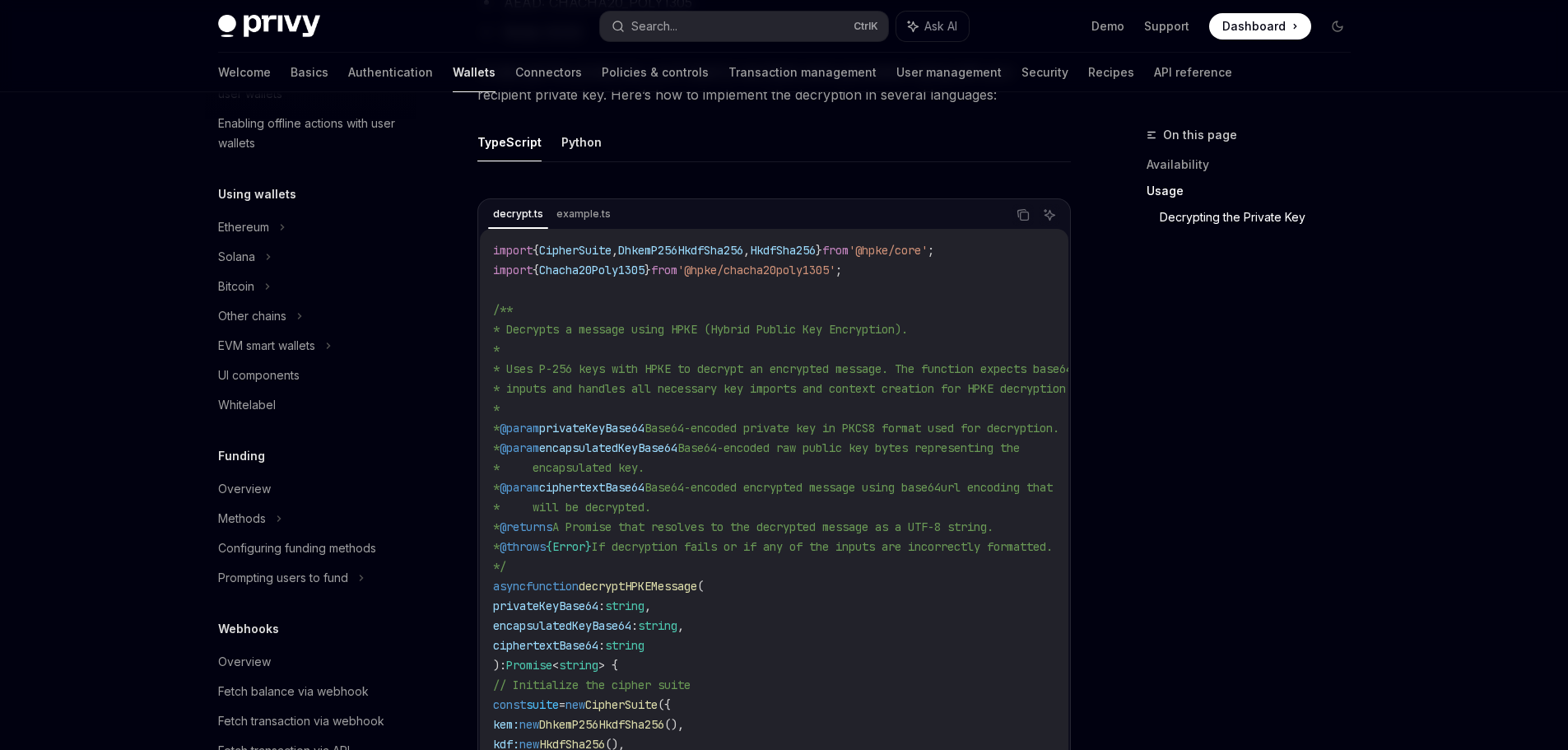
click at [555, 148] on ul "TypeScript Python" at bounding box center [773, 143] width 593 height 40
click at [567, 148] on button "Python" at bounding box center [582, 142] width 40 height 39
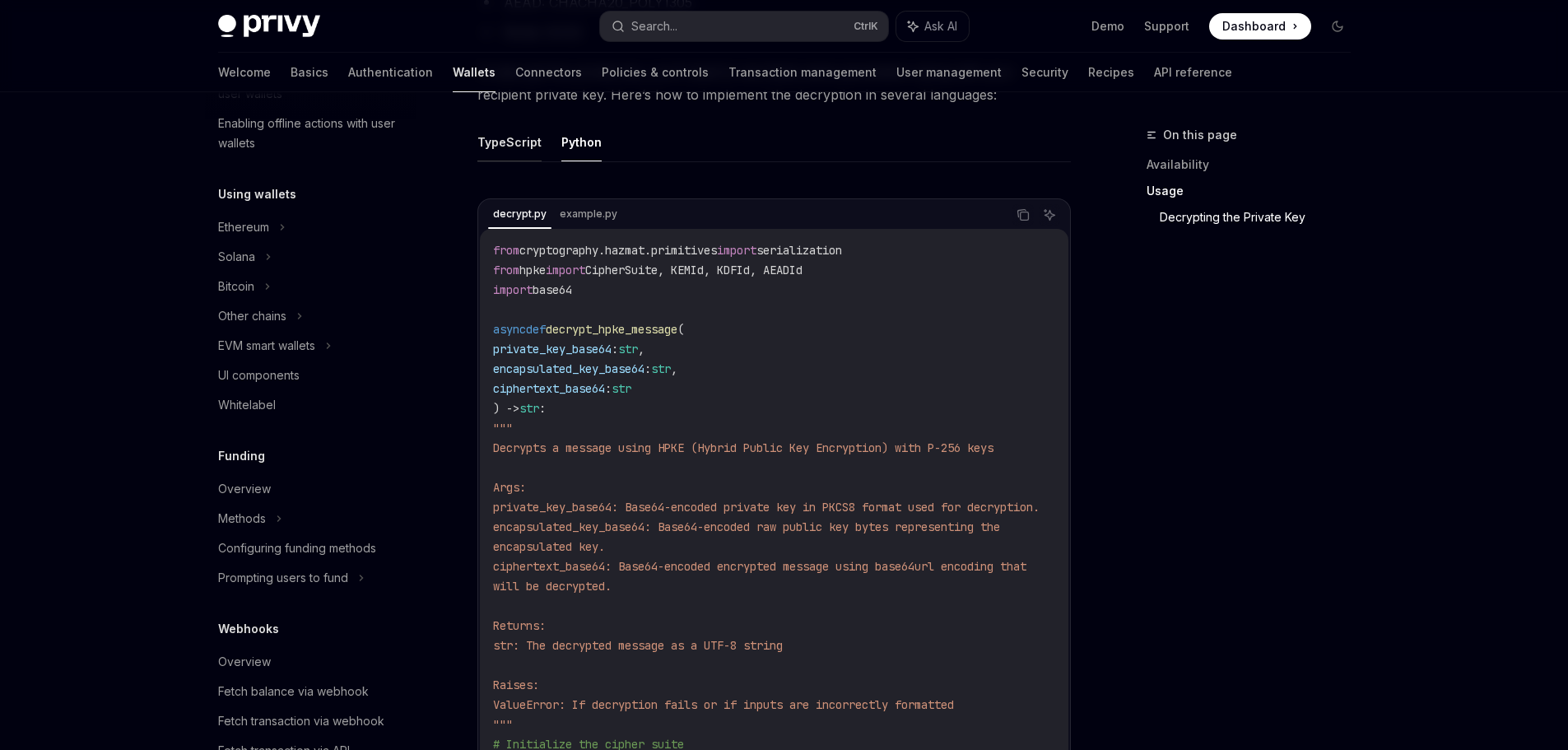
click at [512, 144] on button "TypeScript" at bounding box center [509, 142] width 64 height 39
type textarea "*"
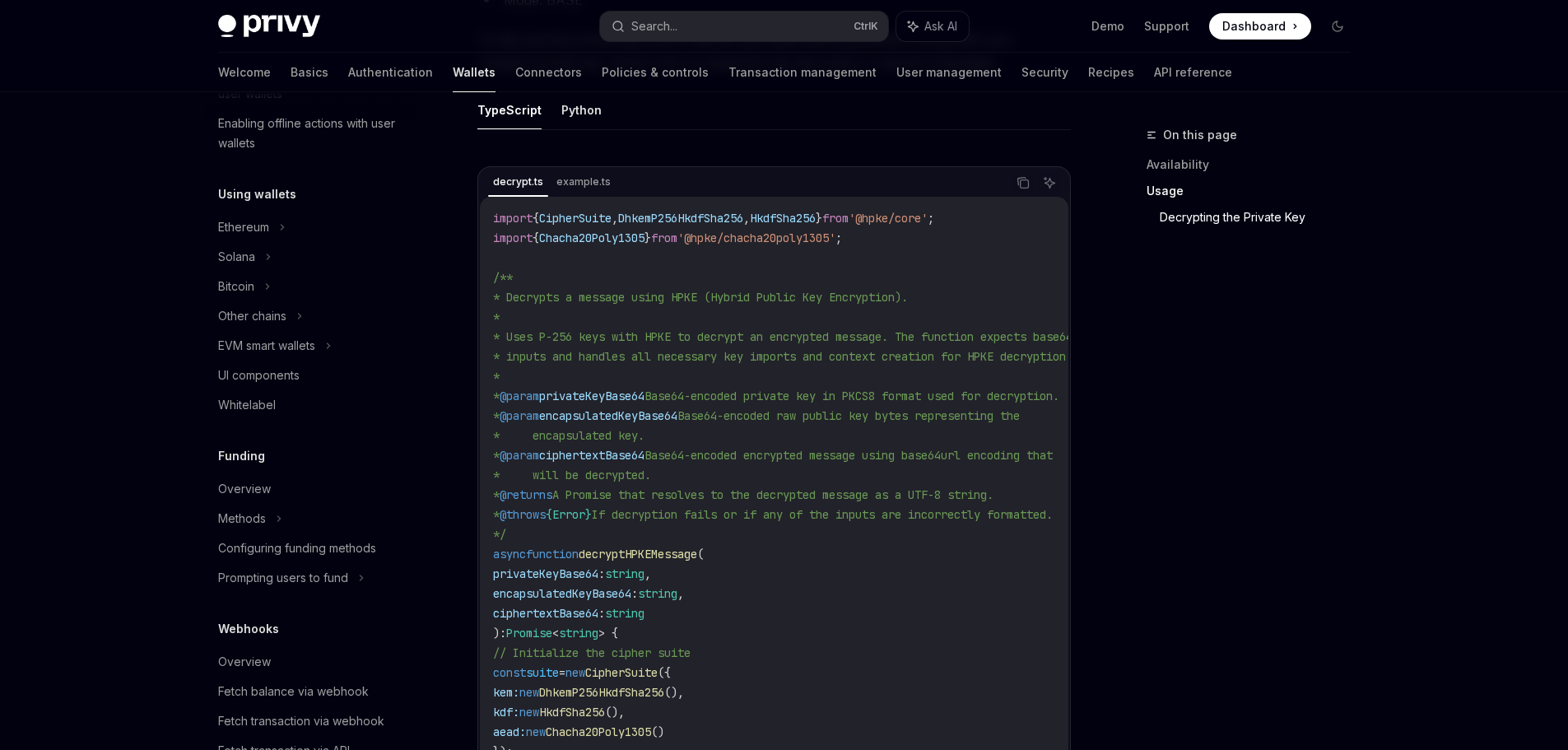
scroll to position [1316, 0]
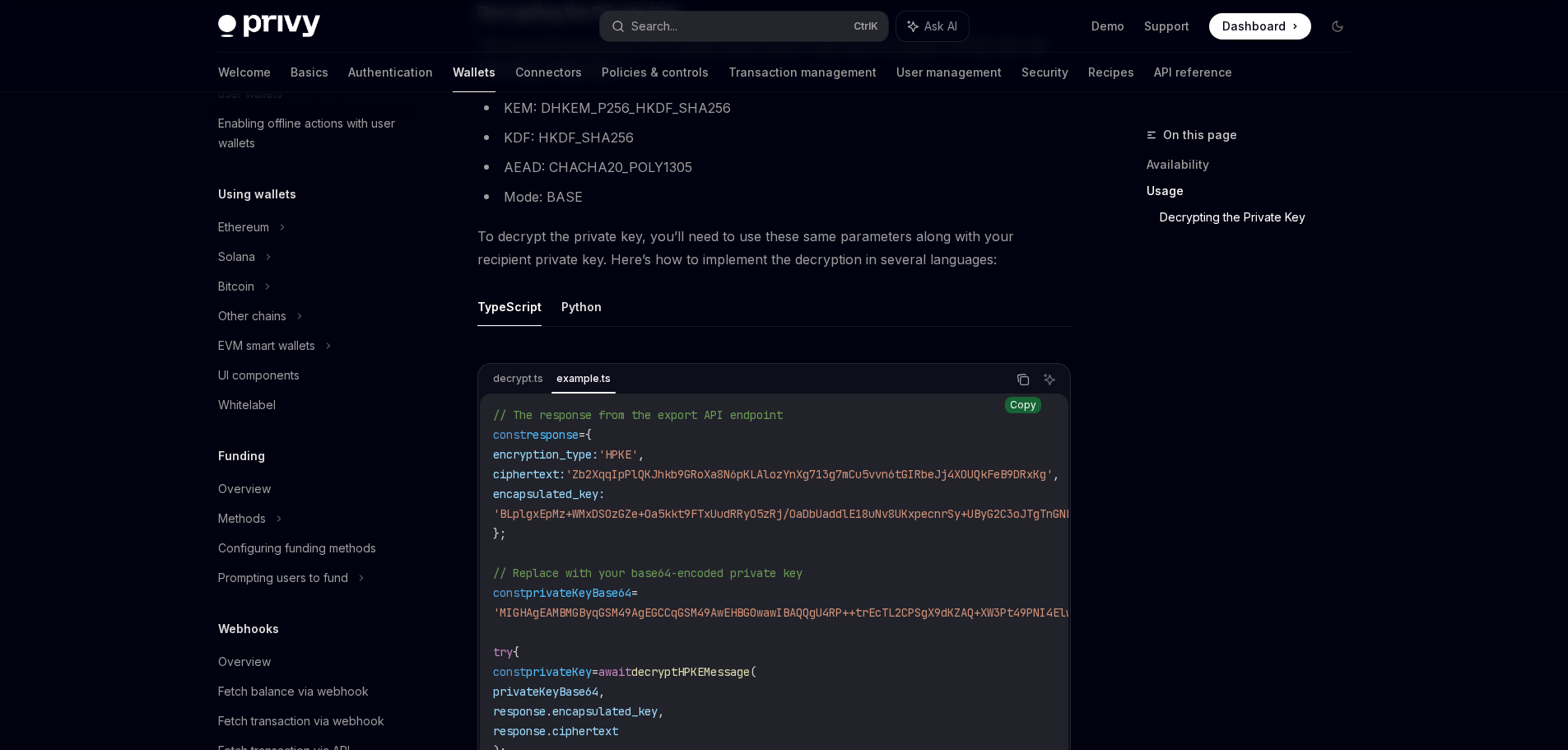
click at [1022, 386] on icon "Copy the contents from the code block" at bounding box center [1022, 379] width 13 height 13
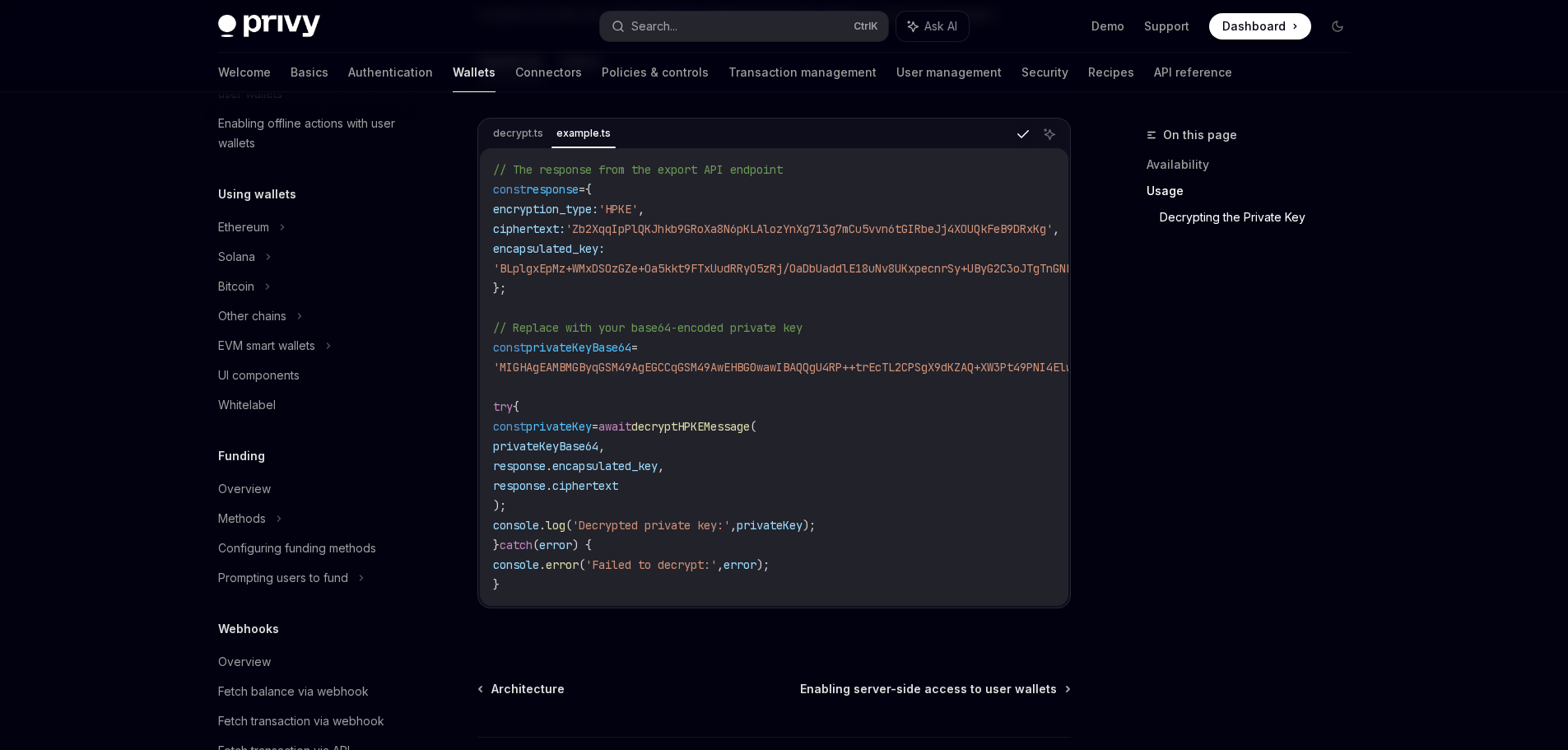
scroll to position [1563, 0]
click at [703, 606] on div "decrypt.ts example.ts Copy Ask AI // The response from the export API endpoint …" at bounding box center [773, 361] width 593 height 491
click at [1020, 139] on icon "Copy the contents from the code block" at bounding box center [1022, 132] width 13 height 13
click at [1159, 330] on div "On this page Availability Usage Decrypting the Private Key" at bounding box center [1238, 437] width 250 height 624
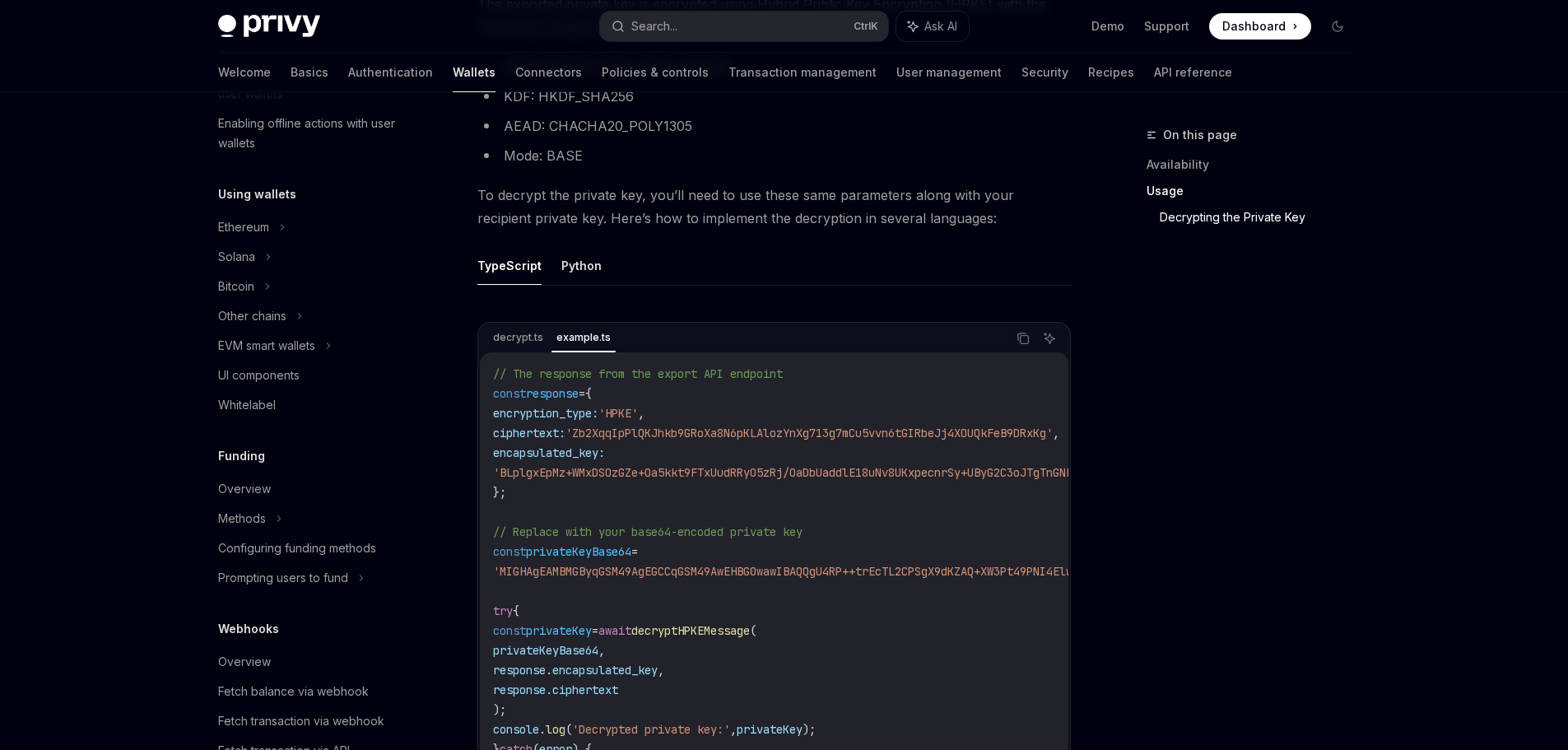
scroll to position [1316, 0]
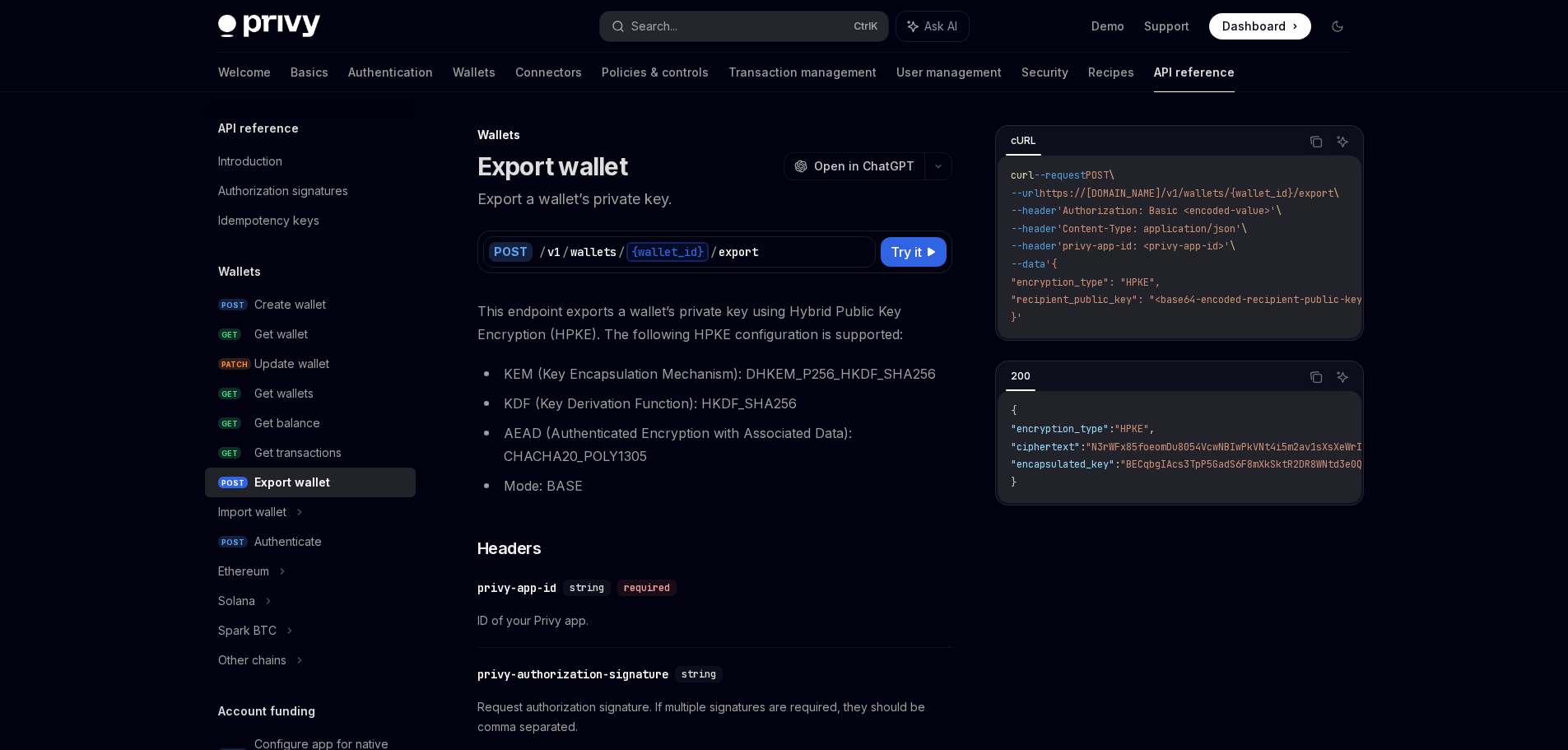
type textarea "*"
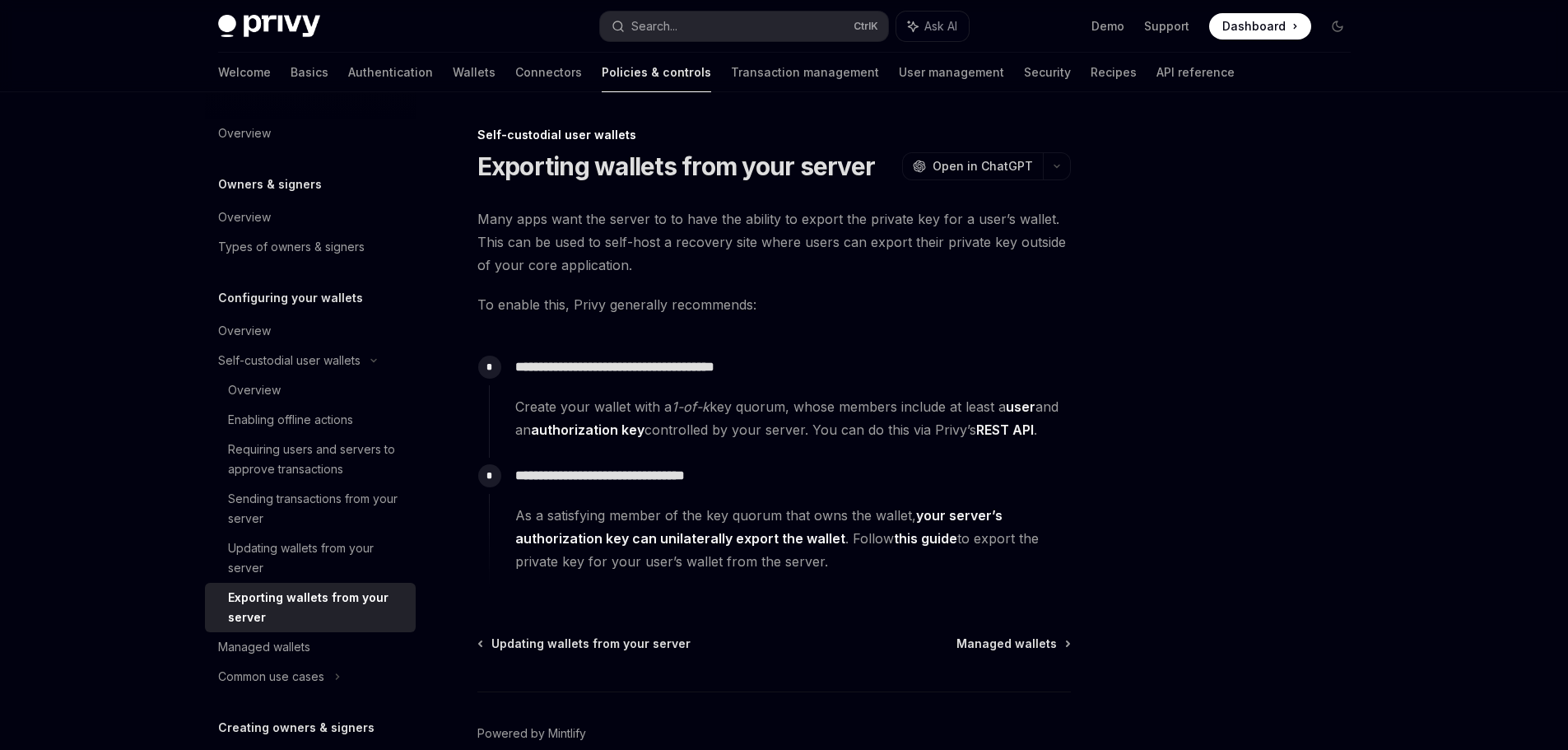
type textarea "*"
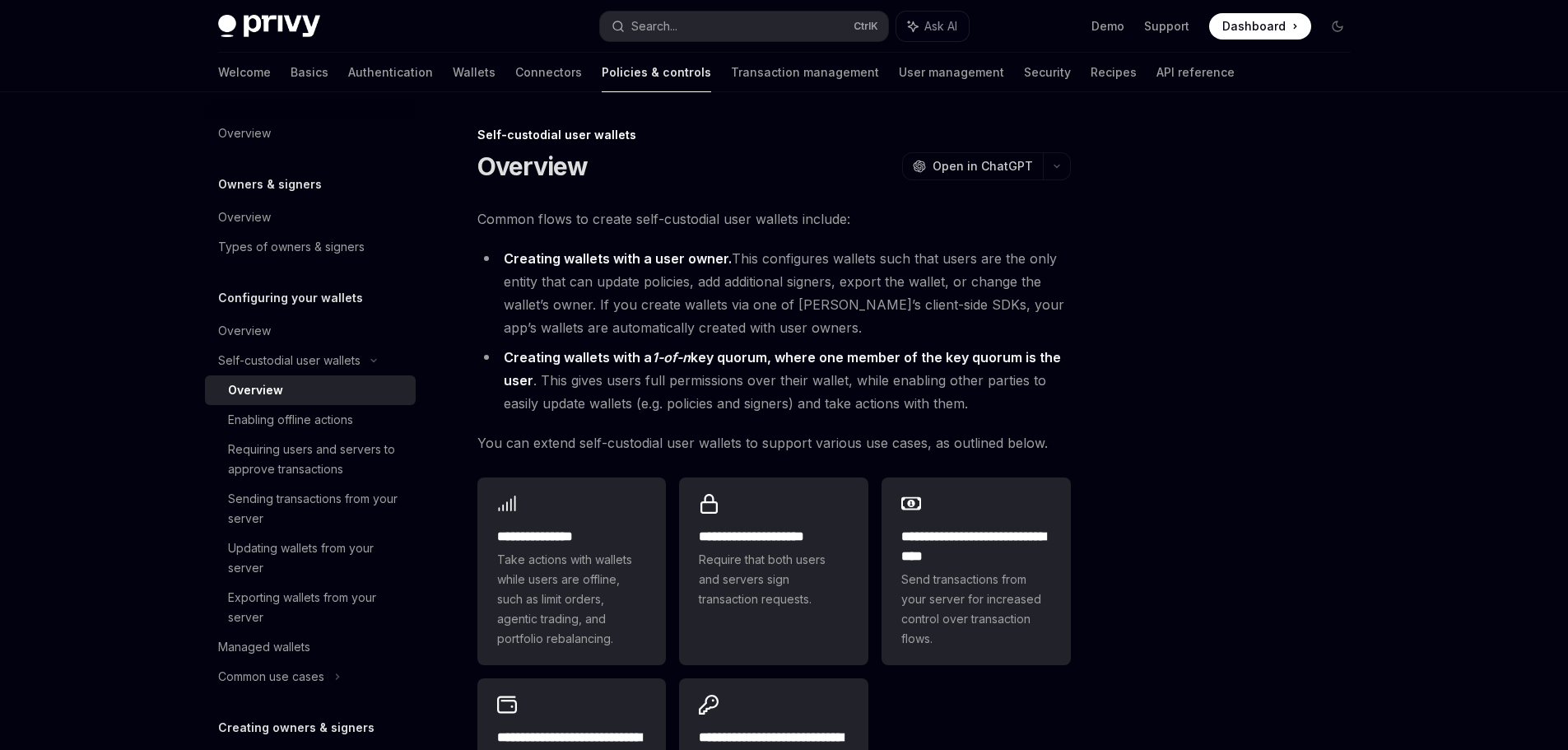
type textarea "*"
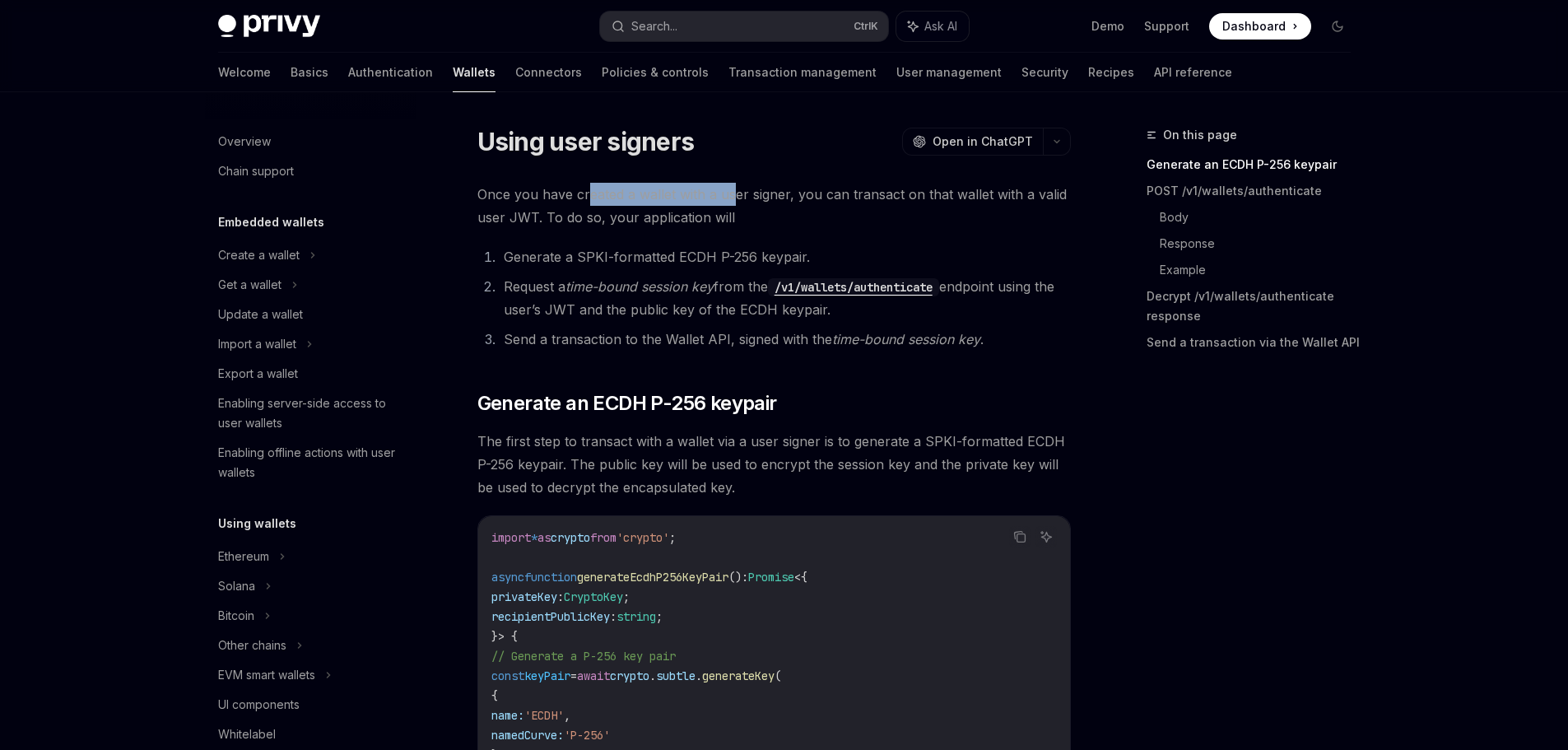
drag, startPoint x: 597, startPoint y: 198, endPoint x: 740, endPoint y: 197, distance: 143.0
click at [740, 197] on span "Once you have created a wallet with a user signer, you can transact on that wal…" at bounding box center [773, 205] width 593 height 46
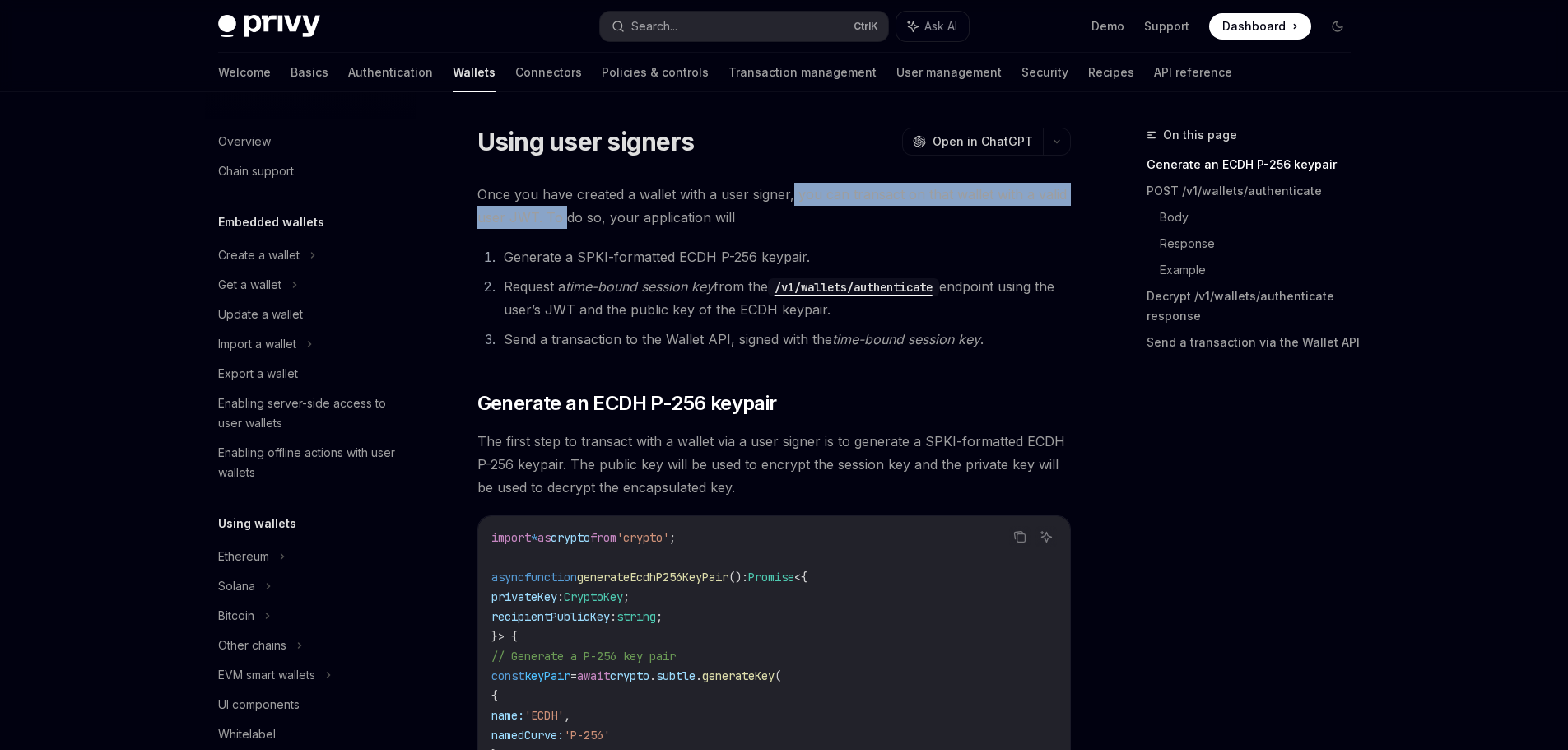
drag, startPoint x: 811, startPoint y: 199, endPoint x: 562, endPoint y: 221, distance: 250.0
click at [562, 221] on span "Once you have created a wallet with a user signer, you can transact on that wal…" at bounding box center [773, 205] width 593 height 46
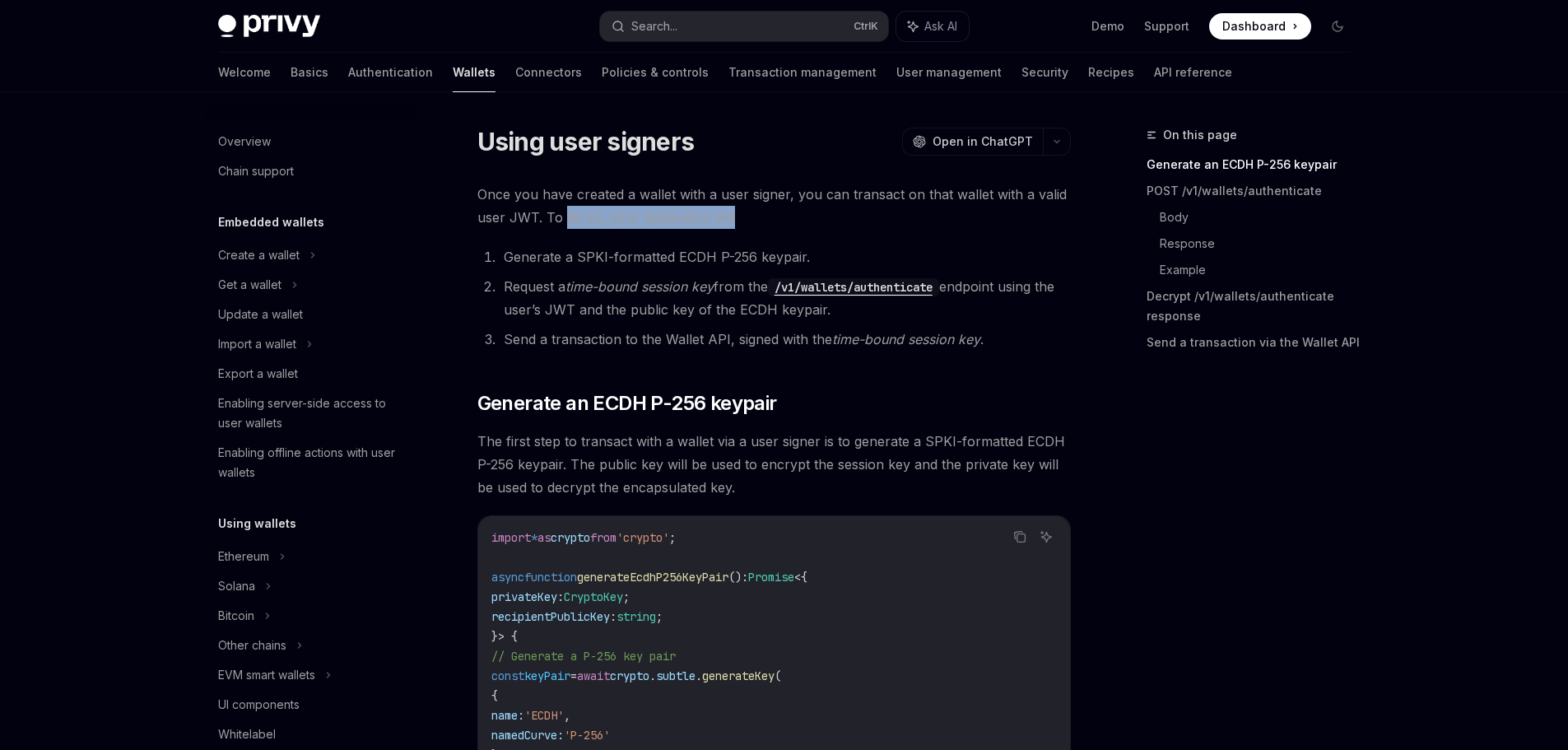
drag, startPoint x: 573, startPoint y: 219, endPoint x: 736, endPoint y: 222, distance: 163.0
click at [746, 218] on span "Once you have created a wallet with a user signer, you can transact on that wal…" at bounding box center [773, 205] width 593 height 46
drag, startPoint x: 578, startPoint y: 251, endPoint x: 797, endPoint y: 251, distance: 219.0
click at [814, 250] on li "Generate a SPKI-formatted ECDH P-256 keypair." at bounding box center [784, 256] width 572 height 23
drag, startPoint x: 573, startPoint y: 308, endPoint x: 793, endPoint y: 310, distance: 220.0
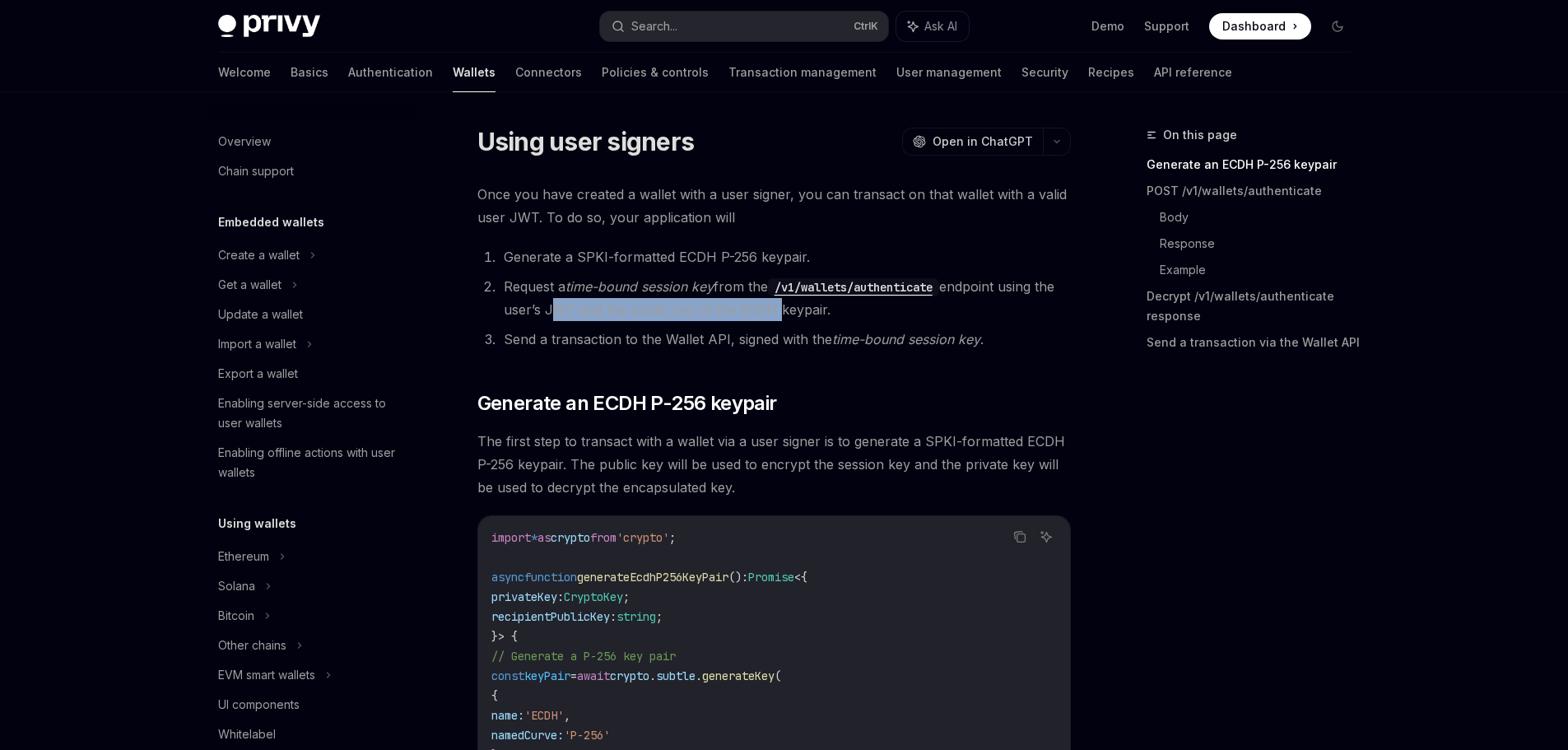
click at [794, 310] on li "Request a time-bound session key from the /v1/wallets/authenticate endpoint usi…" at bounding box center [784, 298] width 572 height 46
click at [625, 337] on li "Send a transaction to the Wallet API, signed with the time-bound session key ." at bounding box center [784, 338] width 572 height 23
drag, startPoint x: 725, startPoint y: 341, endPoint x: 744, endPoint y: 342, distance: 19.0
click at [744, 342] on li "Send a transaction to the Wallet API, signed with the time-bound session key ." at bounding box center [784, 338] width 572 height 23
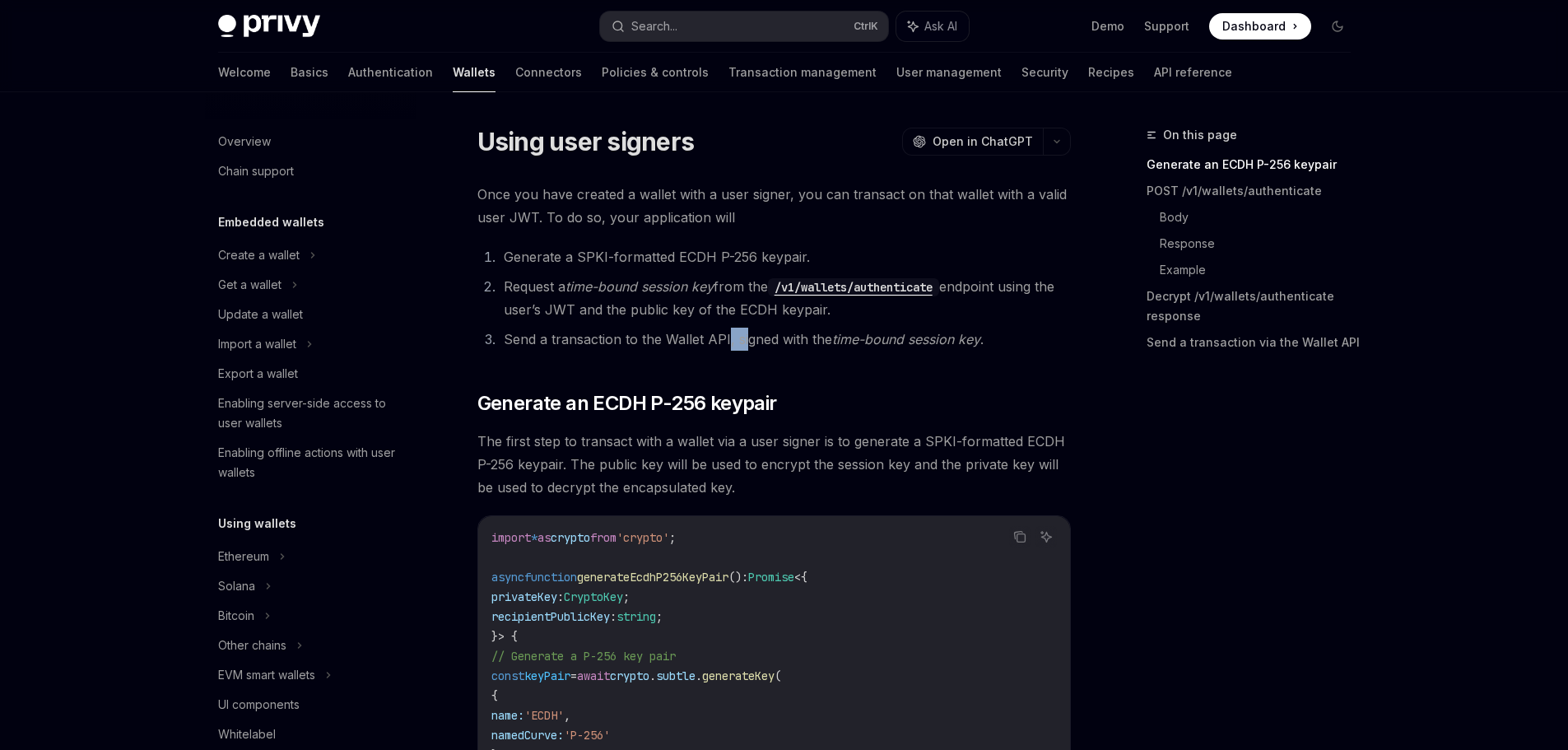
drag, startPoint x: 726, startPoint y: 341, endPoint x: 745, endPoint y: 341, distance: 19.0
click at [745, 341] on li "Send a transaction to the Wallet API, signed with the time-bound session key ." at bounding box center [784, 338] width 572 height 23
click at [743, 341] on li "Send a transaction to the Wallet API, signed with the time-bound session key ." at bounding box center [784, 338] width 572 height 23
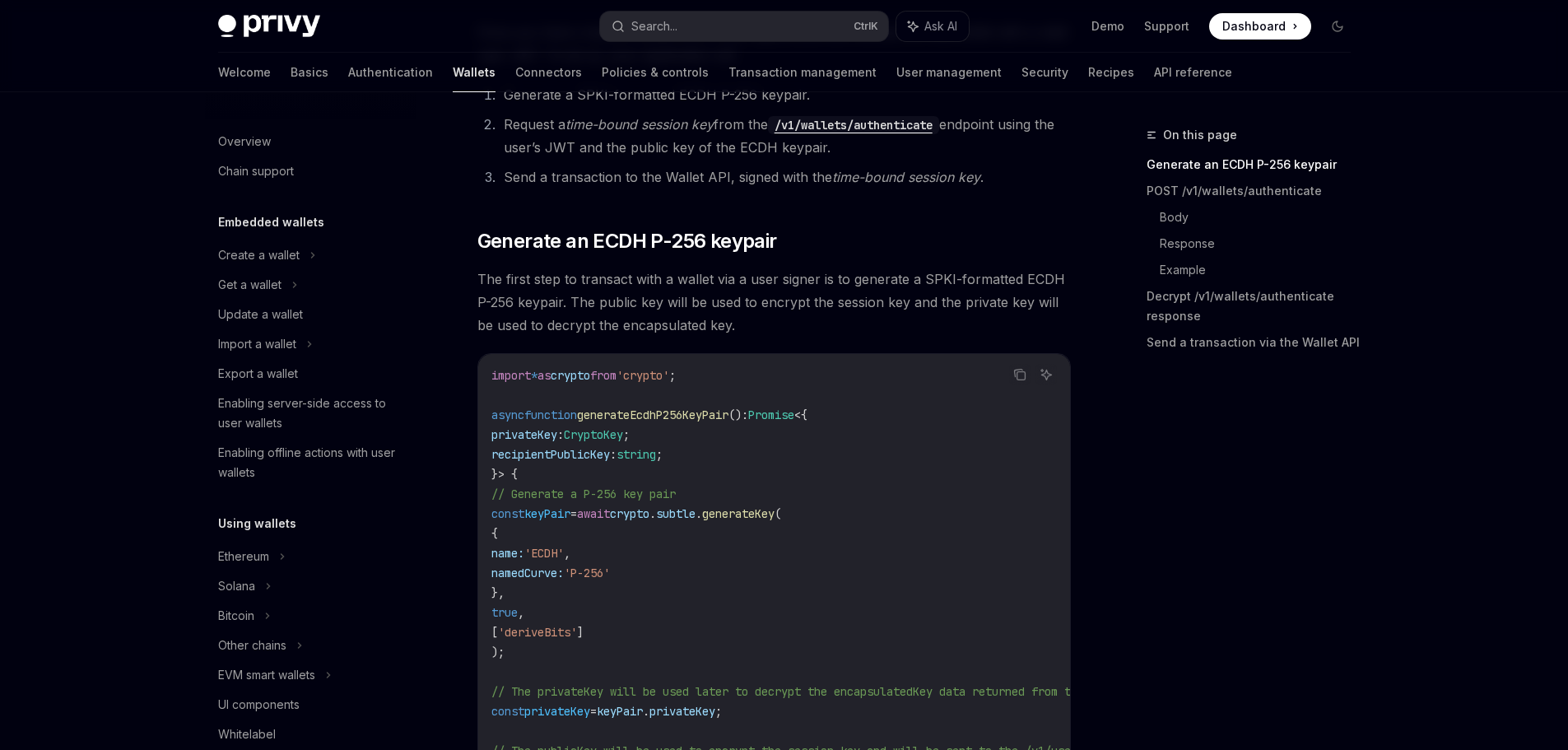
scroll to position [165, 0]
click at [1257, 438] on div "On this page Generate an ECDH P-256 keypair POST /v1/wallets/authenticate Body …" at bounding box center [1238, 437] width 250 height 624
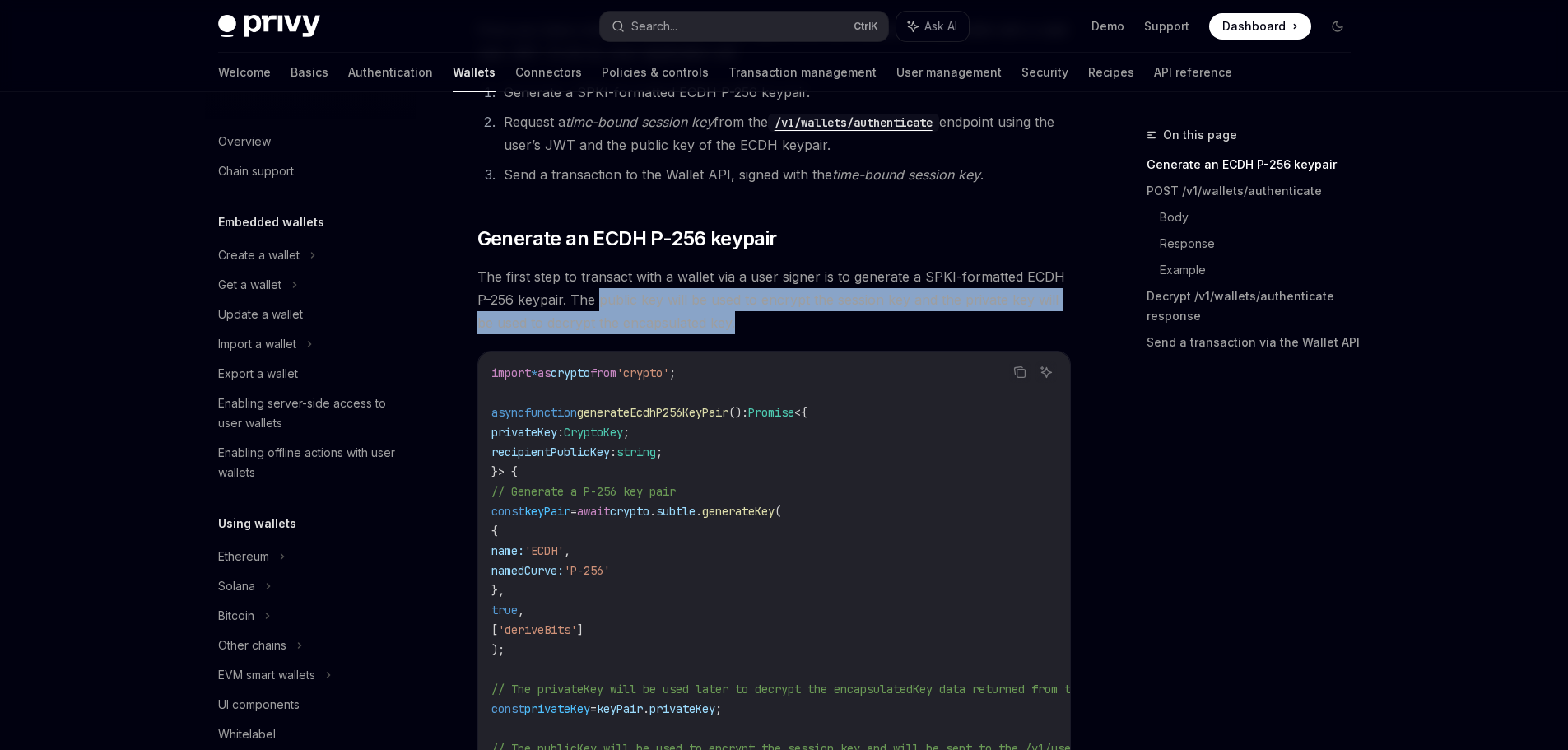
drag, startPoint x: 601, startPoint y: 303, endPoint x: 808, endPoint y: 312, distance: 207.2
click at [808, 312] on span "The first step to transact with a wallet via a user signer is to generate a SPK…" at bounding box center [773, 299] width 593 height 69
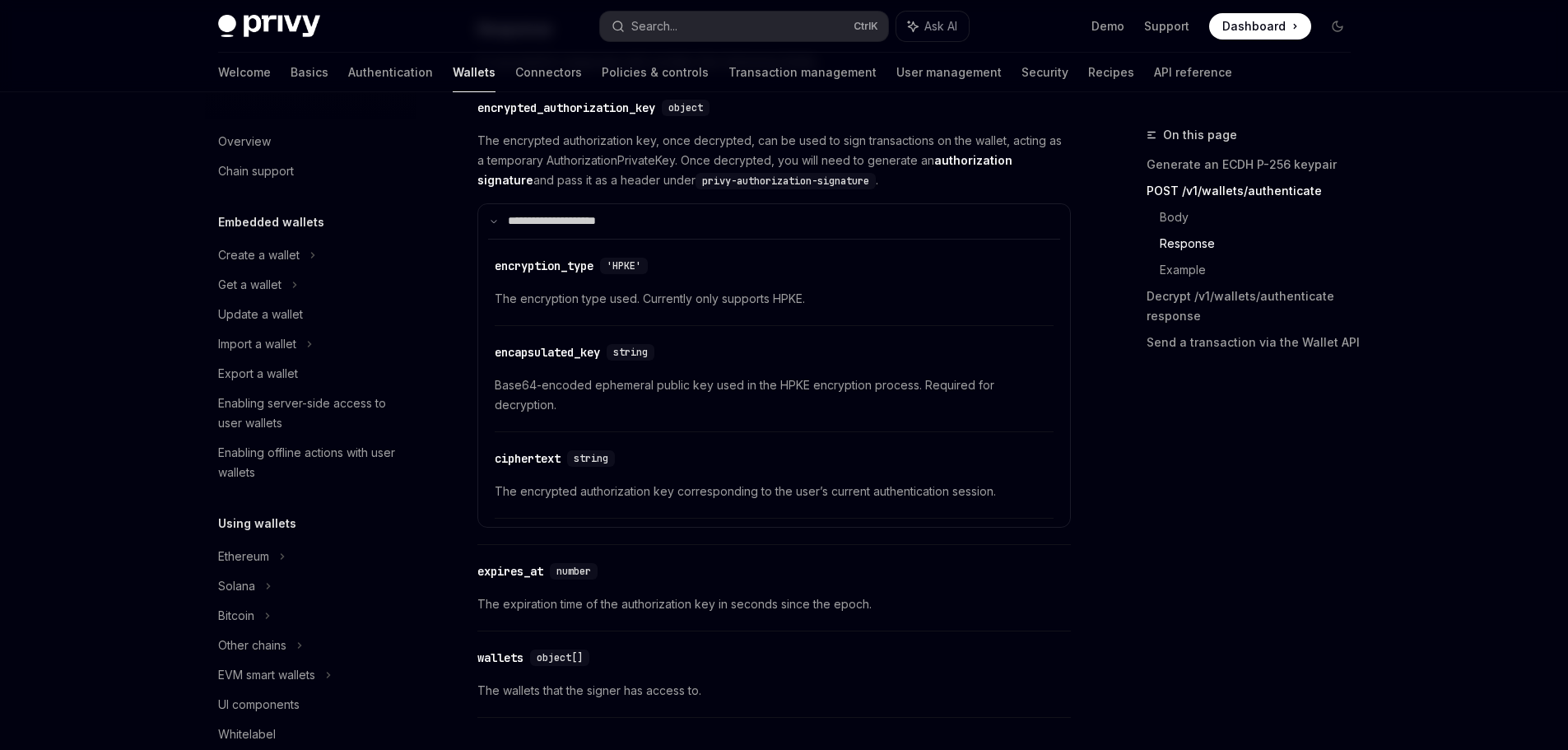
scroll to position [1810, 0]
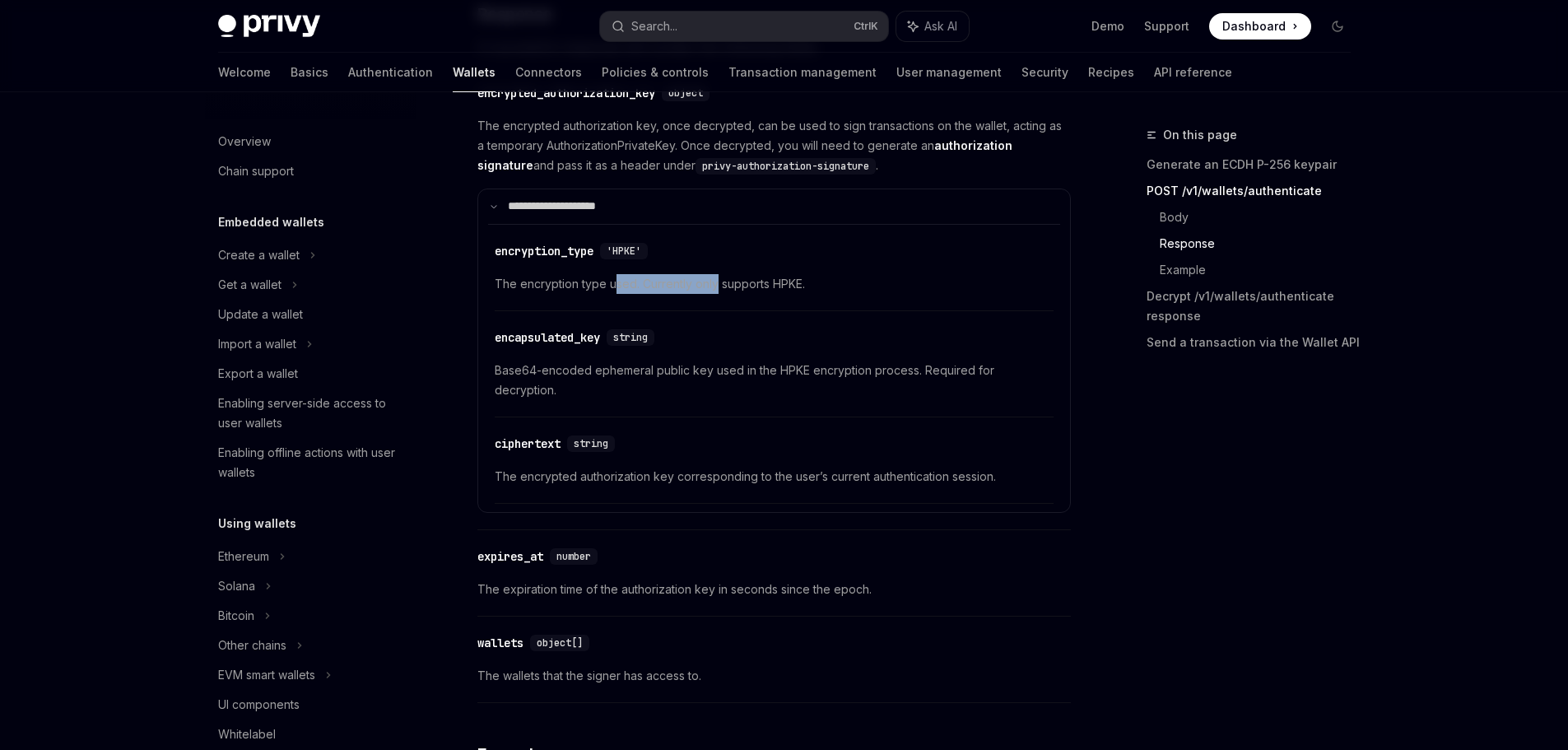
drag, startPoint x: 642, startPoint y: 312, endPoint x: 717, endPoint y: 309, distance: 75.1
click at [717, 294] on span "The encryption type used. Currently only supports HPKE." at bounding box center [774, 284] width 559 height 20
click at [714, 294] on span "The encryption type used. Currently only supports HPKE." at bounding box center [774, 284] width 559 height 20
drag, startPoint x: 723, startPoint y: 397, endPoint x: 774, endPoint y: 398, distance: 51.0
click at [774, 398] on span "Base64-encoded ephemeral public key used in the HPKE encryption process. Requir…" at bounding box center [774, 380] width 559 height 40
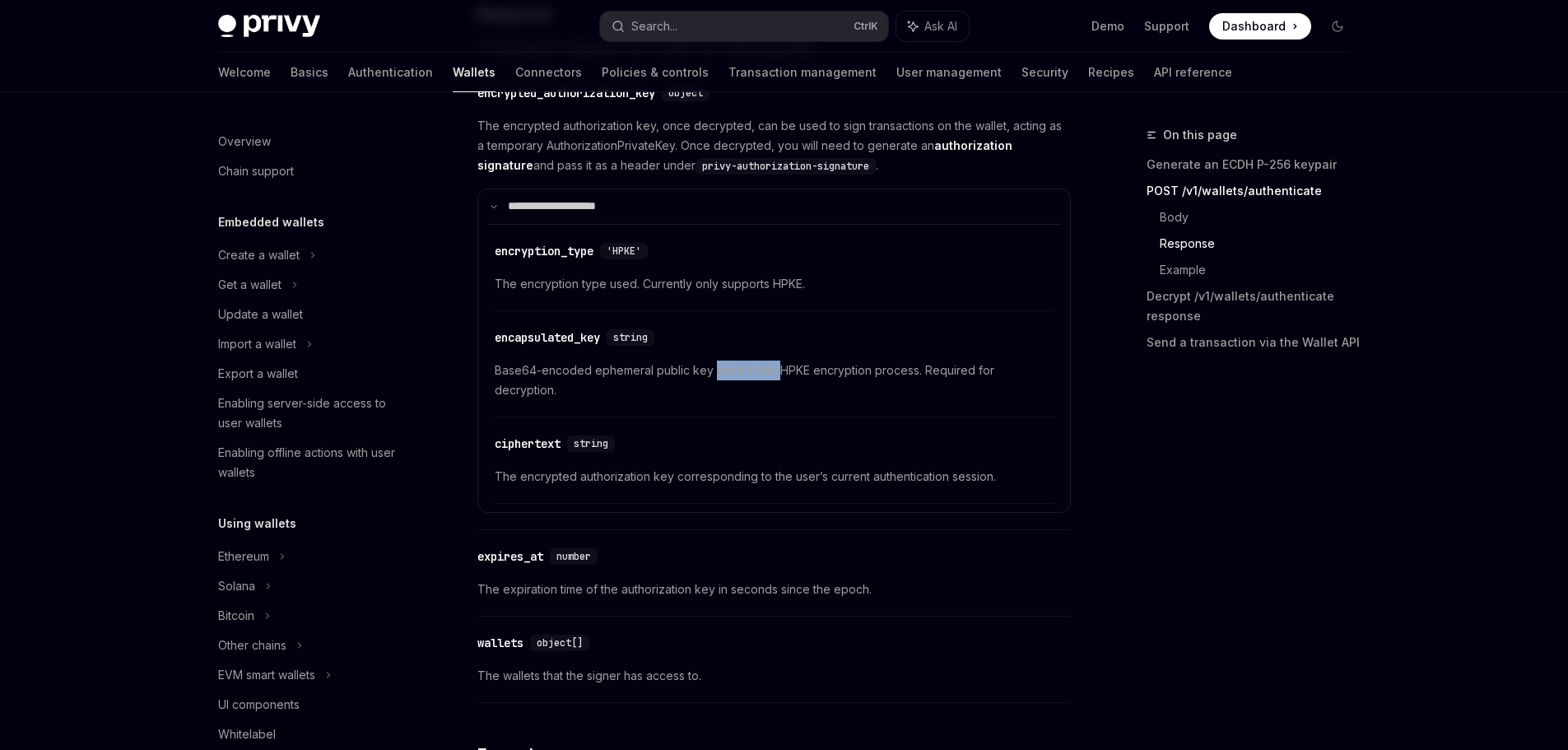
click at [774, 398] on span "Base64-encoded ephemeral public key used in the HPKE encryption process. Requir…" at bounding box center [774, 380] width 559 height 40
drag, startPoint x: 635, startPoint y: 485, endPoint x: 742, endPoint y: 460, distance: 109.9
click at [740, 475] on div "​ ciphertext string The encrypted authorization key corresponding to the user’s…" at bounding box center [774, 465] width 559 height 78
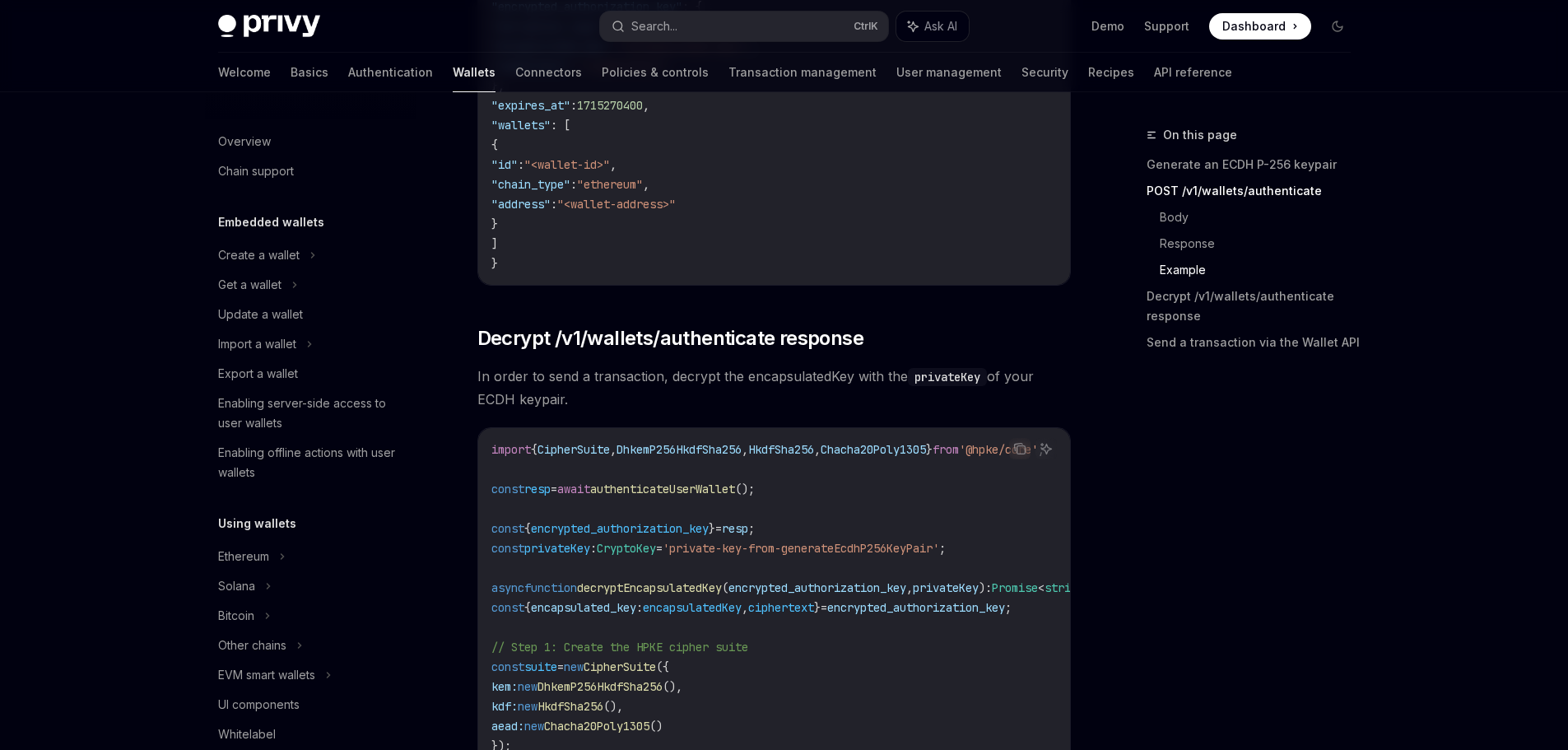
scroll to position [3291, 0]
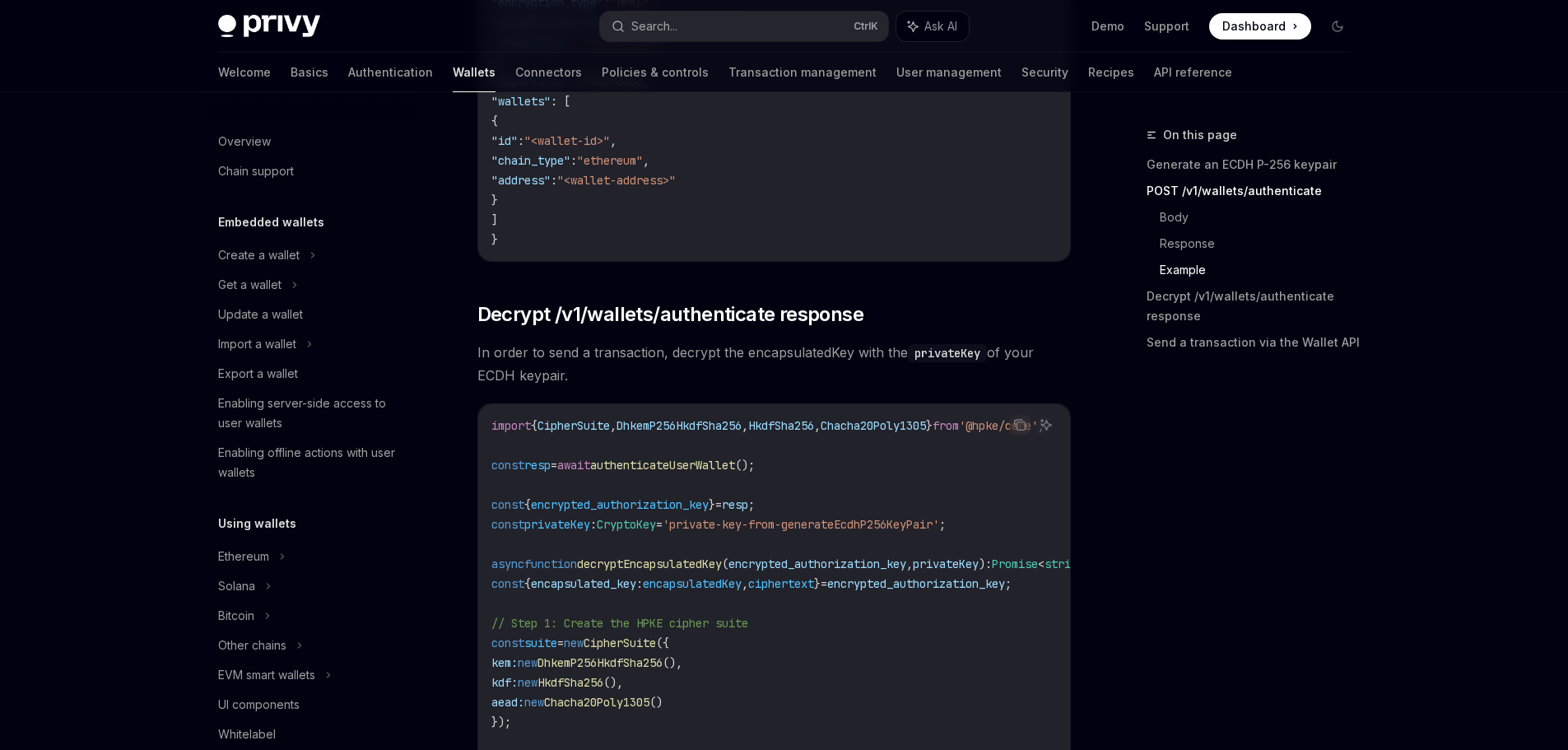
drag, startPoint x: 669, startPoint y: 364, endPoint x: 719, endPoint y: 388, distance: 55.5
click at [719, 387] on span "In order to send a transaction, decrypt the encapsulatedKey with the privateKey…" at bounding box center [773, 364] width 593 height 46
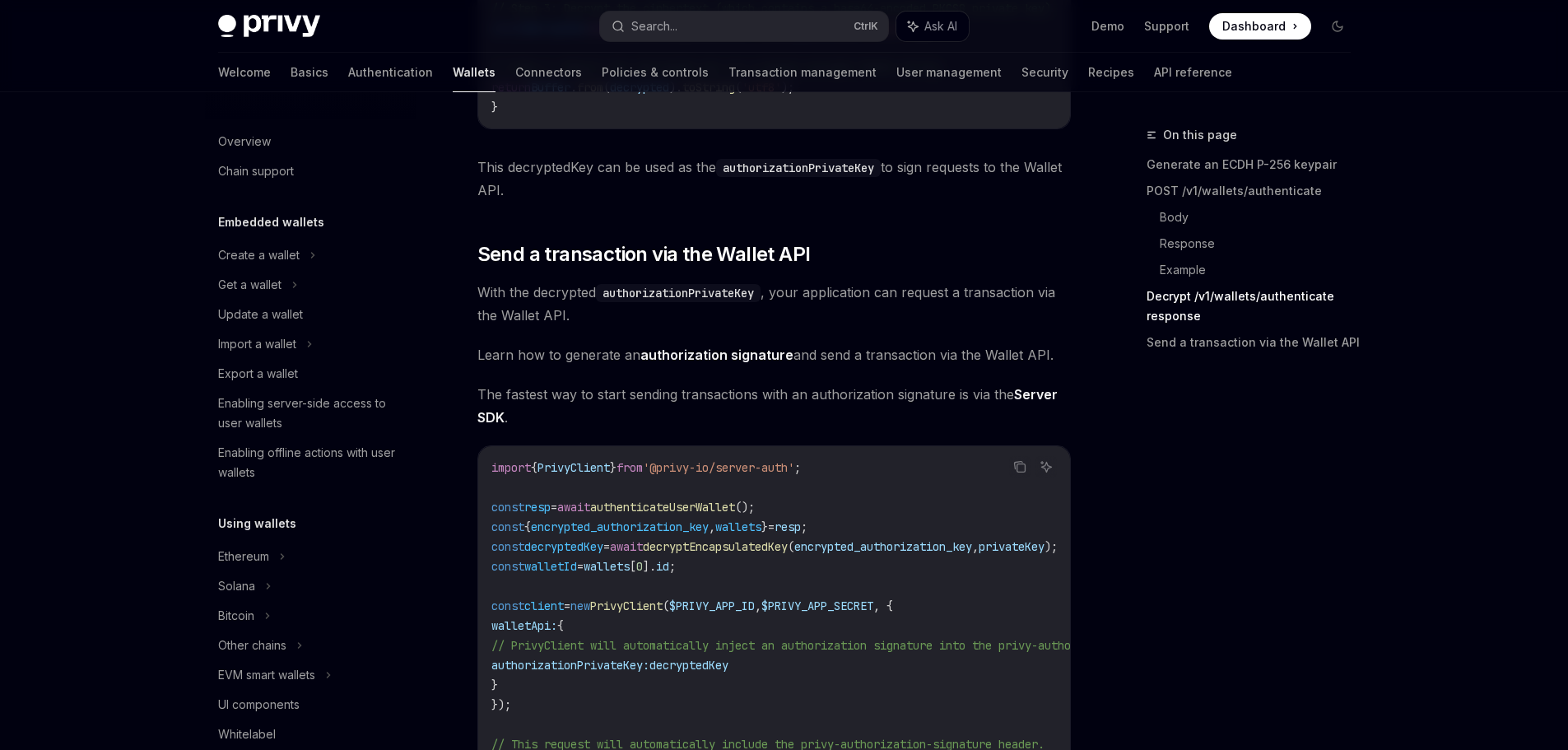
scroll to position [4196, 0]
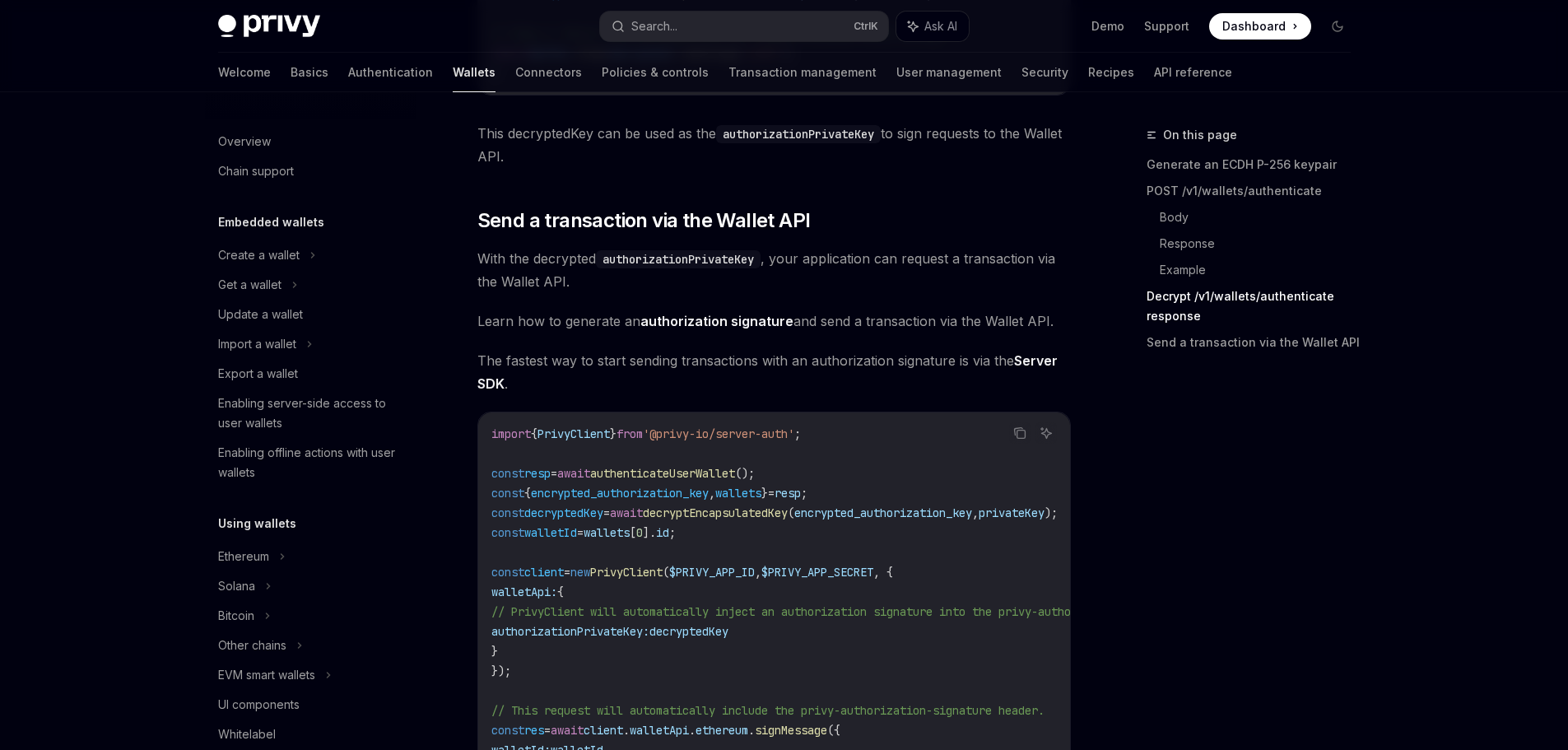
click at [651, 268] on code "authorizationPrivateKey" at bounding box center [677, 259] width 165 height 18
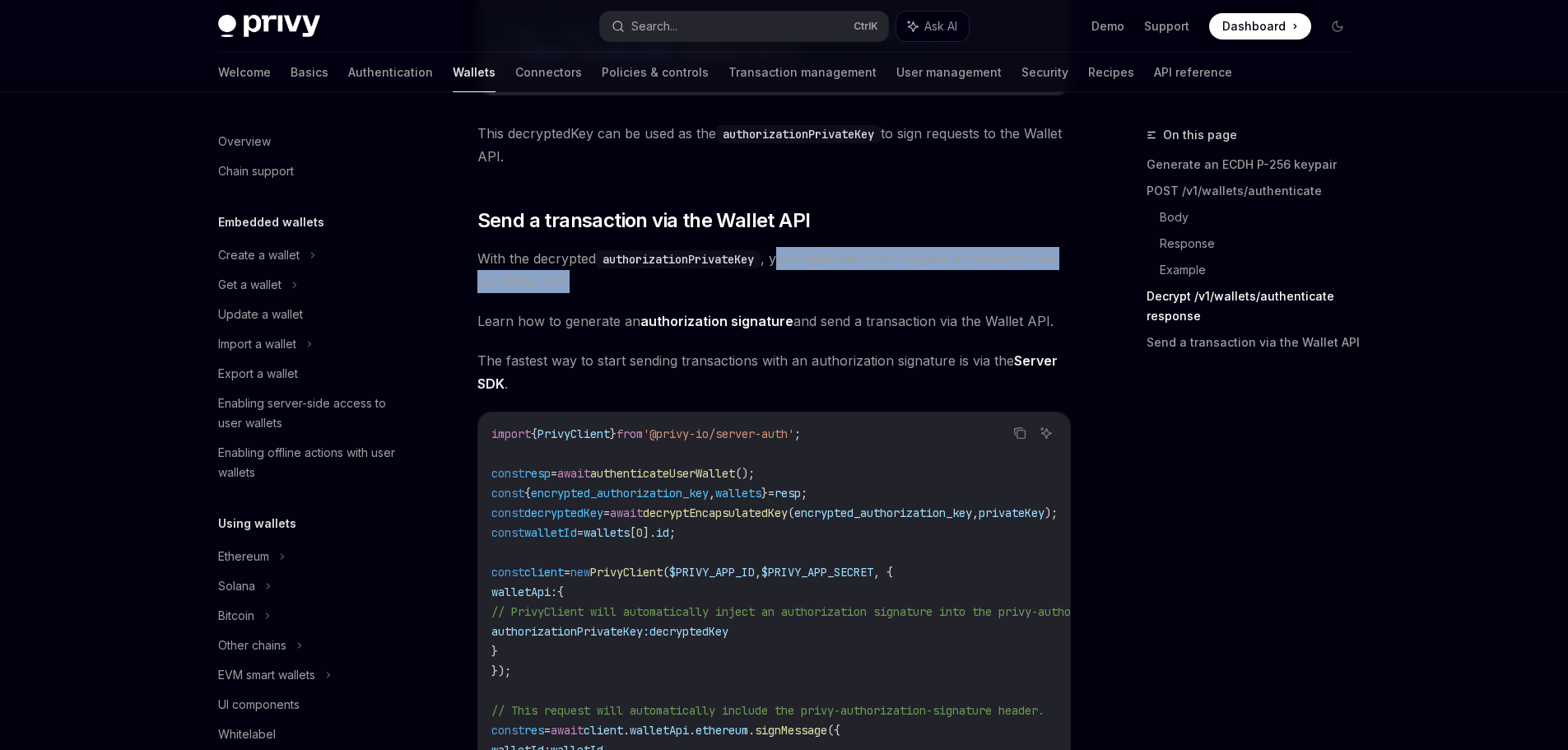
drag, startPoint x: 816, startPoint y: 282, endPoint x: 806, endPoint y: 296, distance: 17.2
click at [806, 293] on span "With the decrypted authorizationPrivateKey , your application can request a tra…" at bounding box center [773, 269] width 593 height 46
click at [805, 293] on span "With the decrypted authorizationPrivateKey , your application can request a tra…" at bounding box center [773, 269] width 593 height 46
click at [802, 293] on span "With the decrypted authorizationPrivateKey , your application can request a tra…" at bounding box center [773, 269] width 593 height 46
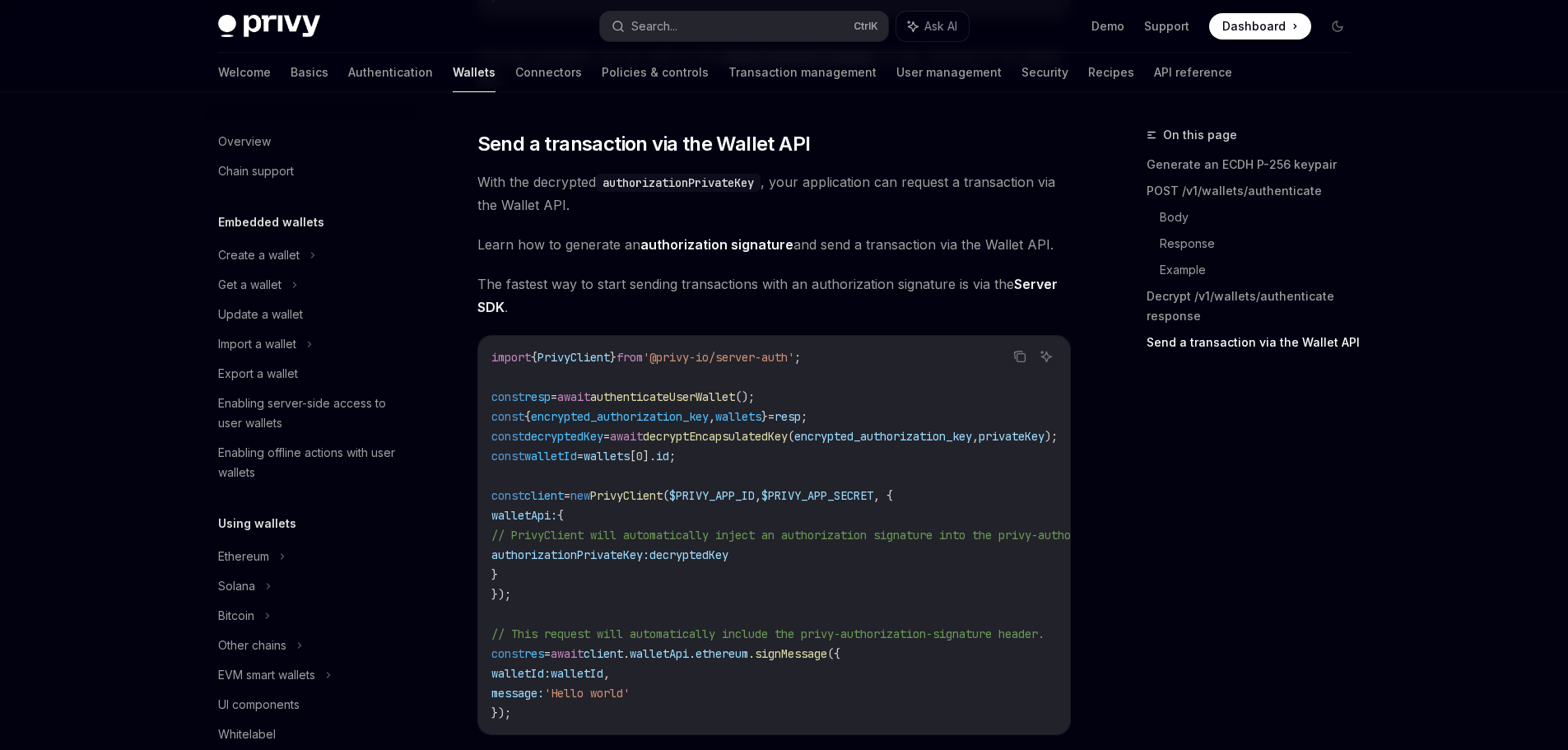
scroll to position [4393, 0]
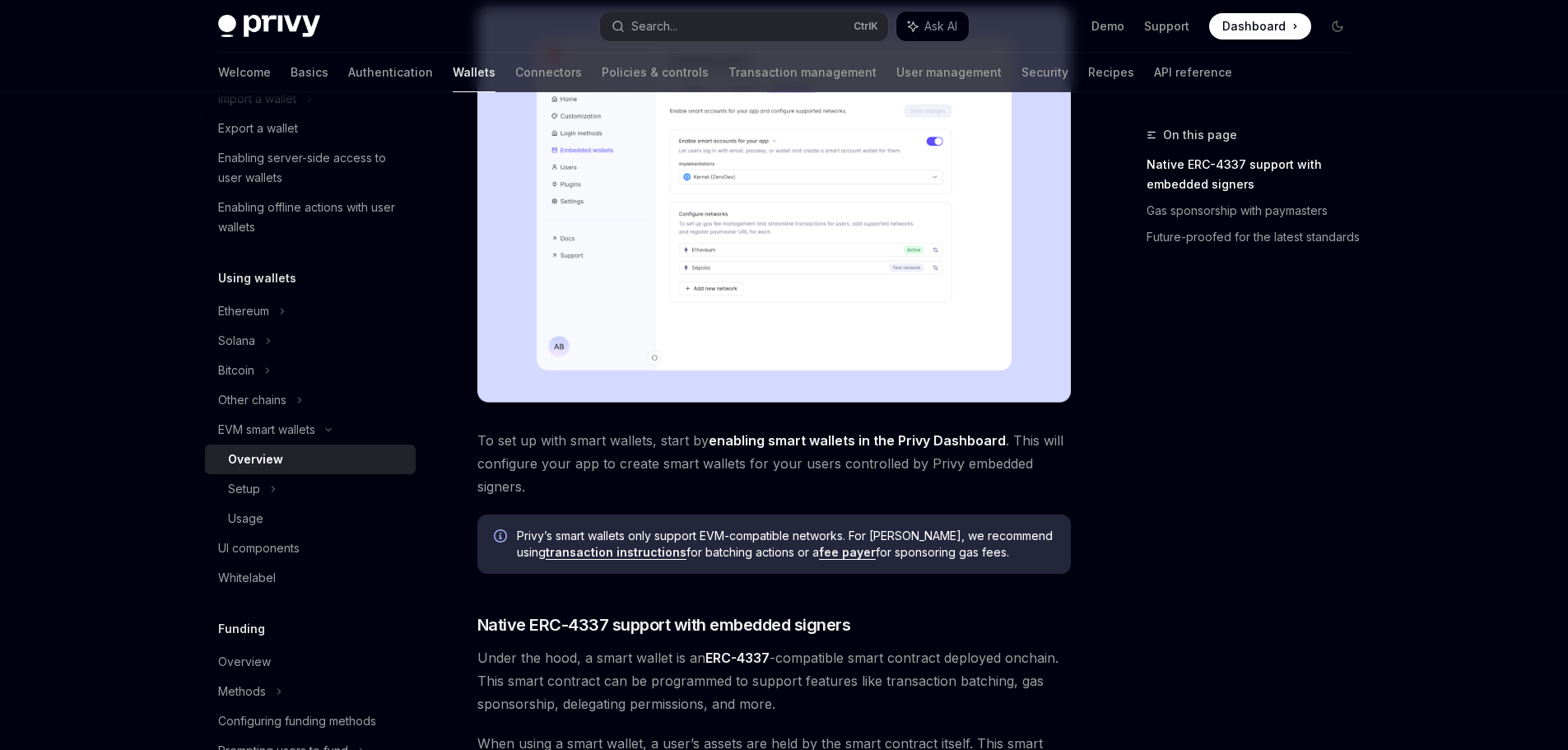
scroll to position [329, 0]
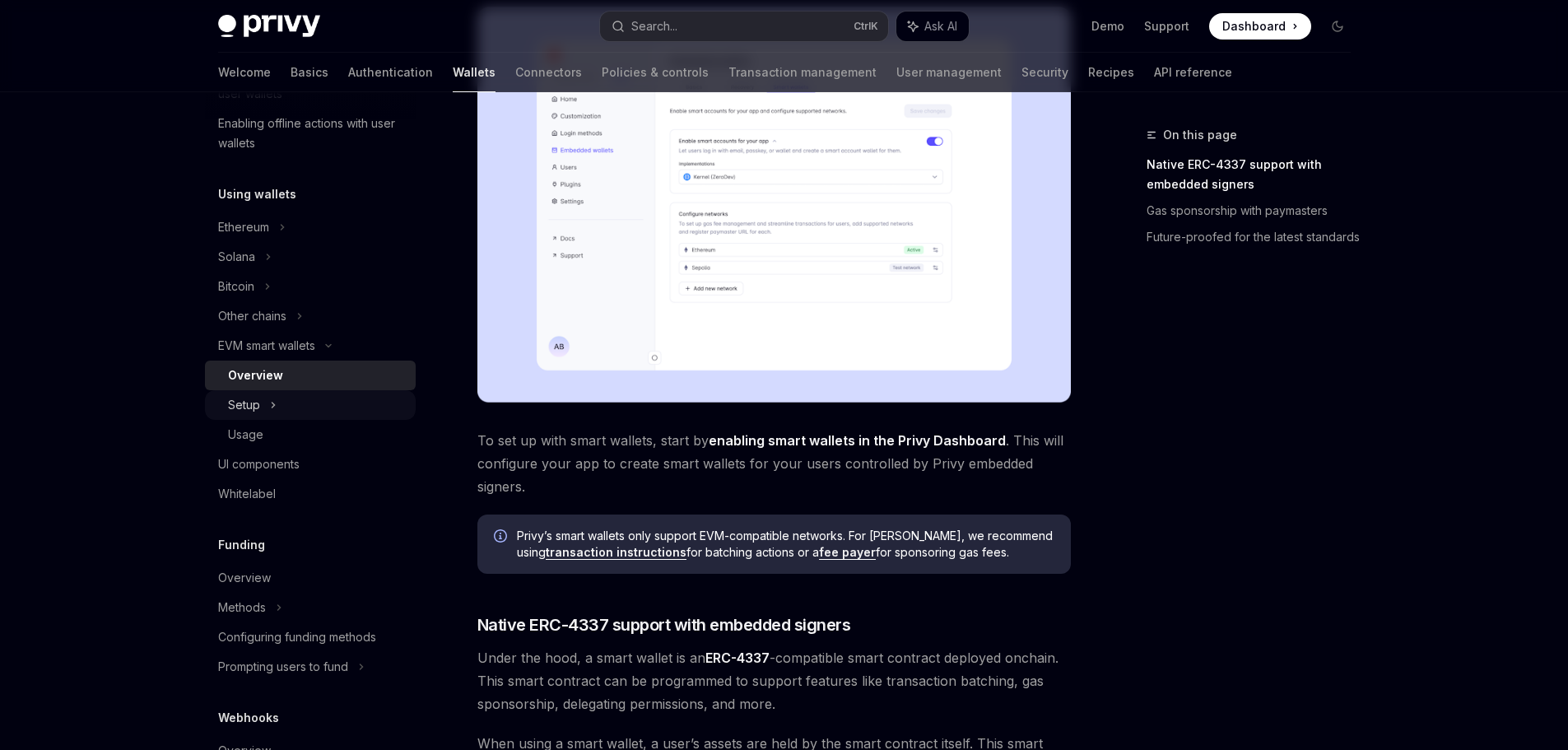
click at [340, 412] on div "Setup" at bounding box center [309, 405] width 210 height 30
type textarea "*"
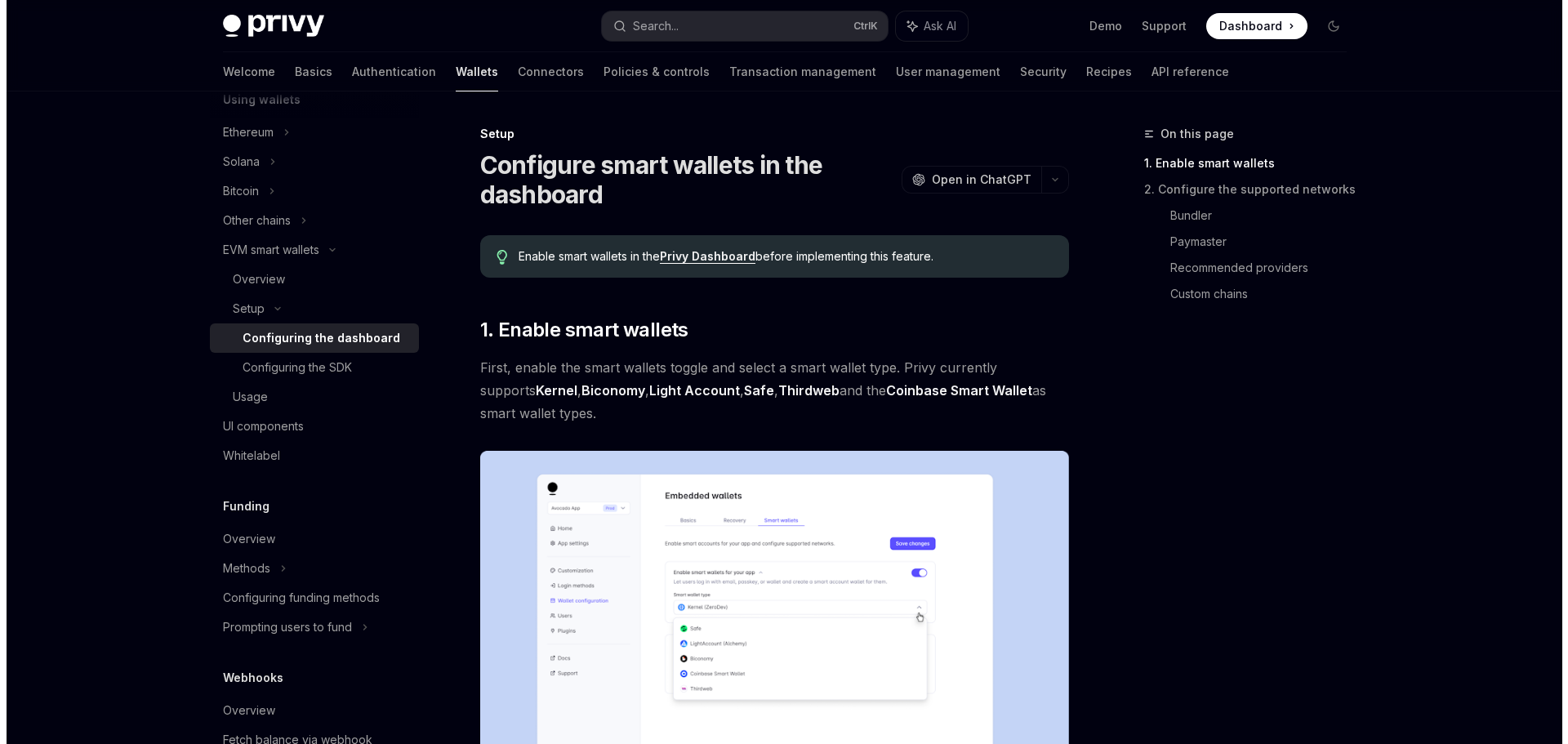
scroll to position [734, 0]
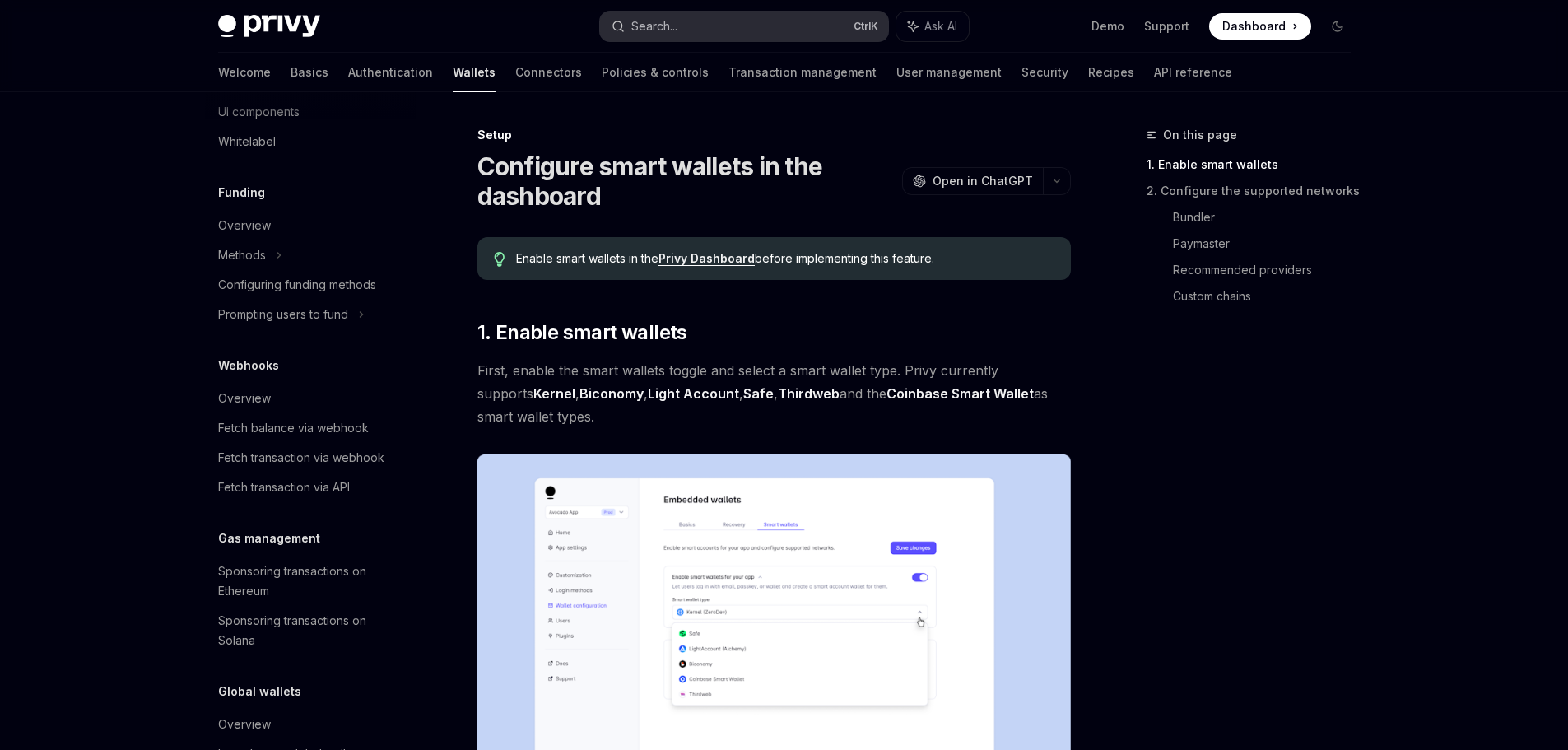
click at [720, 16] on button "Search... Ctrl K" at bounding box center [743, 27] width 288 height 30
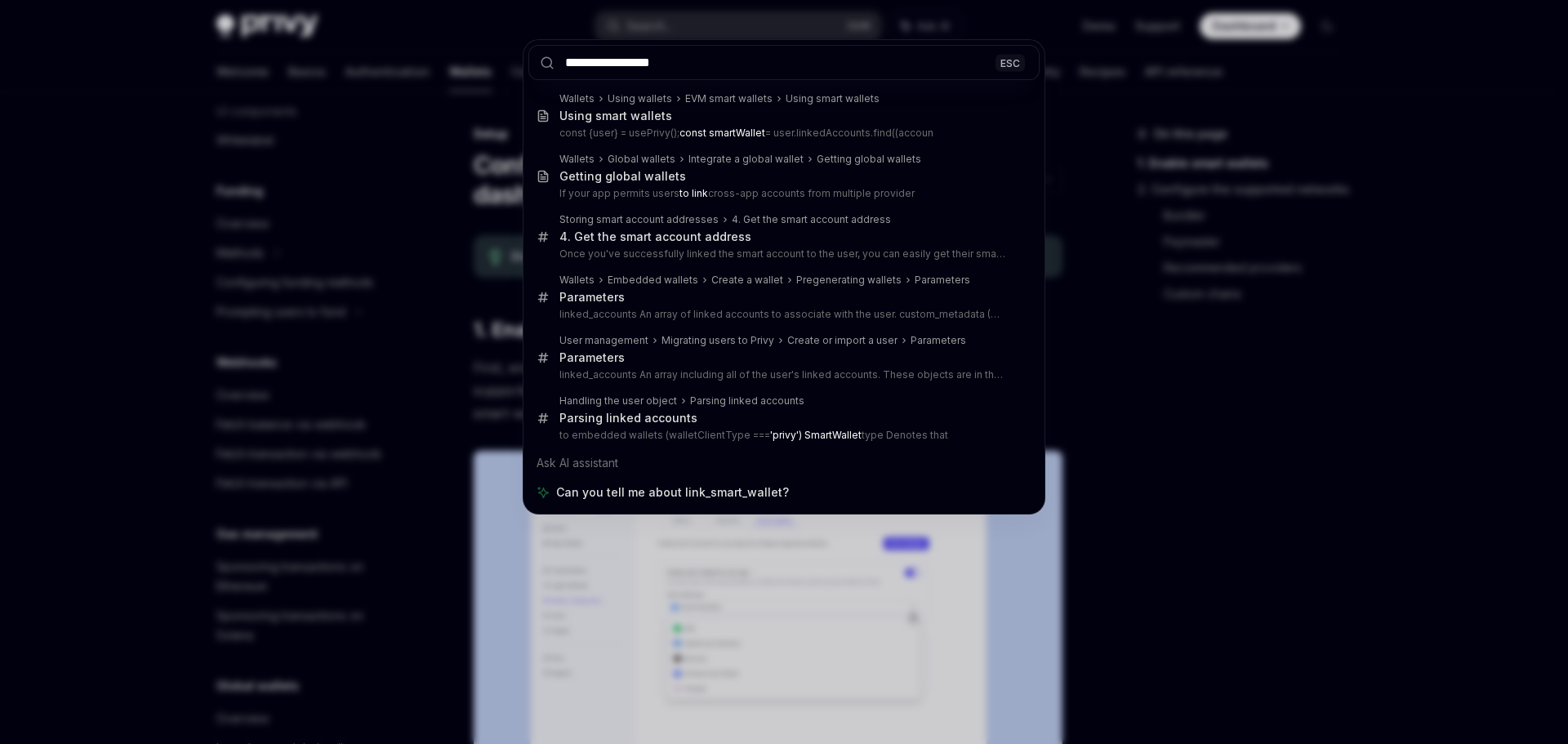
type input "**********"
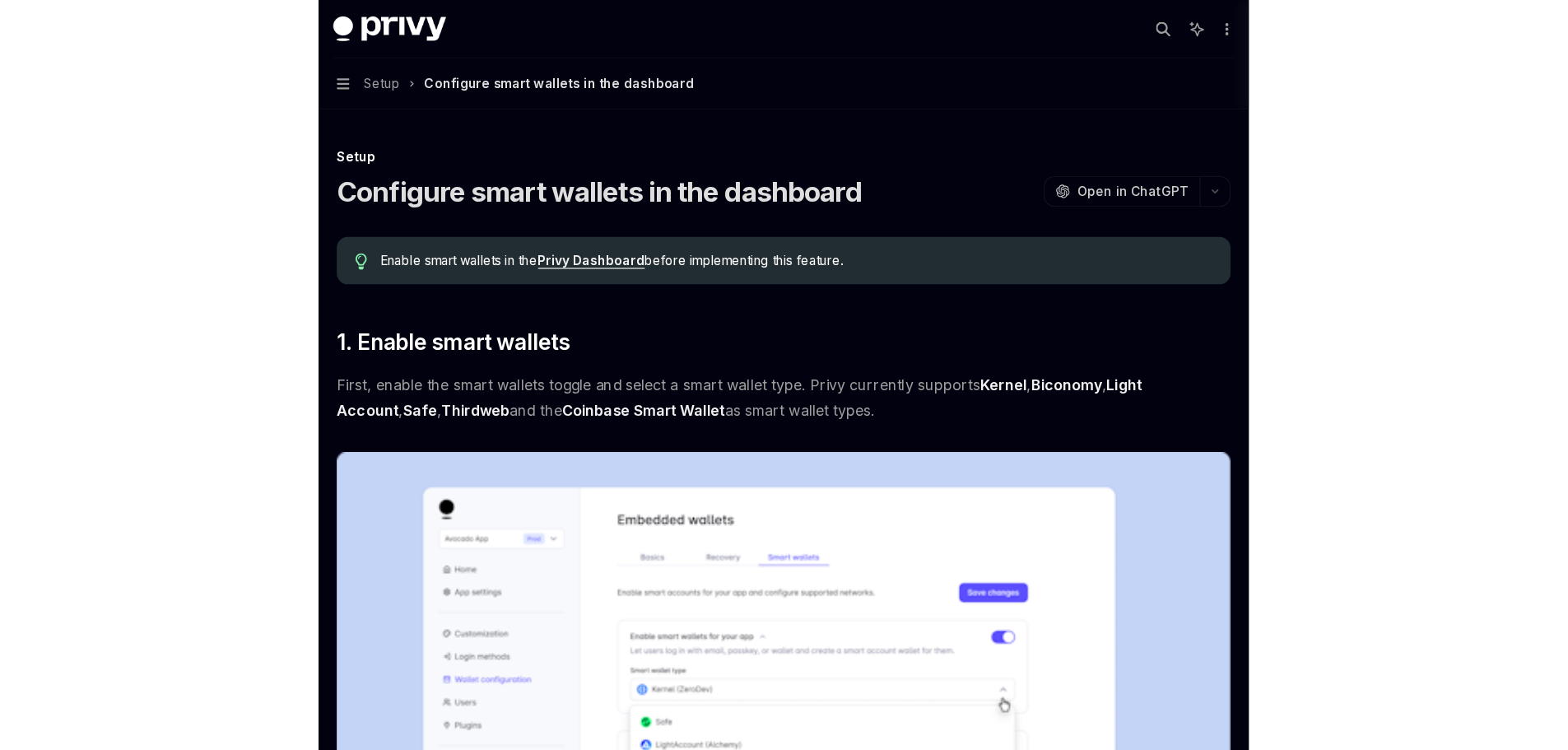
scroll to position [379, 0]
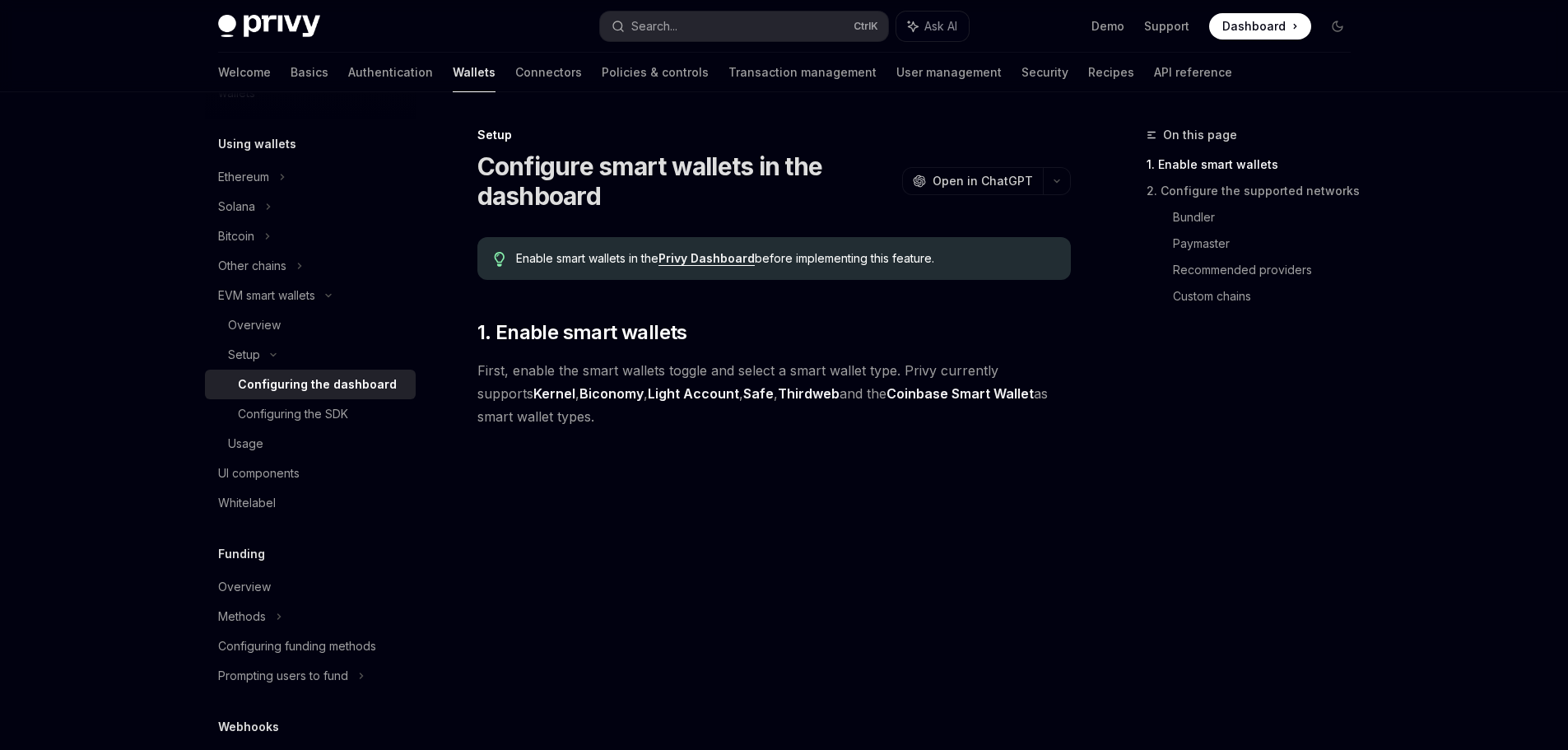
type textarea "*"
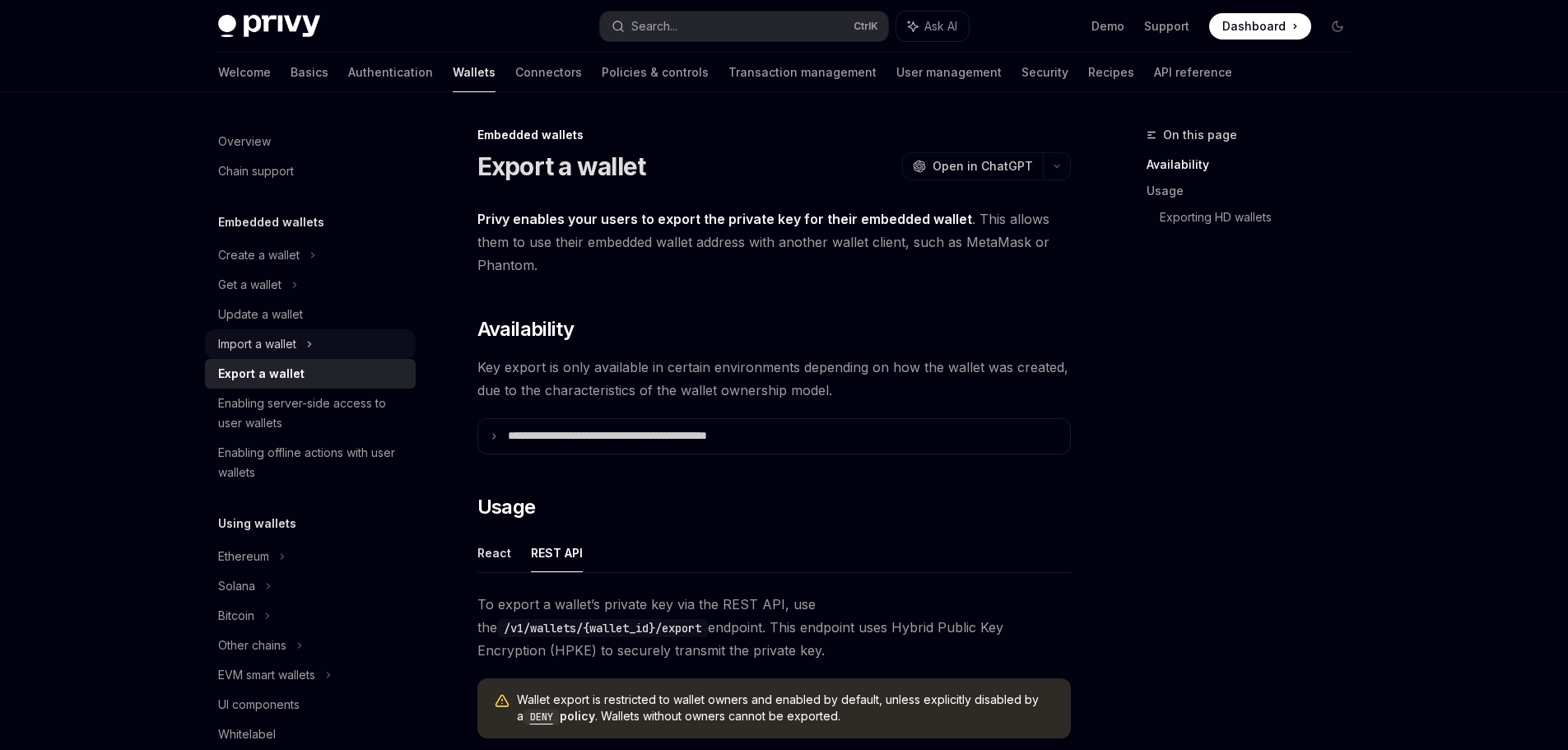
click at [327, 340] on div "Import a wallet" at bounding box center [309, 344] width 210 height 30
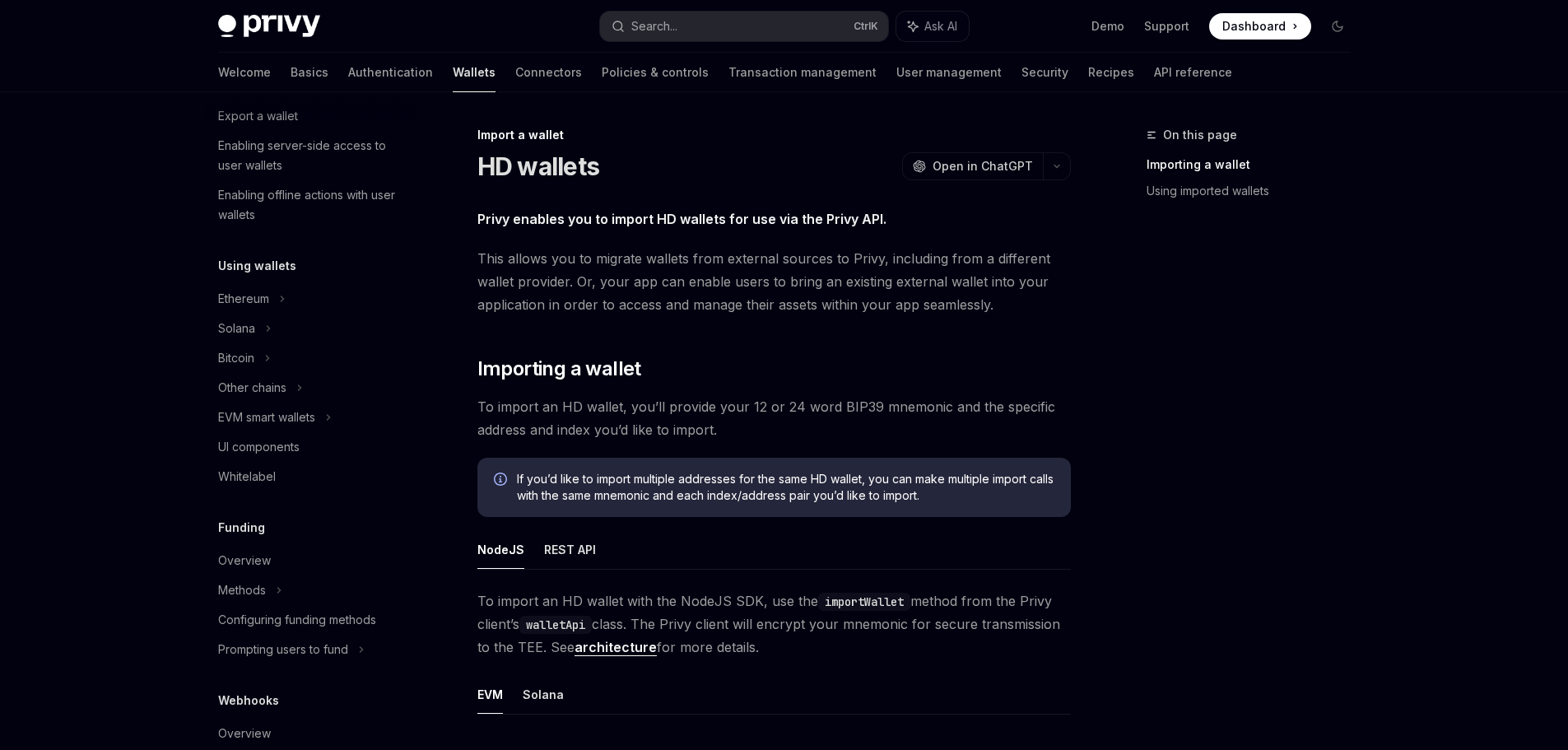
scroll to position [411, 0]
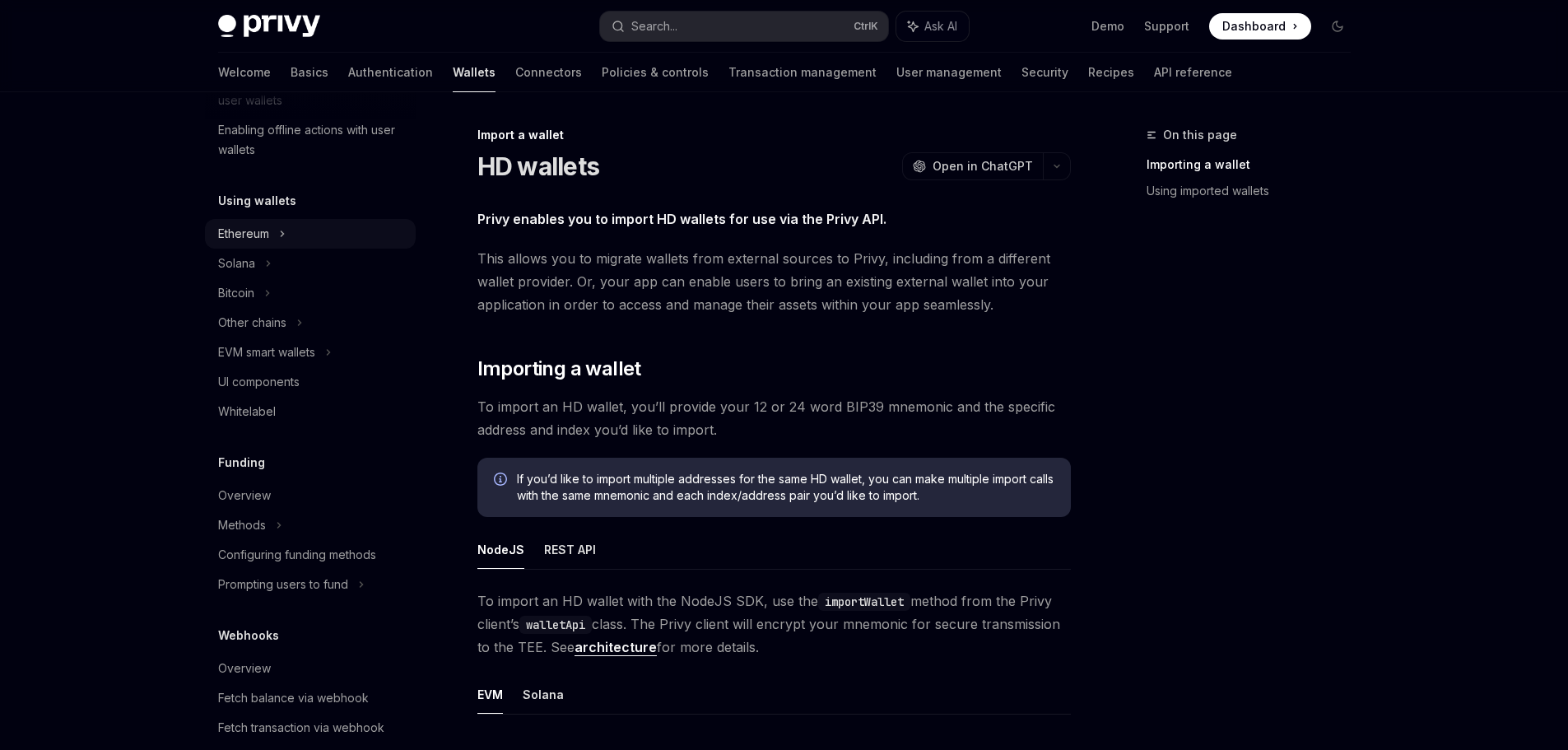
type textarea "*"
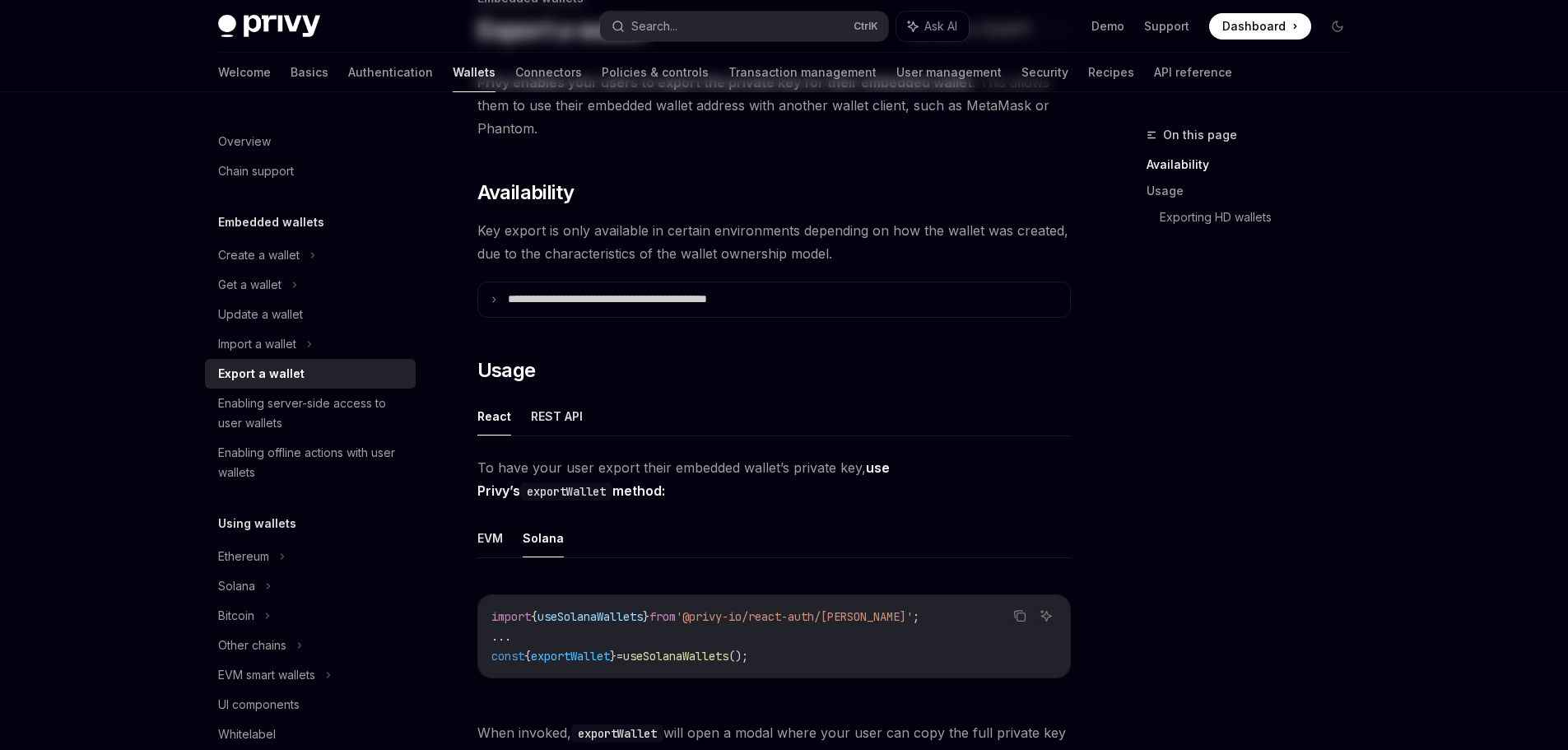
type textarea "*"
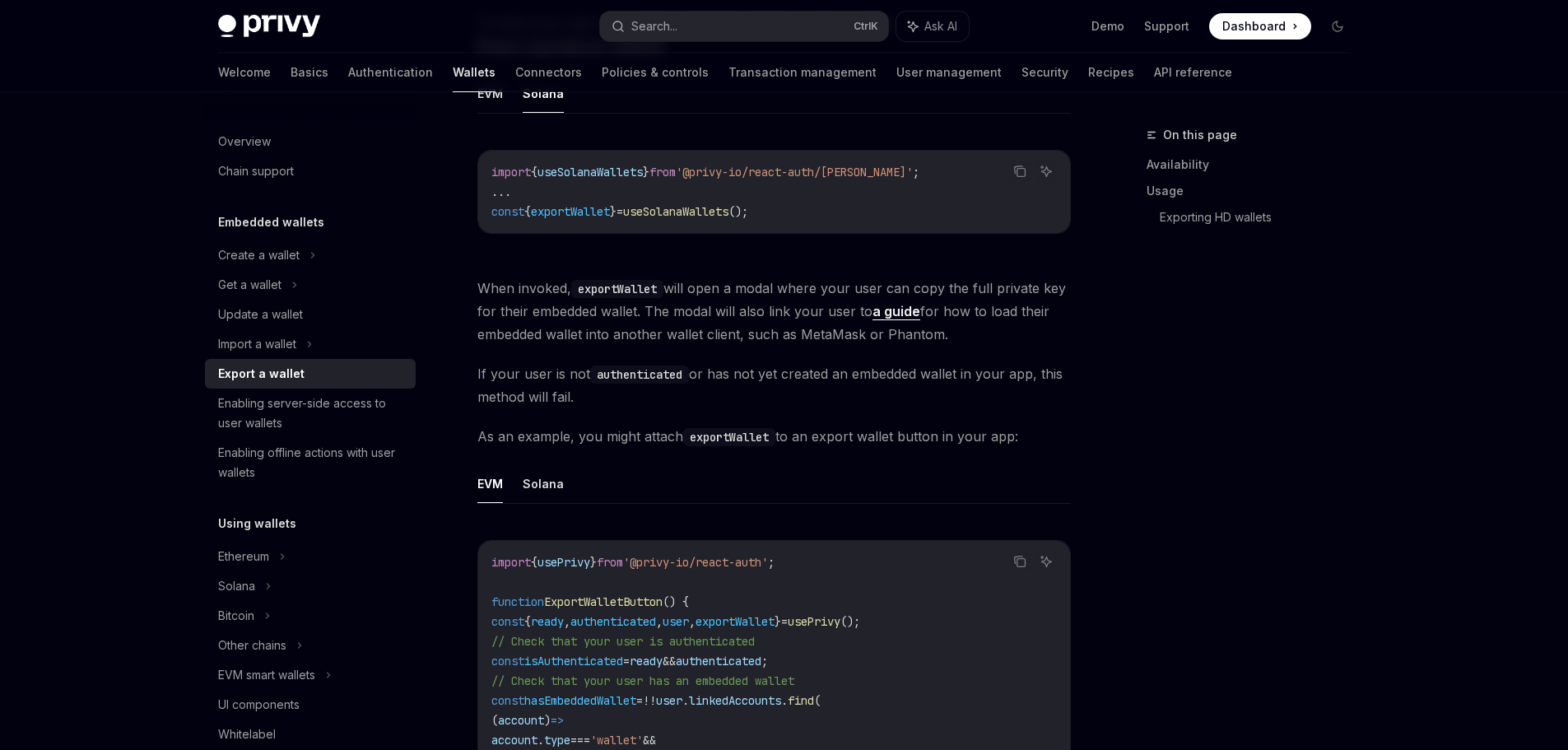
scroll to position [592, 0]
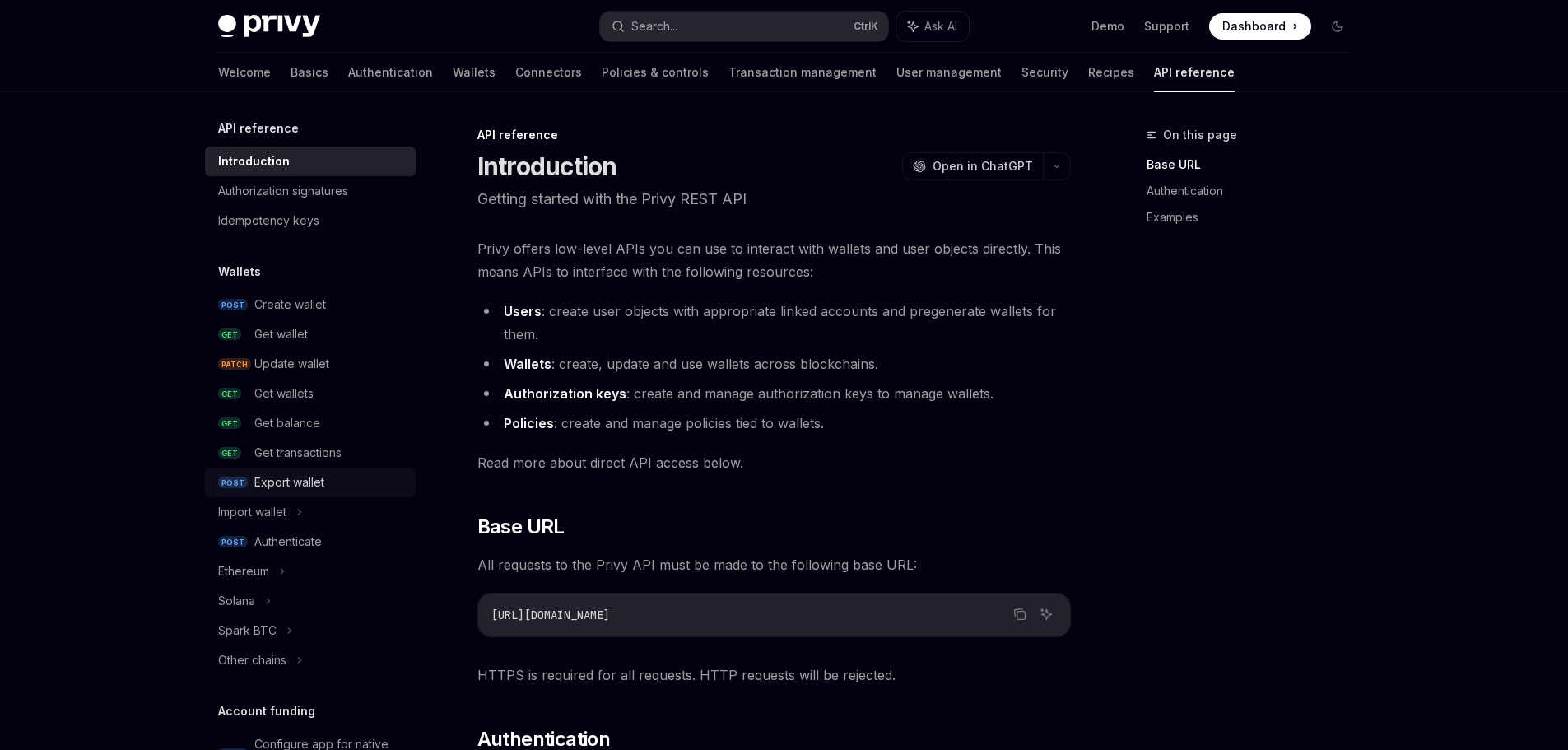
click at [327, 482] on div "Export wallet" at bounding box center [330, 483] width 152 height 20
type textarea "*"
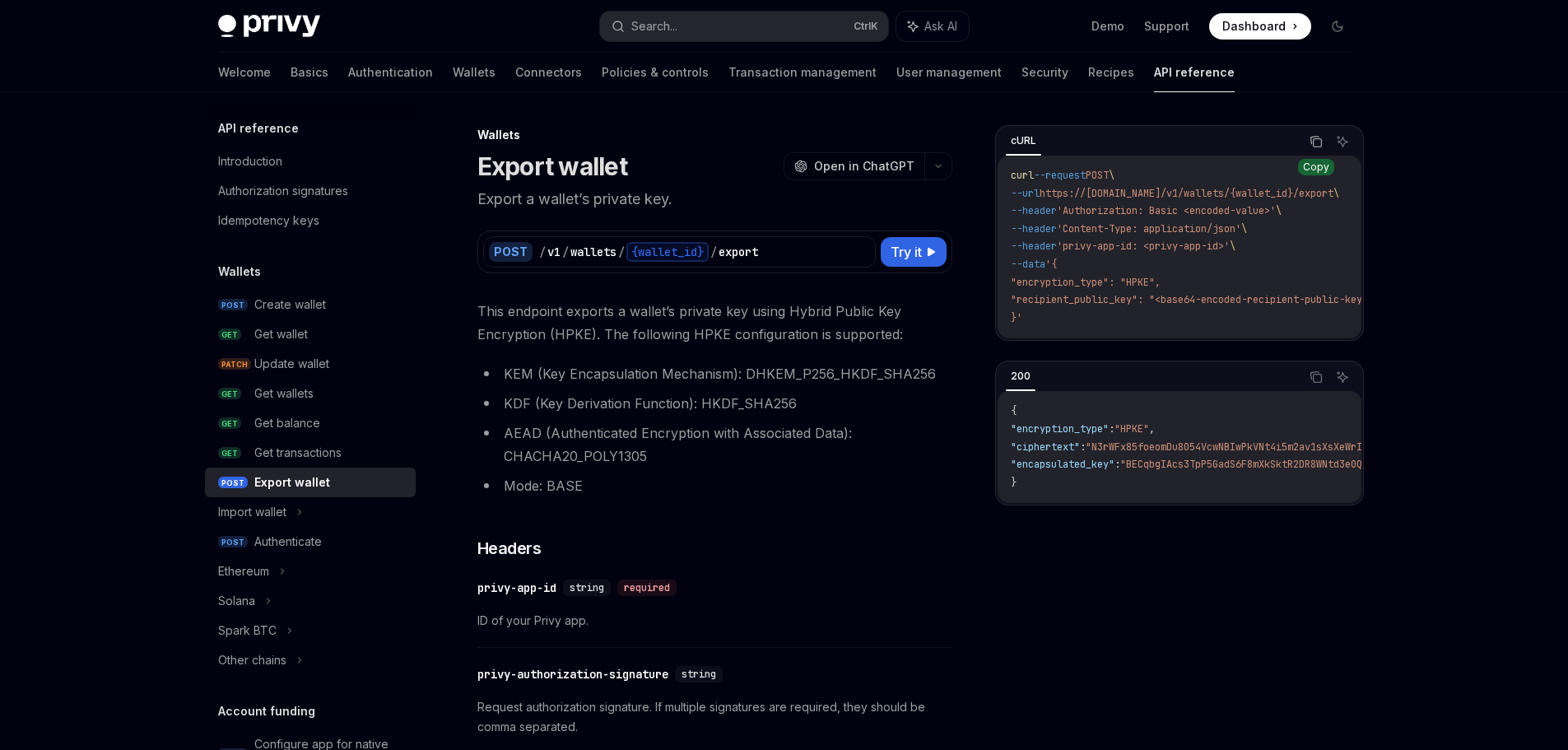
click at [1315, 139] on icon "Copy the contents from the code block" at bounding box center [1317, 143] width 8 height 8
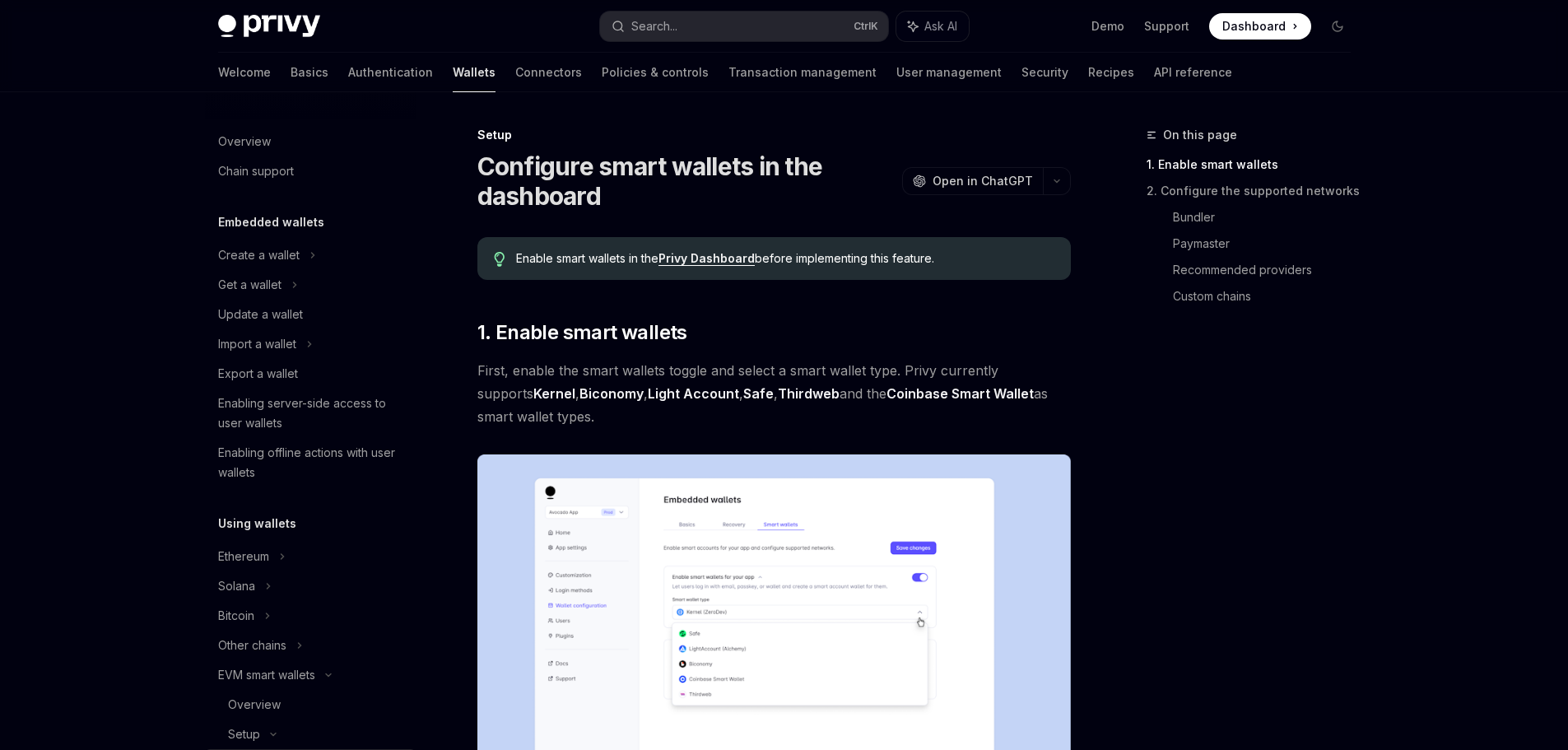
scroll to position [343, 0]
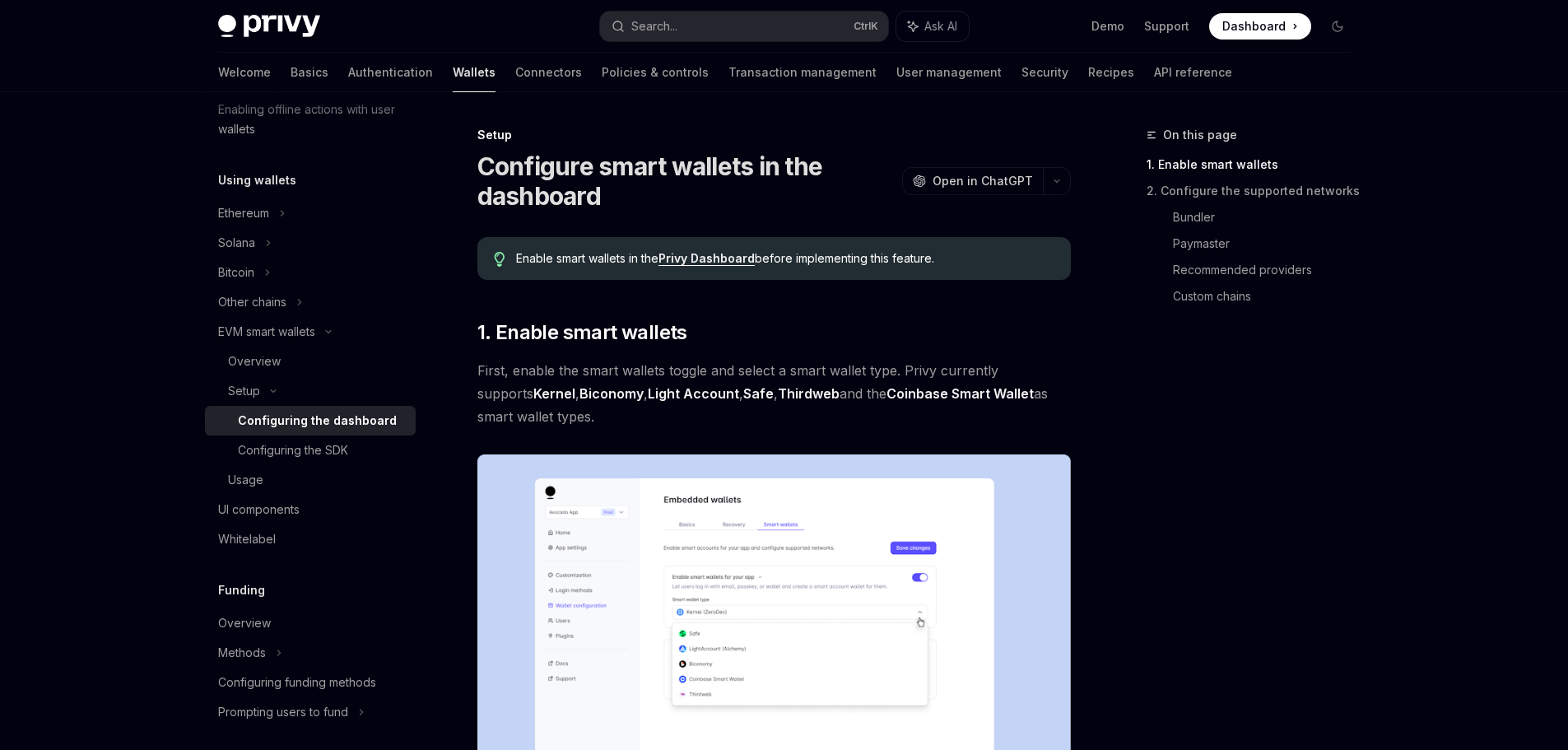
type textarea "*"
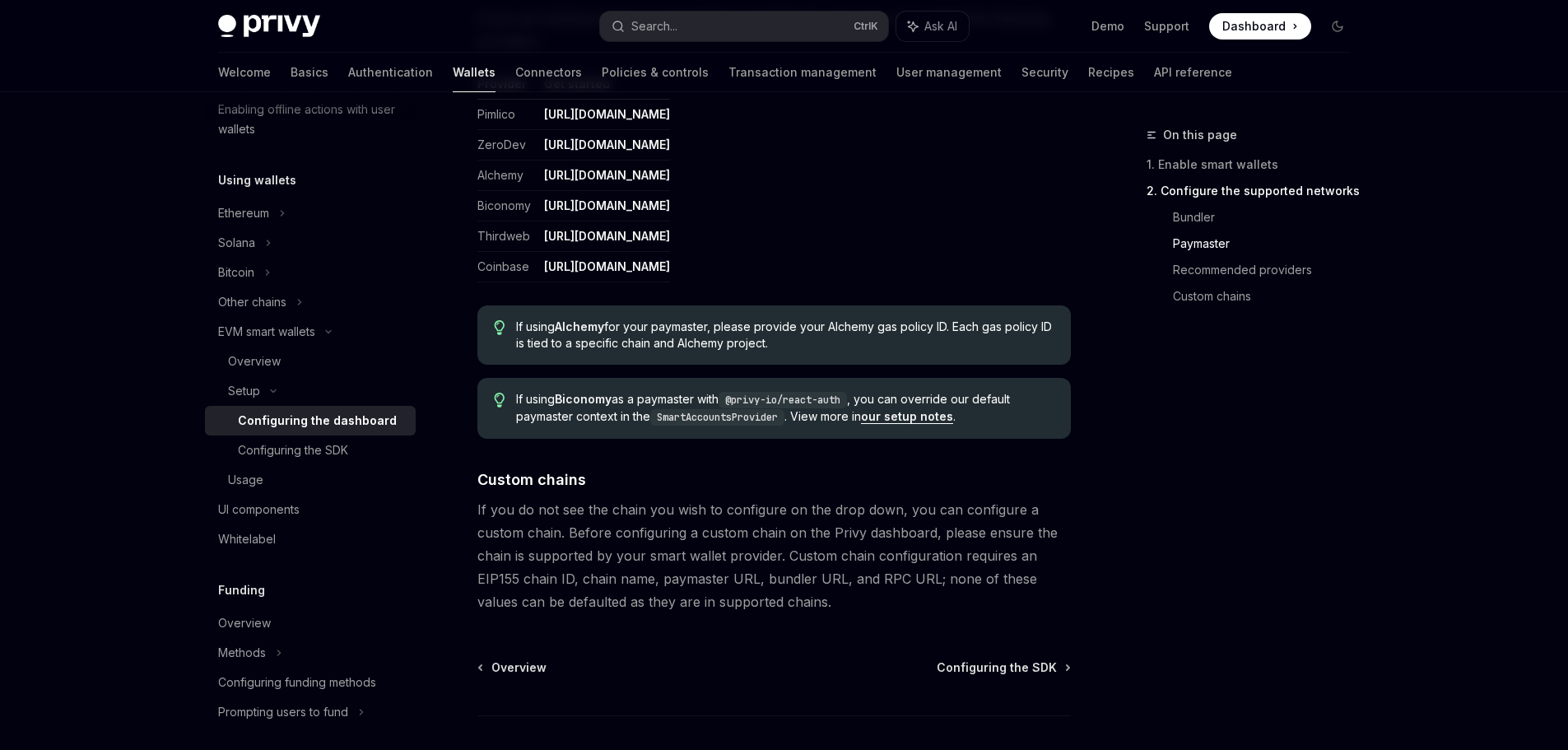
scroll to position [2179, 0]
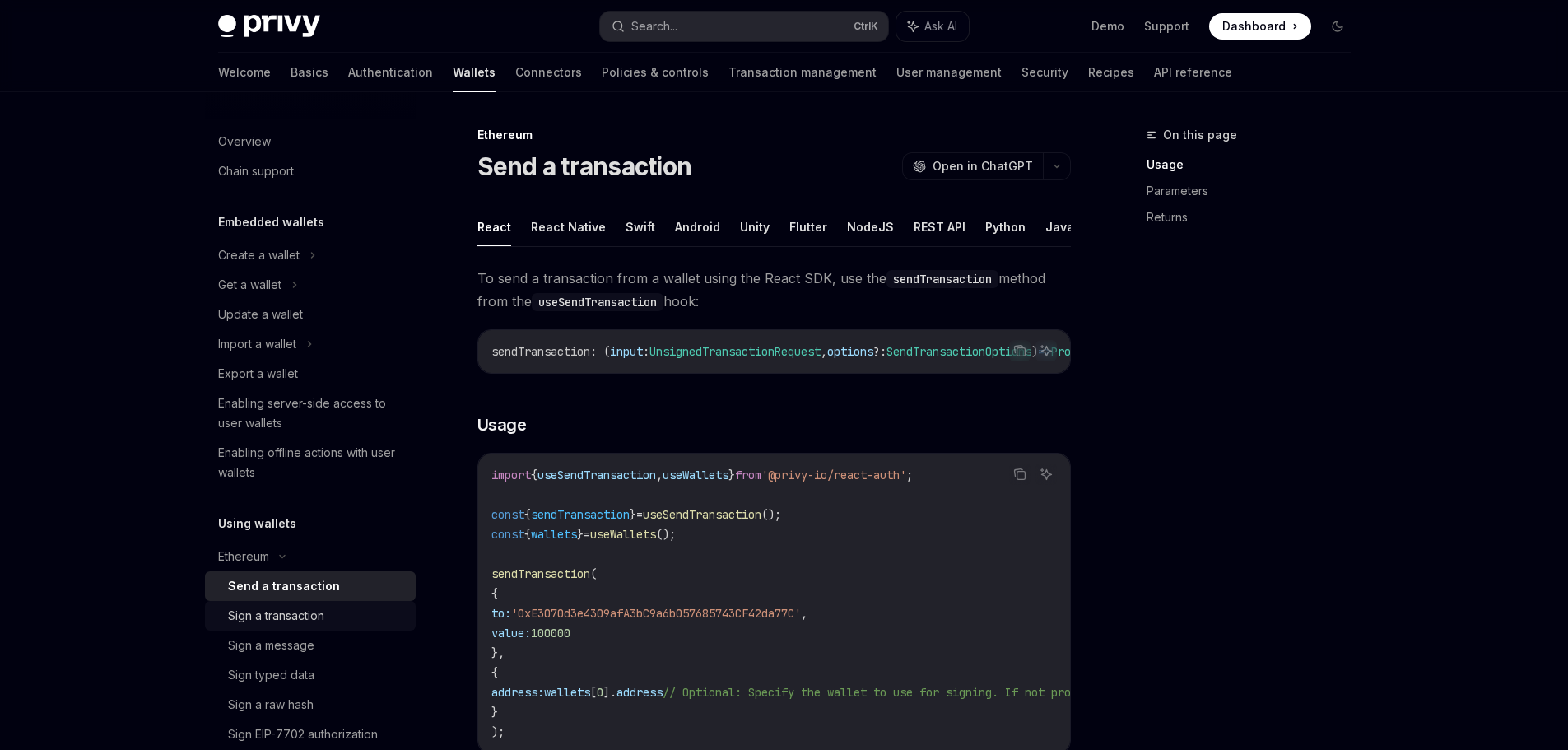
click at [313, 618] on div "Sign a transaction" at bounding box center [276, 615] width 97 height 20
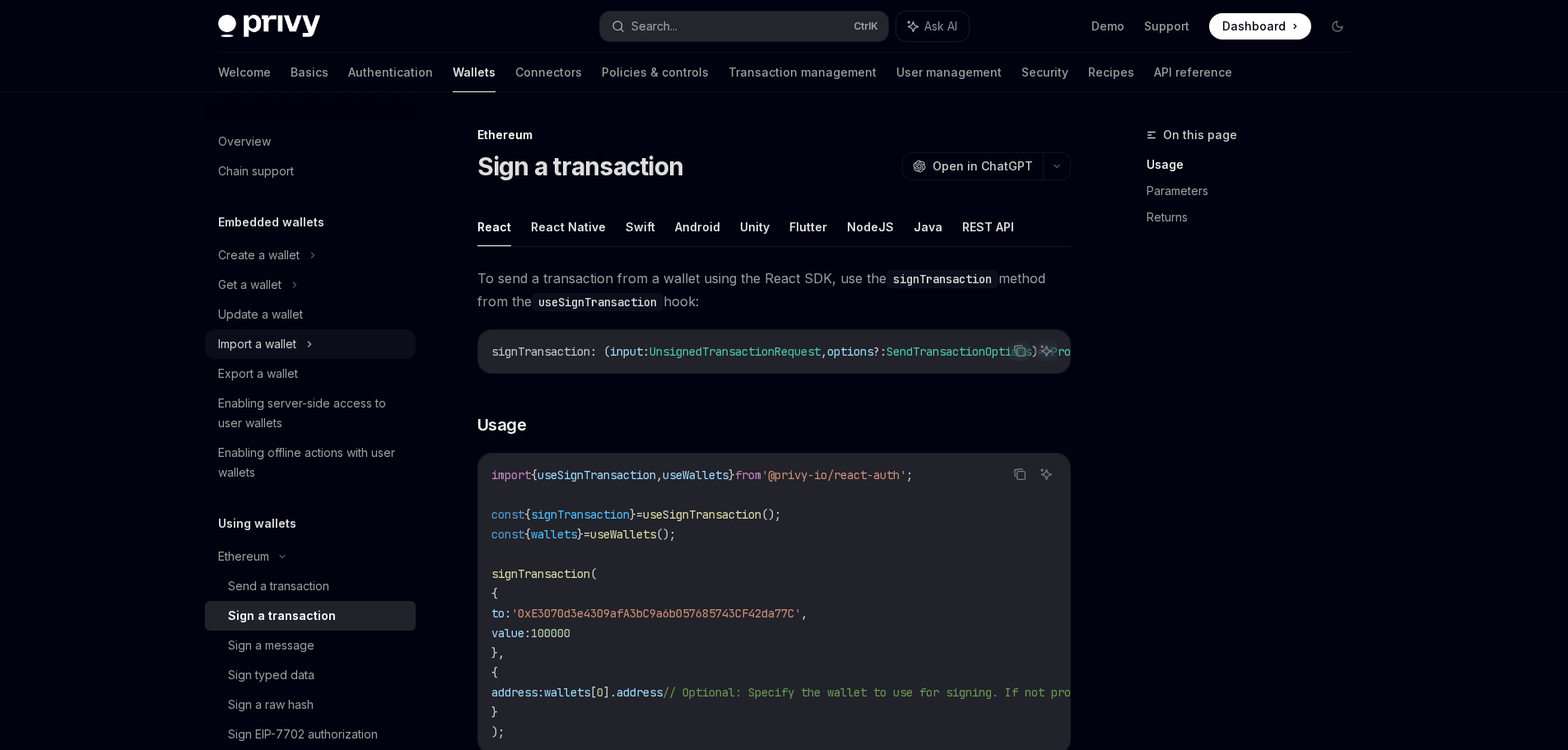
click at [321, 352] on div "Import a wallet" at bounding box center [309, 344] width 210 height 30
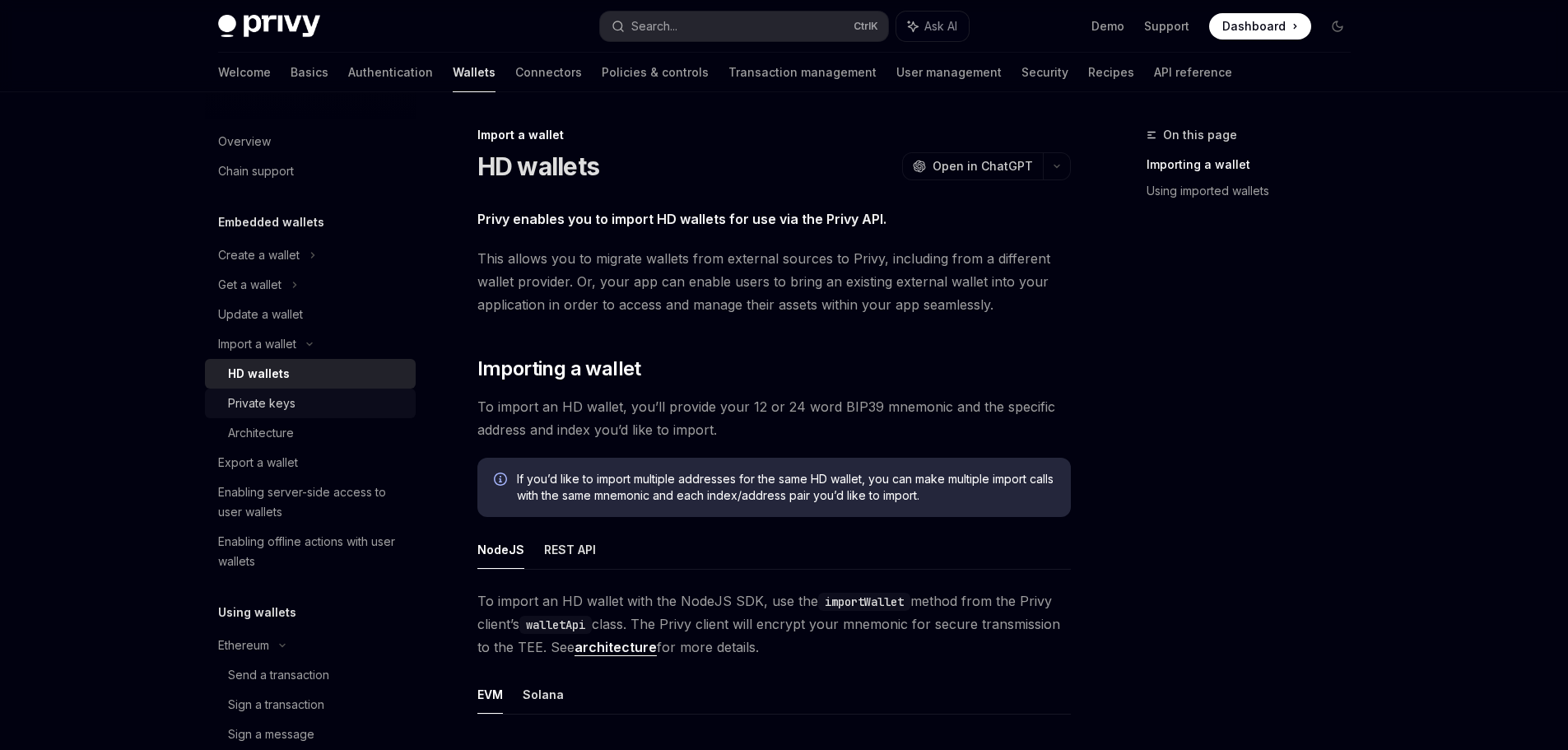
click at [331, 403] on div "Private keys" at bounding box center [317, 403] width 178 height 20
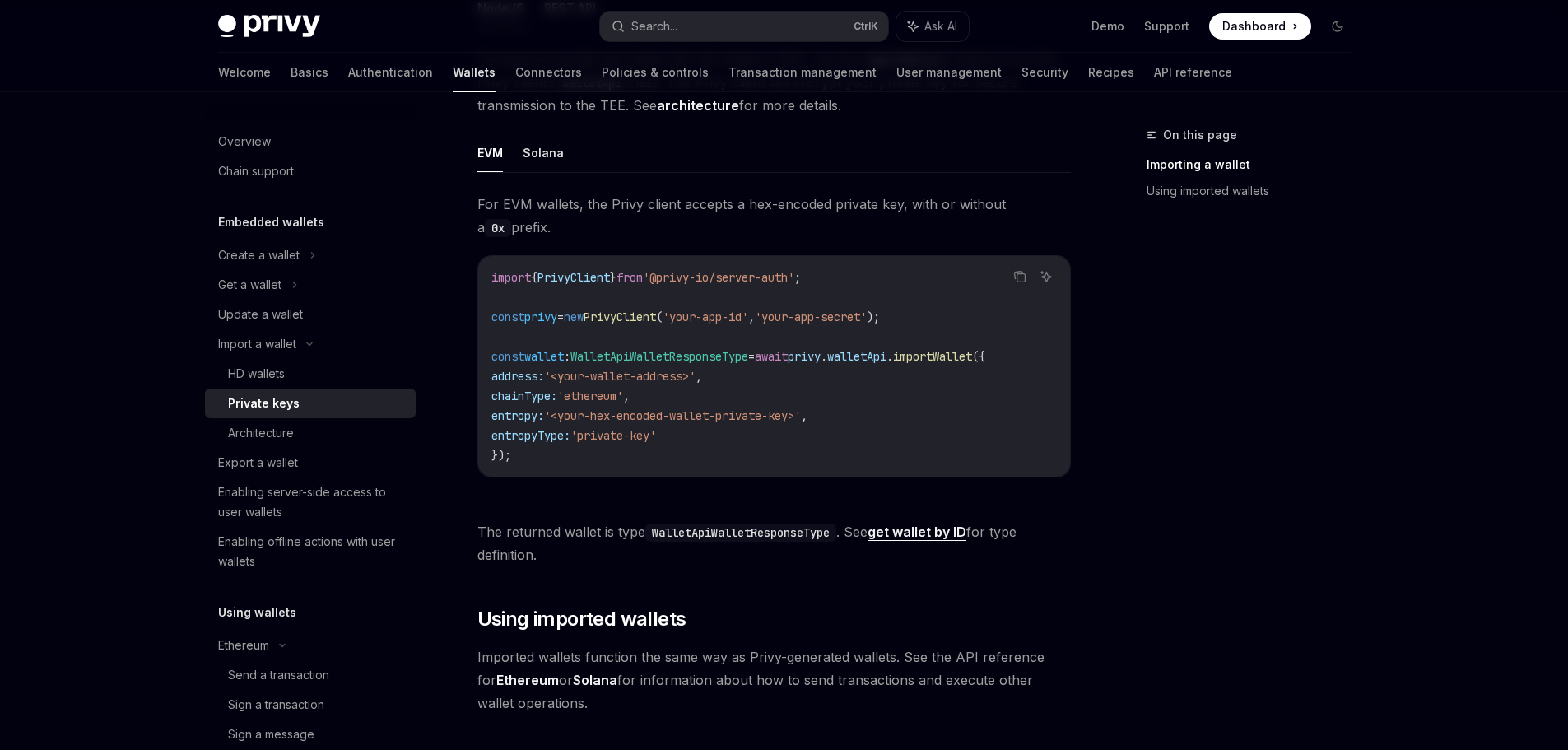
scroll to position [411, 0]
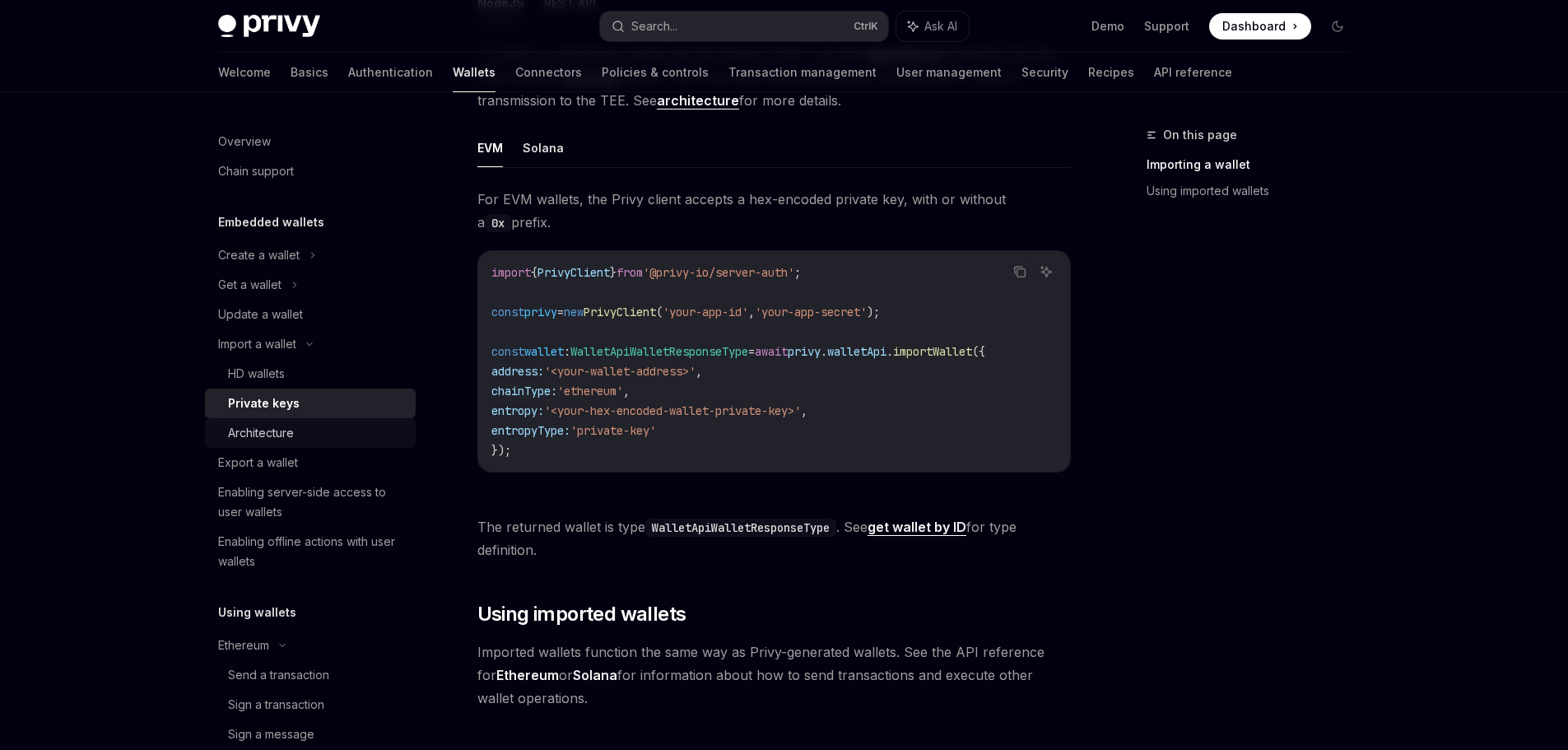
click at [315, 424] on div "Architecture" at bounding box center [317, 433] width 178 height 20
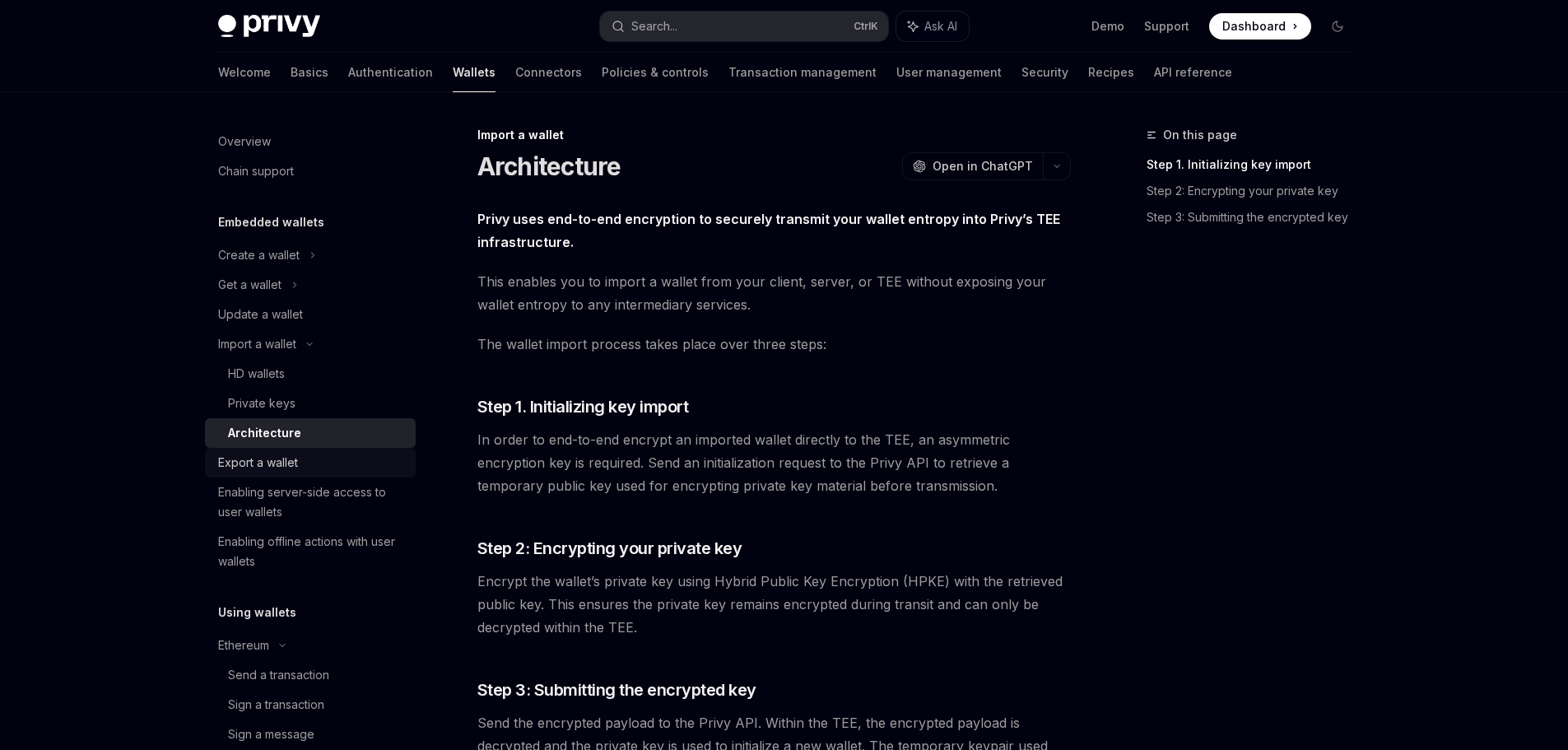
click at [325, 463] on div "Export a wallet" at bounding box center [312, 463] width 188 height 20
type textarea "*"
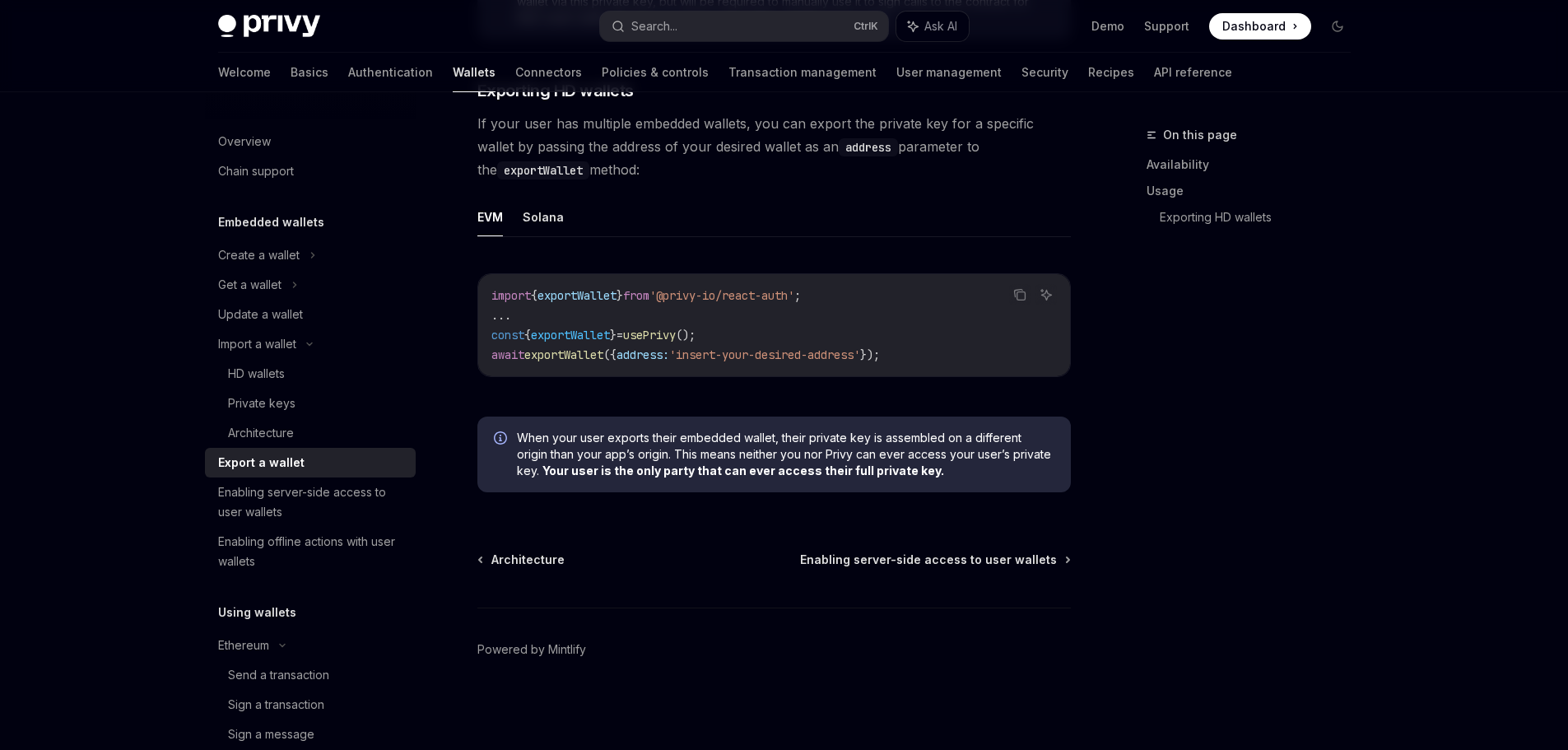
scroll to position [1639, 0]
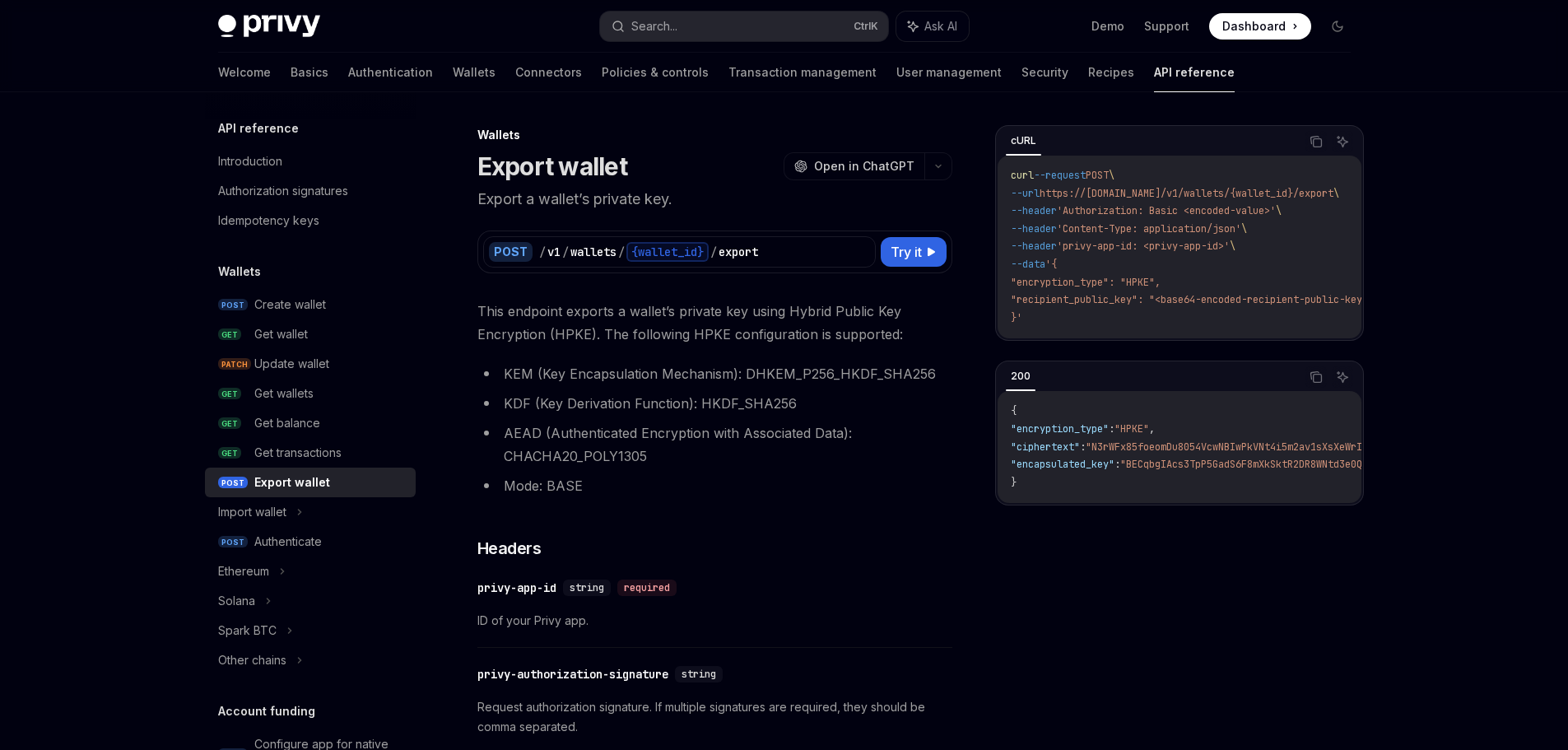
type textarea "*"
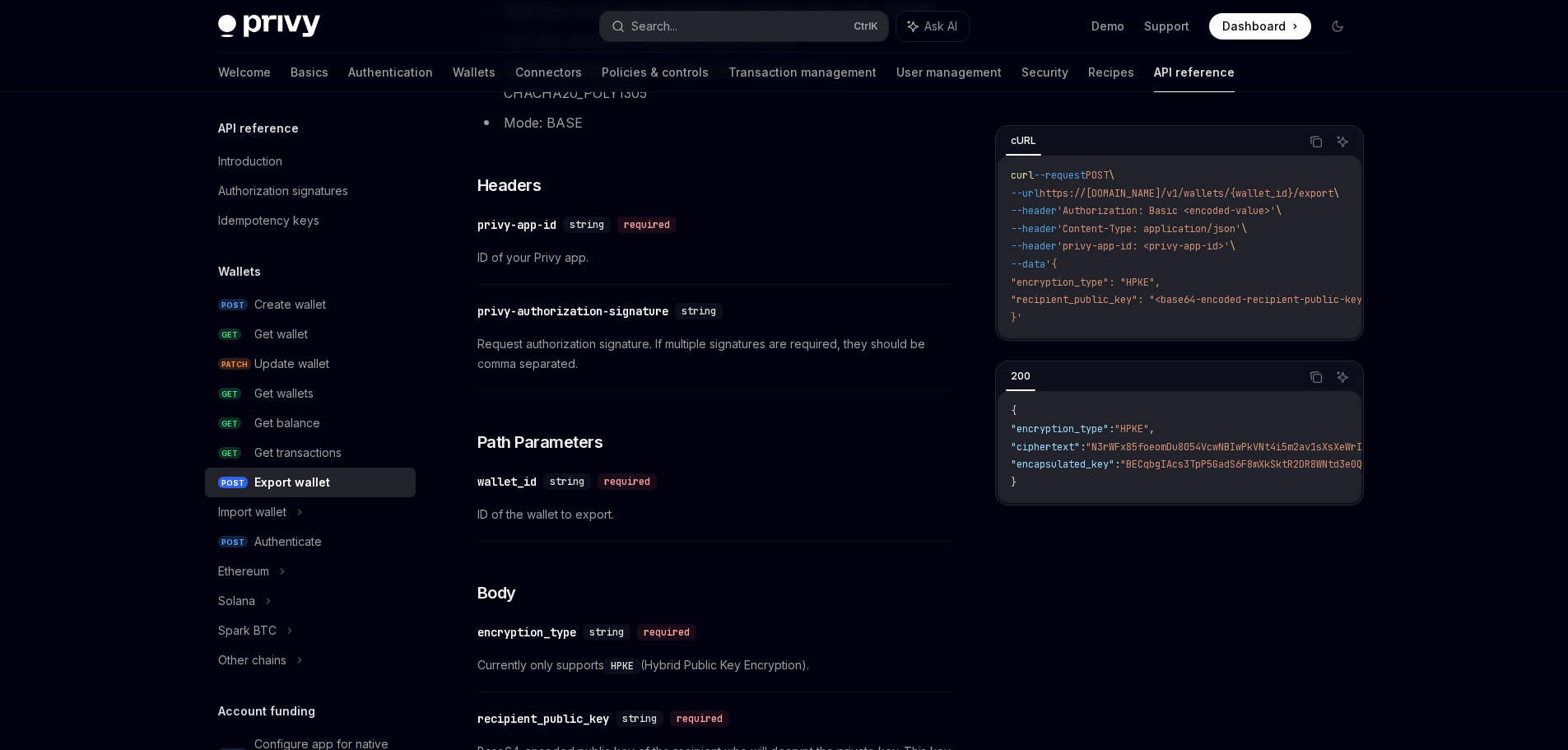
scroll to position [411, 0]
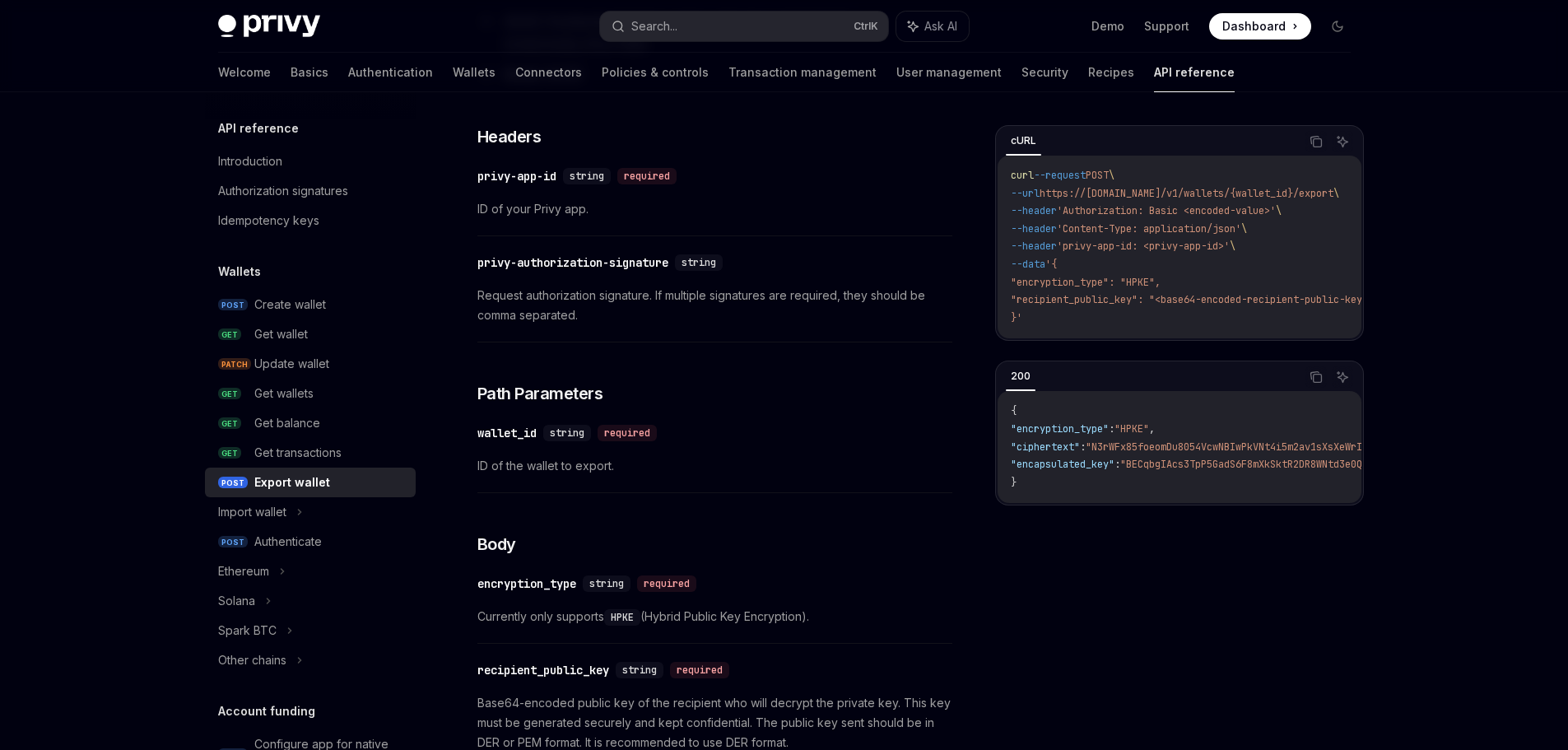
click at [92, 393] on div "Privy Docs home page Search... Ctrl K Ask AI Demo Support Dashboard Dashboard S…" at bounding box center [784, 473] width 1568 height 1768
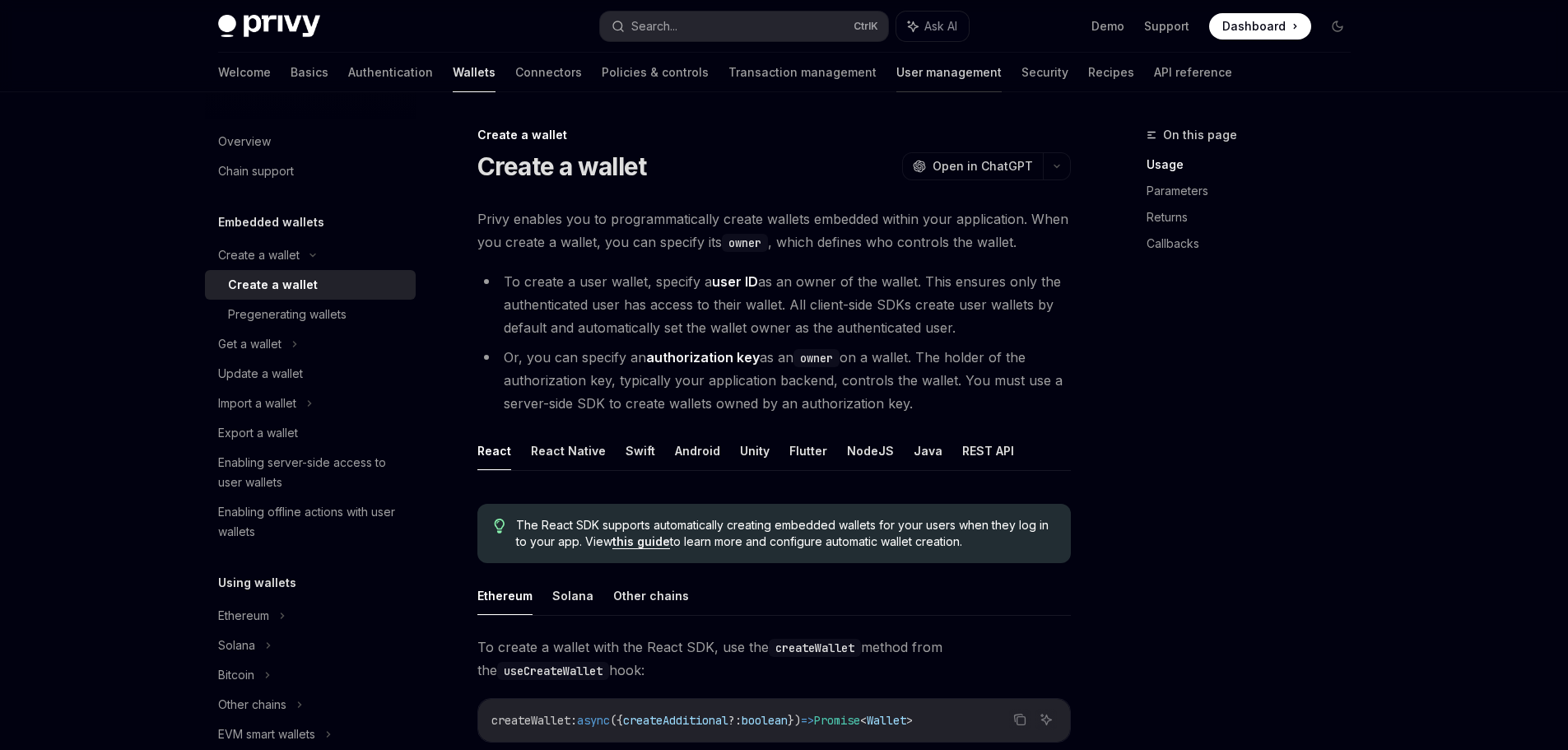
type textarea "*"
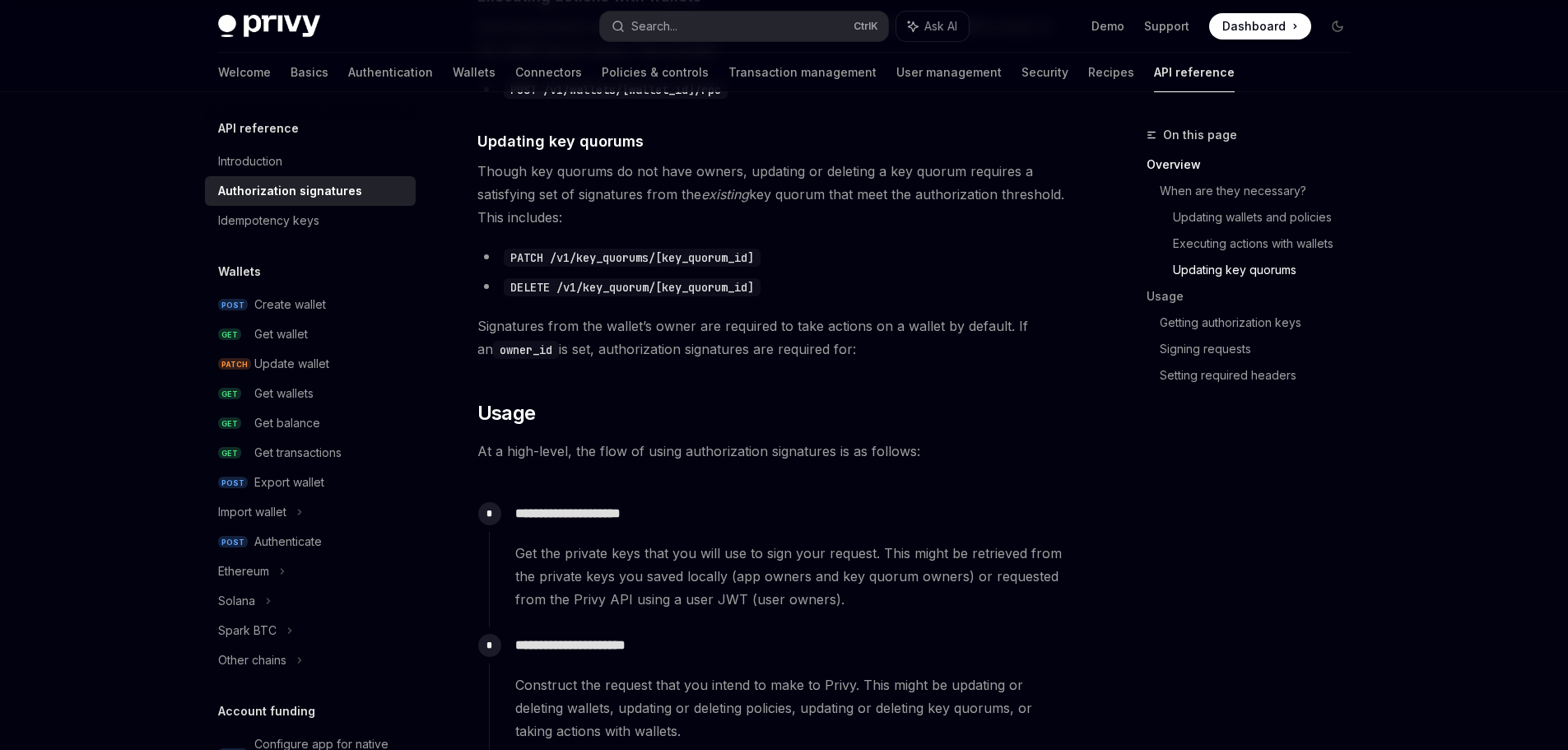
scroll to position [1316, 0]
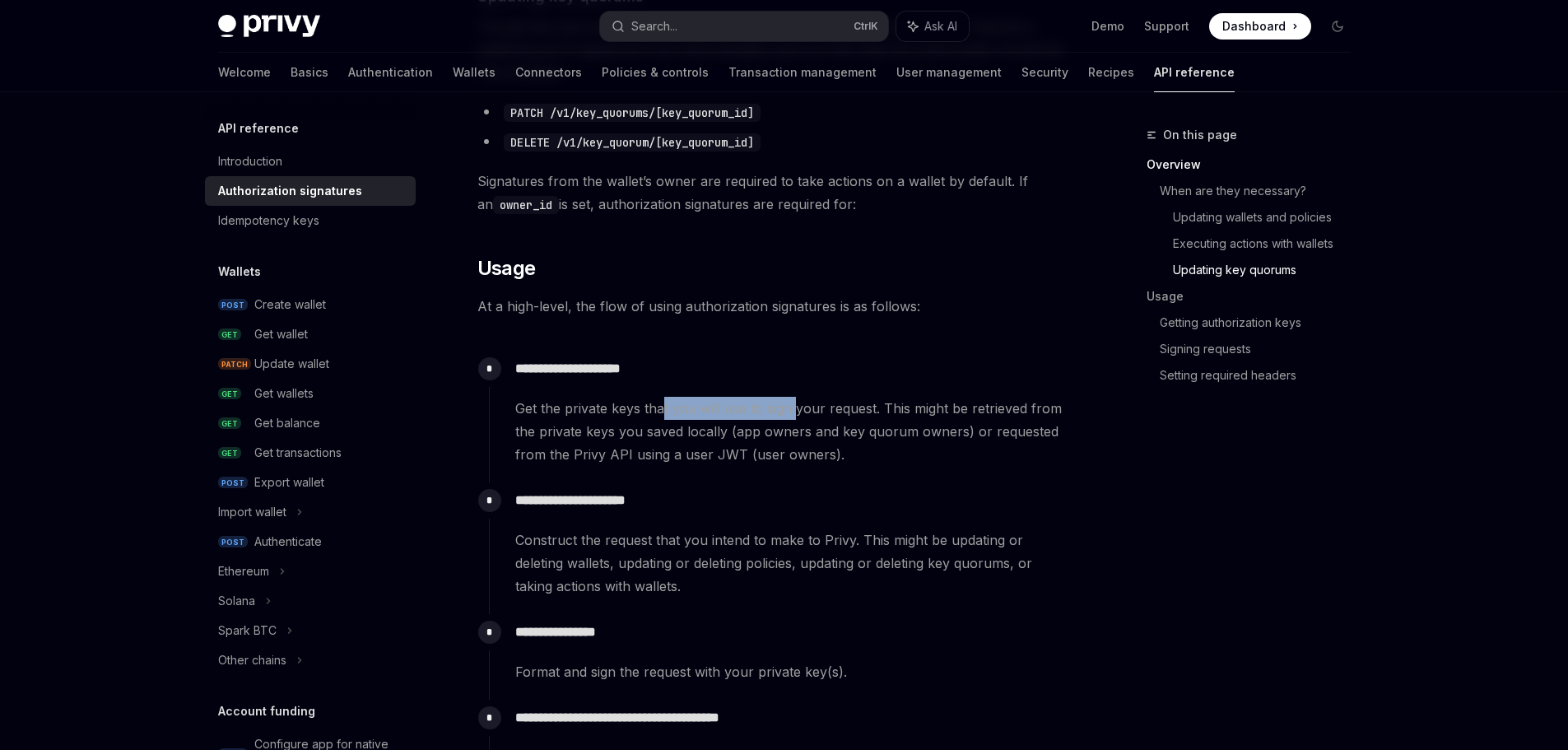
drag, startPoint x: 676, startPoint y: 410, endPoint x: 792, endPoint y: 406, distance: 116.1
click at [792, 406] on span "Get the private keys that you will use to sign your request. This might be retr…" at bounding box center [792, 431] width 555 height 69
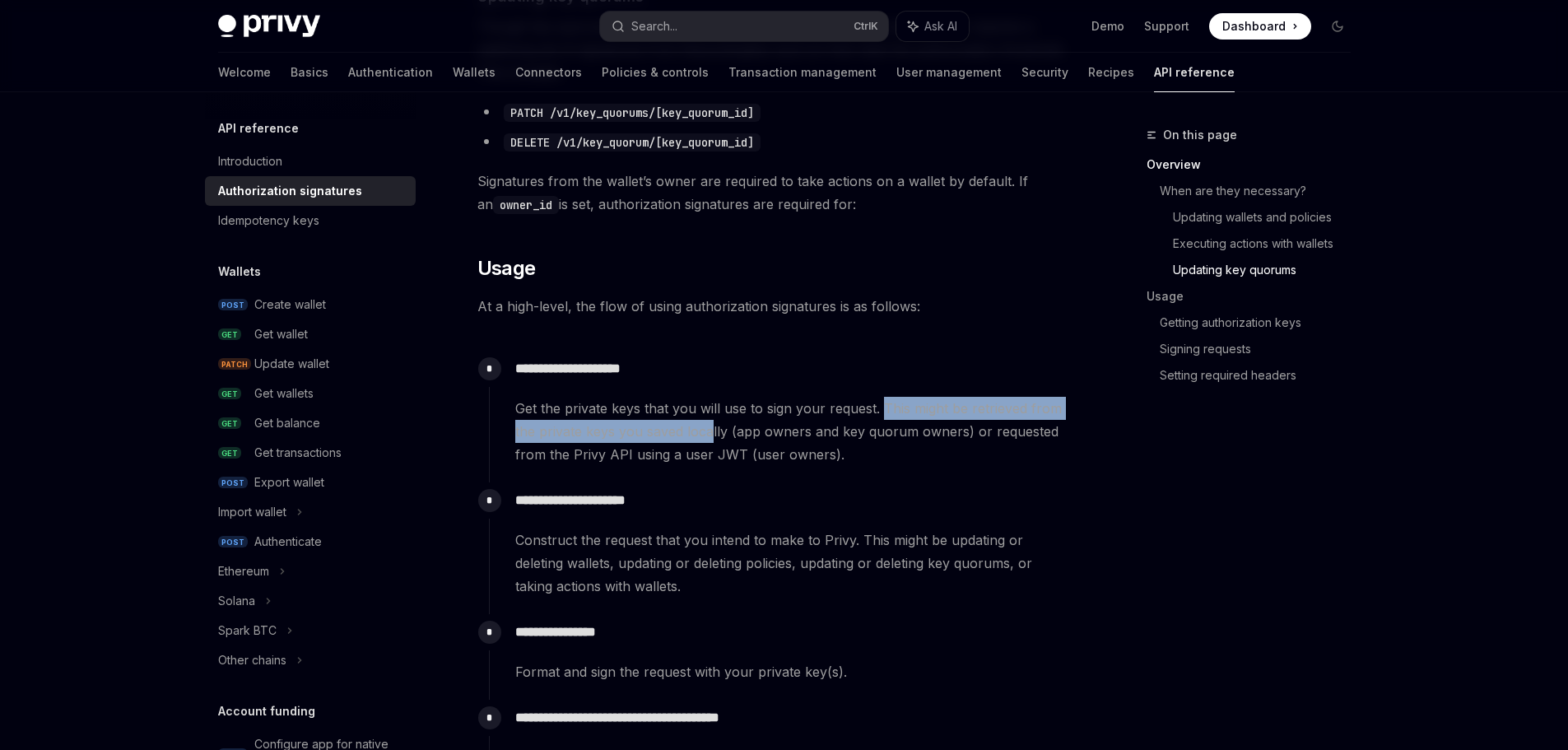
drag, startPoint x: 878, startPoint y: 406, endPoint x: 714, endPoint y: 430, distance: 165.7
click at [710, 430] on span "Get the private keys that you will use to sign your request. This might be retr…" at bounding box center [792, 431] width 555 height 69
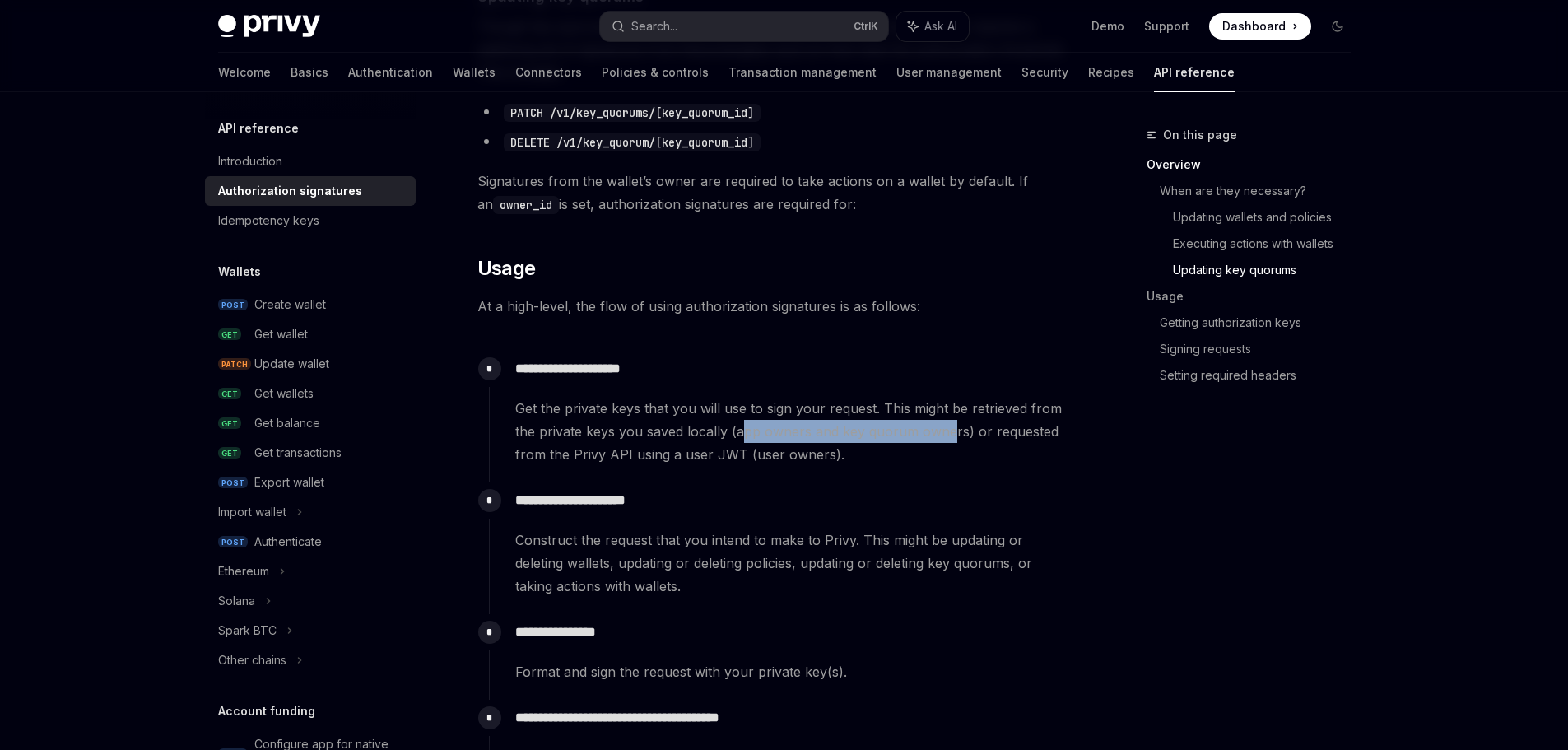
drag, startPoint x: 744, startPoint y: 432, endPoint x: 919, endPoint y: 432, distance: 175.0
click at [950, 430] on span "Get the private keys that you will use to sign your request. This might be retr…" at bounding box center [792, 431] width 555 height 69
drag, startPoint x: 634, startPoint y: 453, endPoint x: 737, endPoint y: 452, distance: 103.0
click at [737, 452] on span "Get the private keys that you will use to sign your request. This might be retr…" at bounding box center [792, 431] width 555 height 69
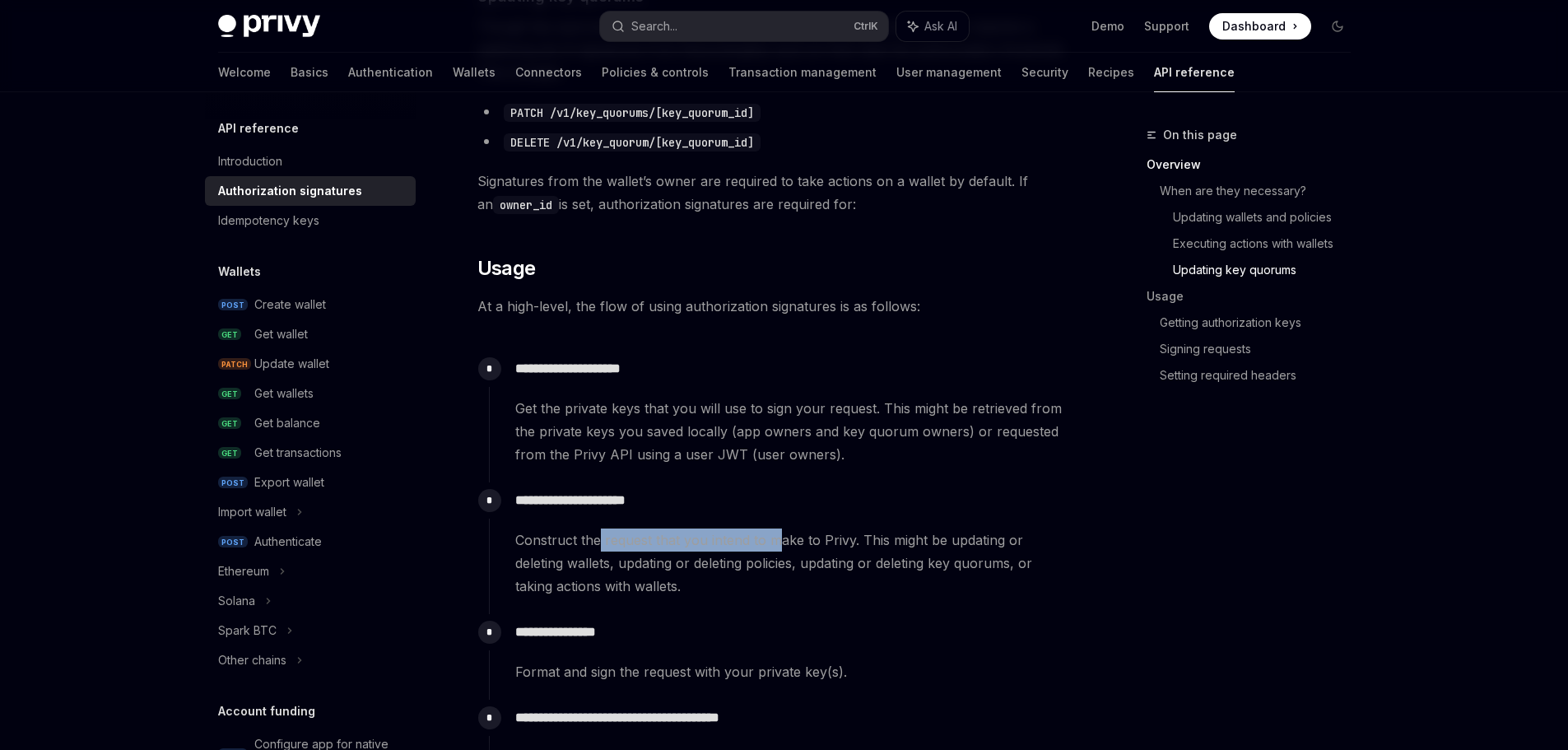
drag, startPoint x: 602, startPoint y: 539, endPoint x: 797, endPoint y: 537, distance: 195.0
click at [775, 536] on span "Construct the request that you intend to make to Privy. This might be updating …" at bounding box center [792, 562] width 555 height 69
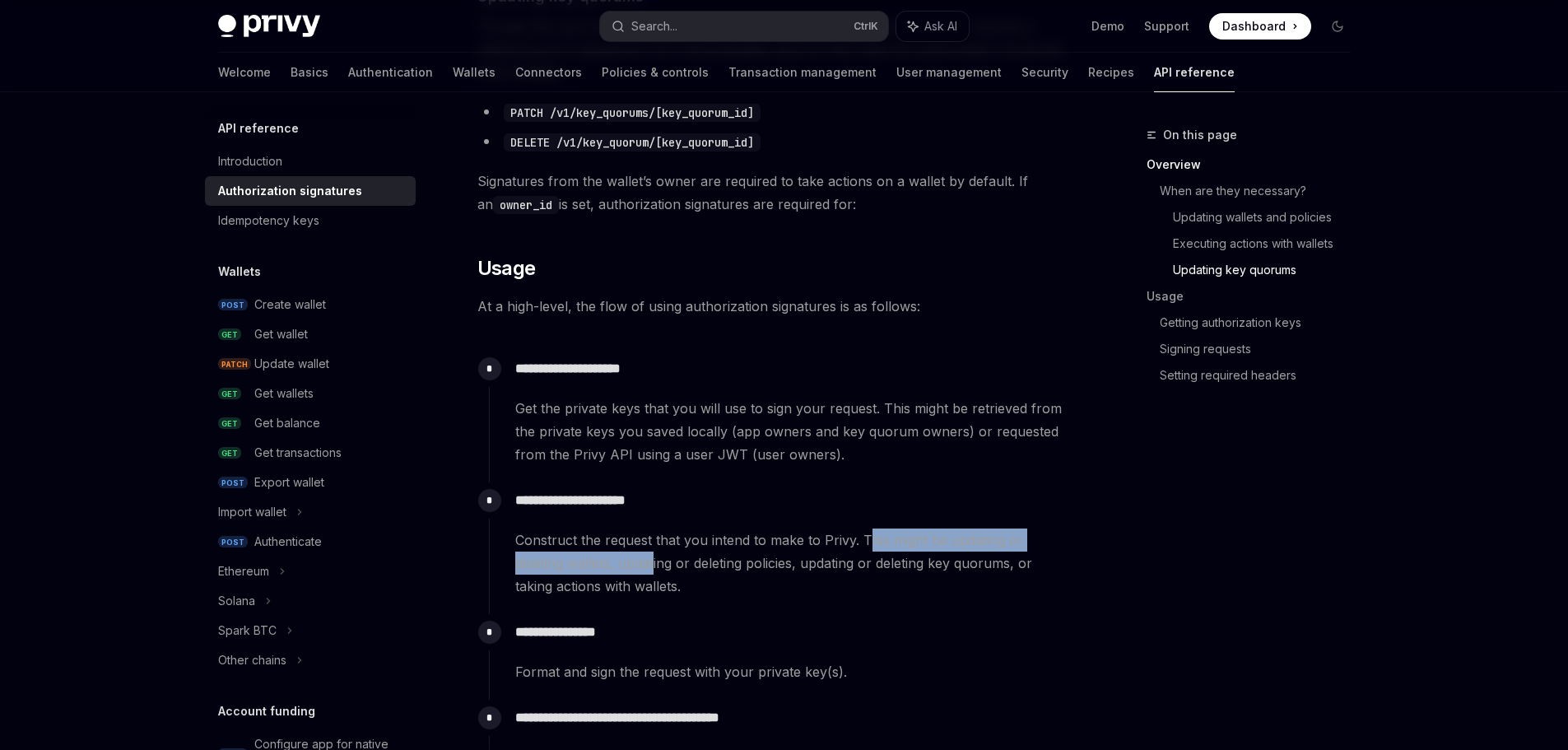
drag, startPoint x: 865, startPoint y: 539, endPoint x: 653, endPoint y: 560, distance: 213.0
click at [653, 560] on span "Construct the request that you intend to make to Privy. This might be updating …" at bounding box center [792, 562] width 555 height 69
click at [653, 559] on span "Construct the request that you intend to make to Privy. This might be updating …" at bounding box center [792, 562] width 555 height 69
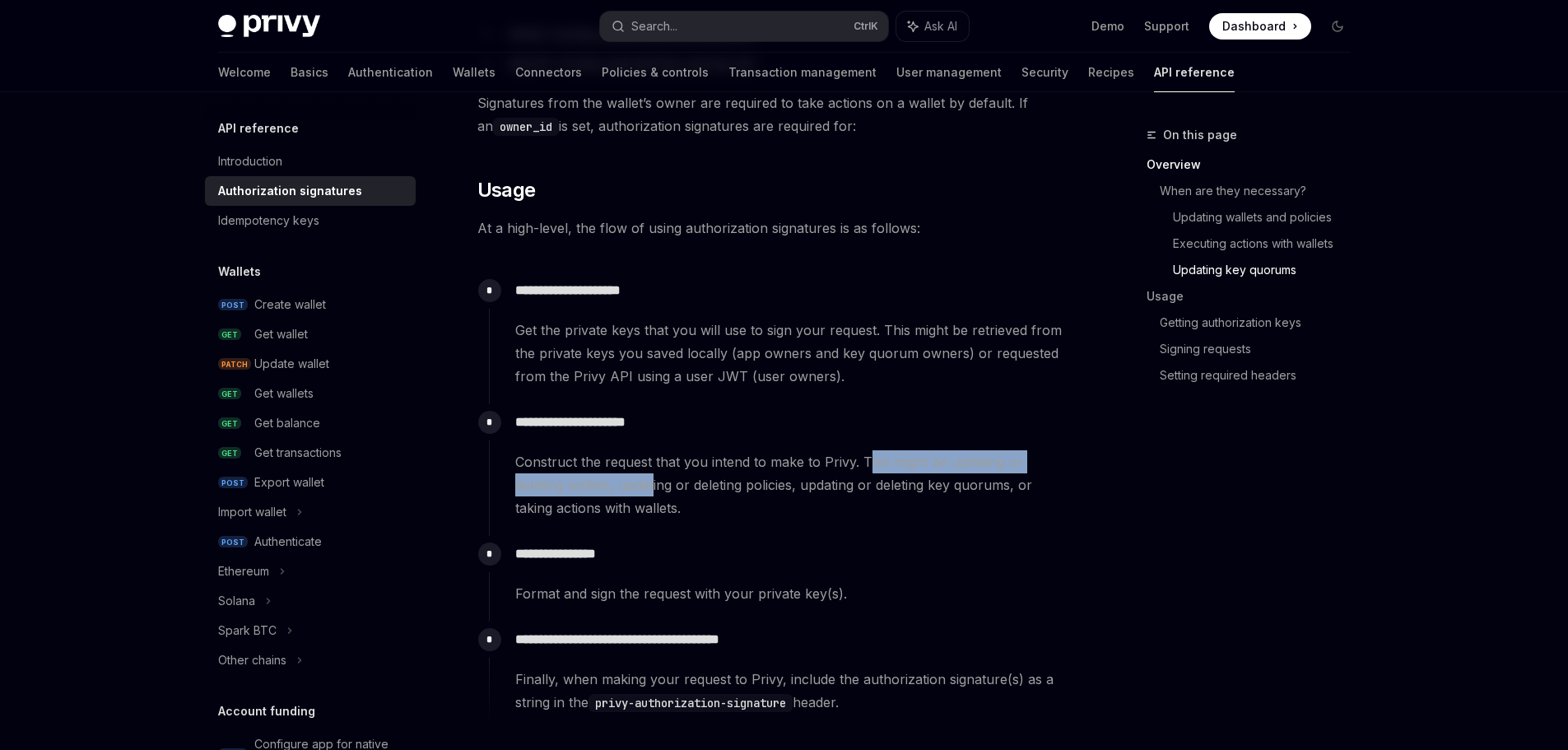
scroll to position [1398, 0]
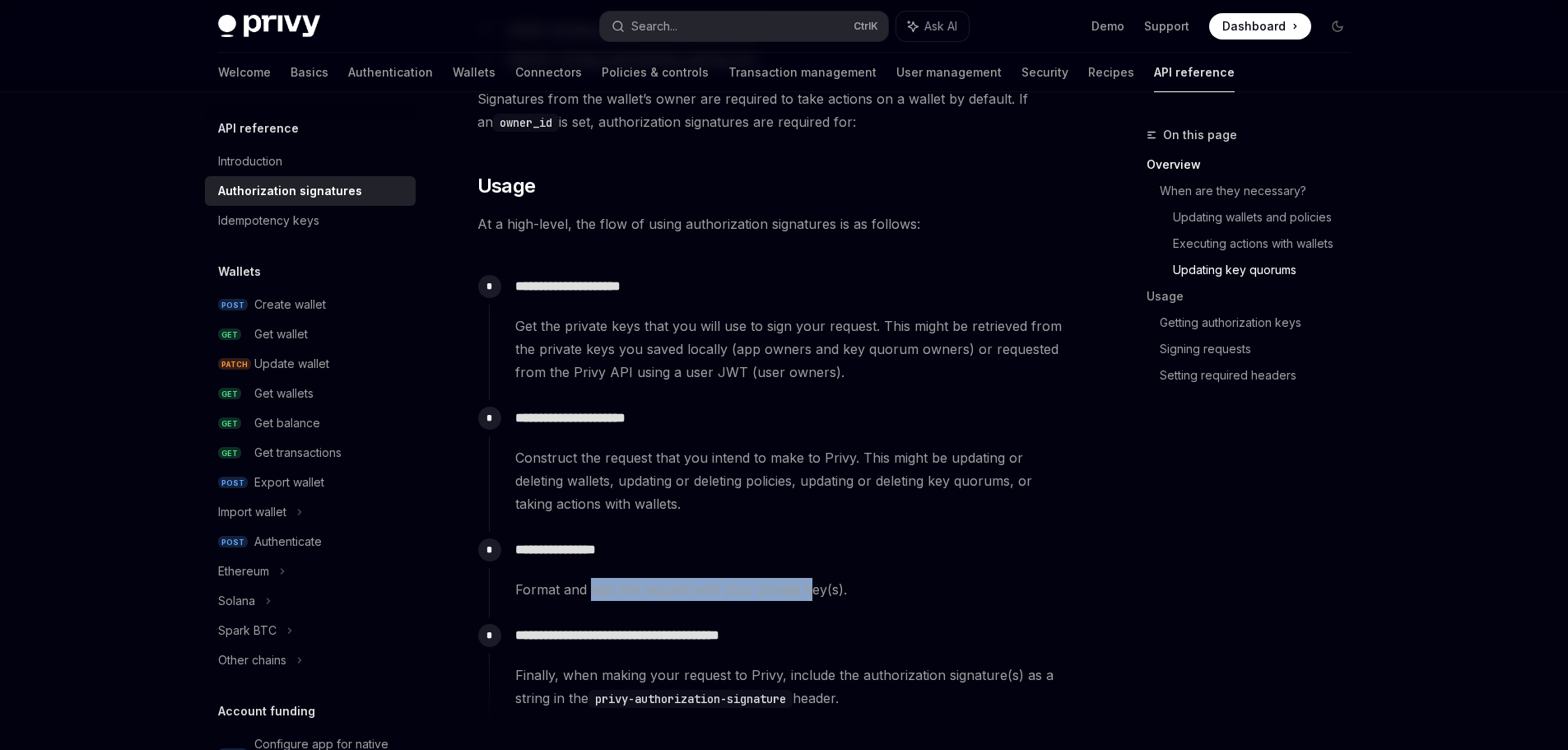
drag, startPoint x: 592, startPoint y: 585, endPoint x: 805, endPoint y: 581, distance: 213.0
click at [806, 582] on div "Format and sign the request with your private key(s)." at bounding box center [792, 588] width 555 height 23
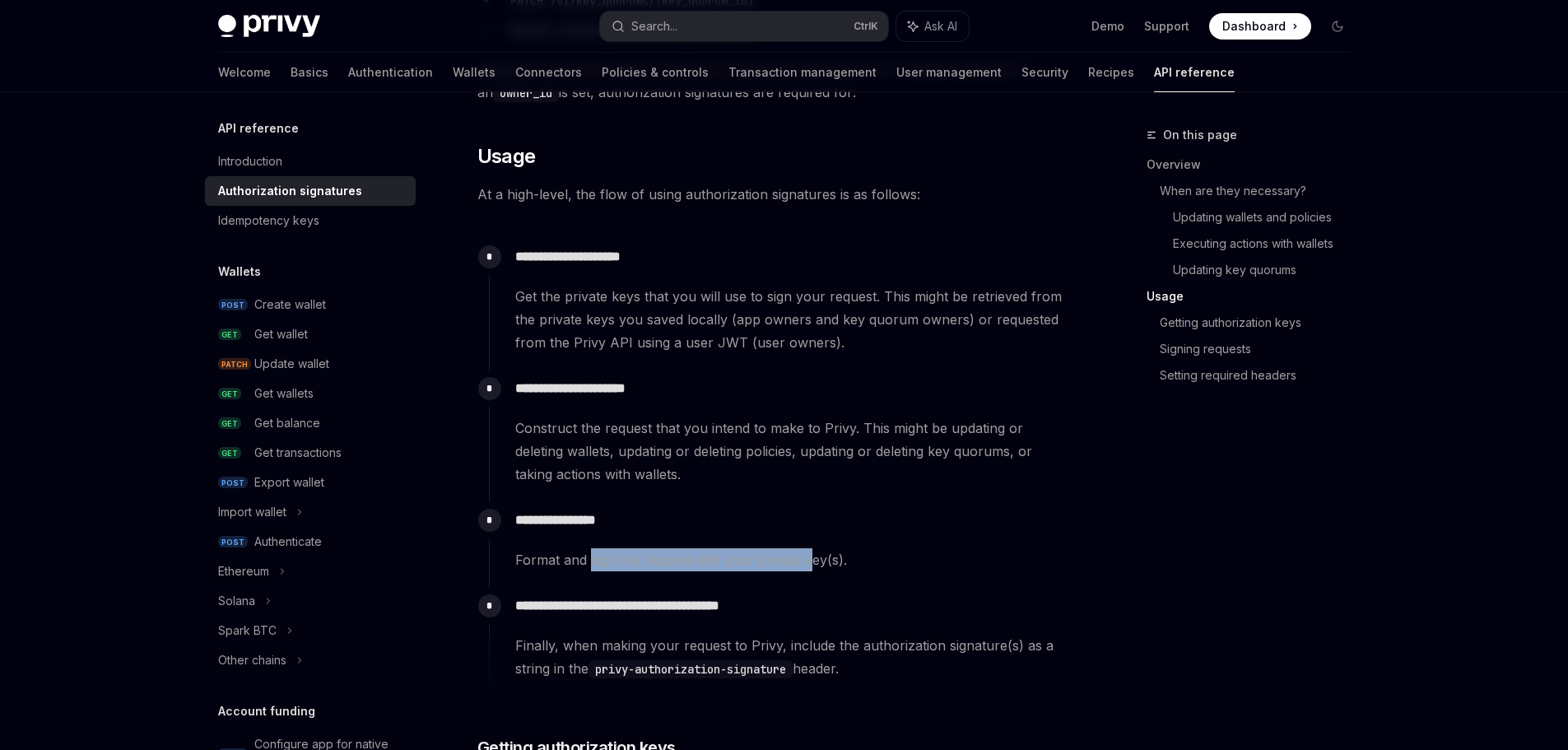
scroll to position [1481, 0]
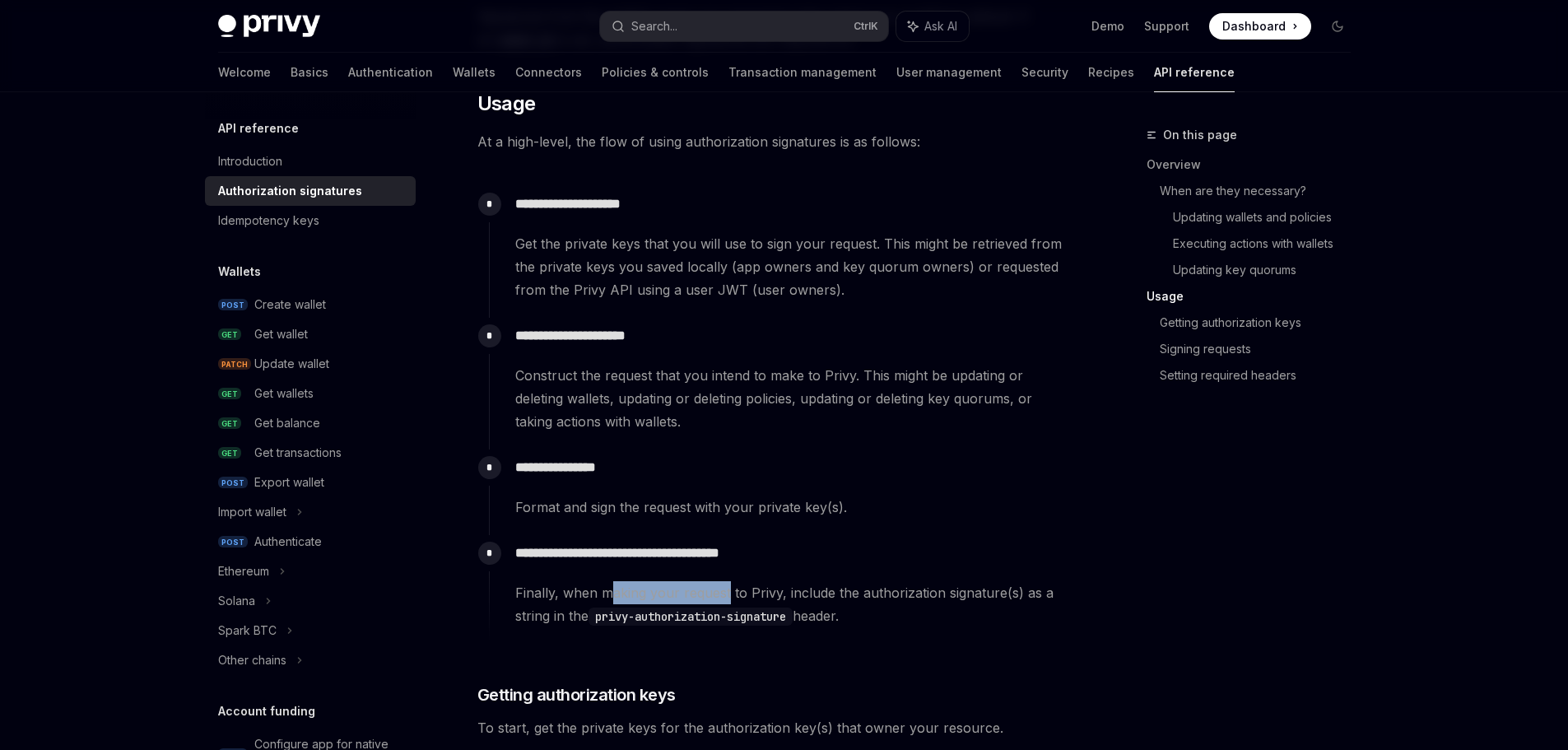
drag, startPoint x: 618, startPoint y: 598, endPoint x: 728, endPoint y: 597, distance: 110.0
click at [728, 597] on span "Finally, when making your request to Privy, include the authorization signature…" at bounding box center [792, 603] width 555 height 46
